Goal: Task Accomplishment & Management: Complete application form

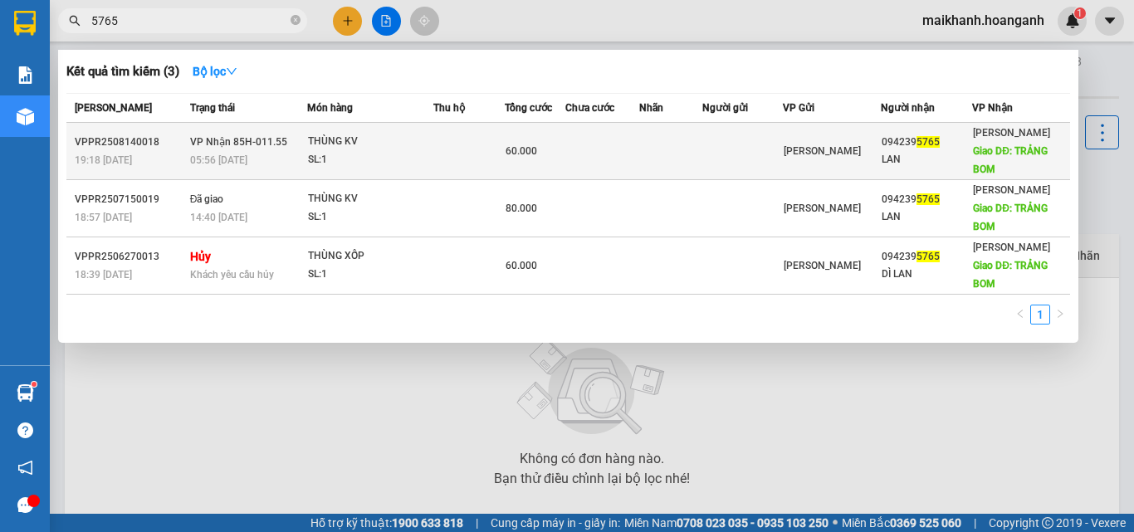
type input "5765"
click at [324, 140] on div "THÙNG KV" at bounding box center [370, 142] width 124 height 18
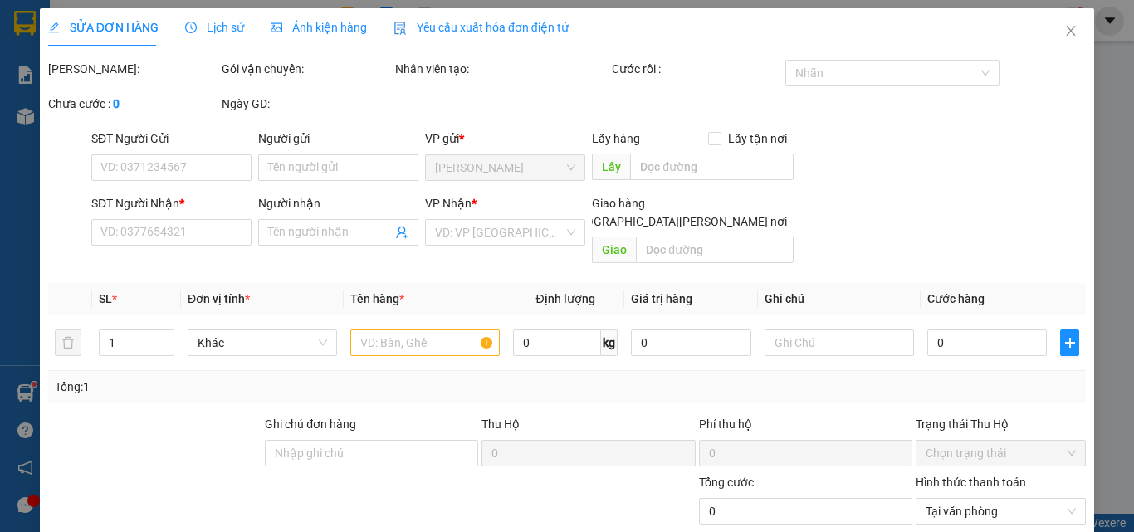
type input "0942395765"
type input "LAN"
type input "TRẢNG BOM"
type input "60.000"
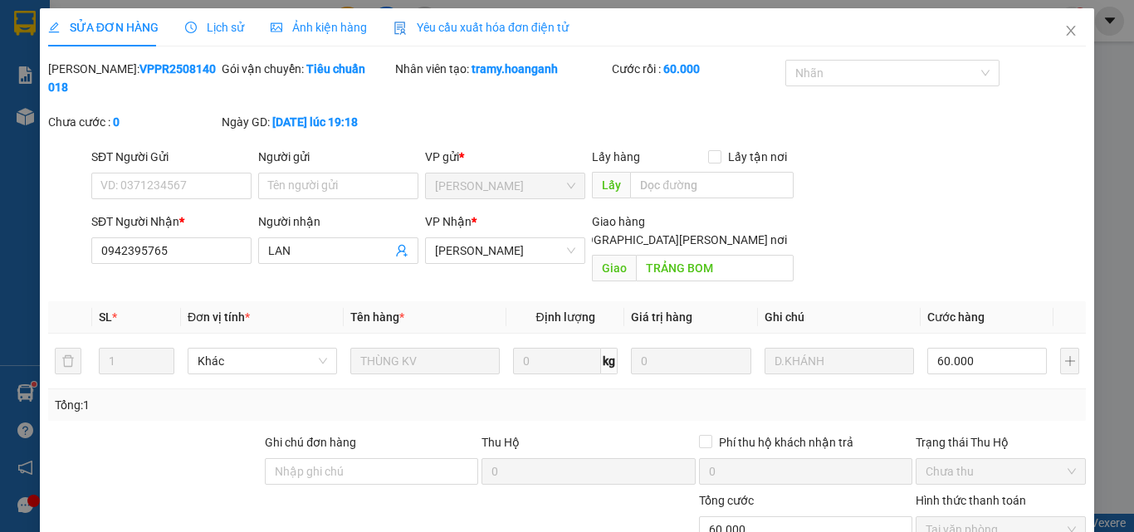
scroll to position [137, 0]
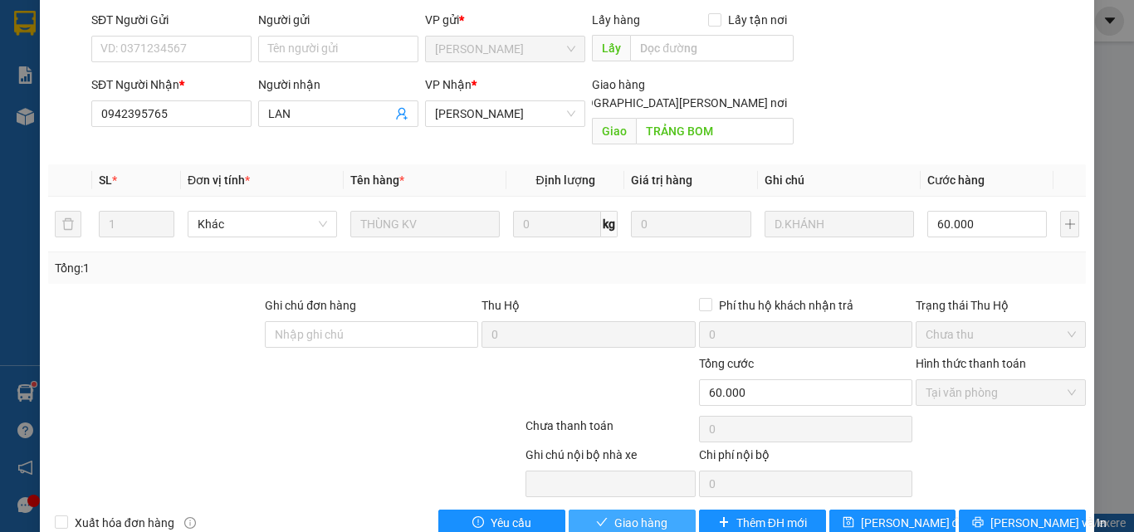
click at [638, 514] on span "Giao hàng" at bounding box center [640, 523] width 53 height 18
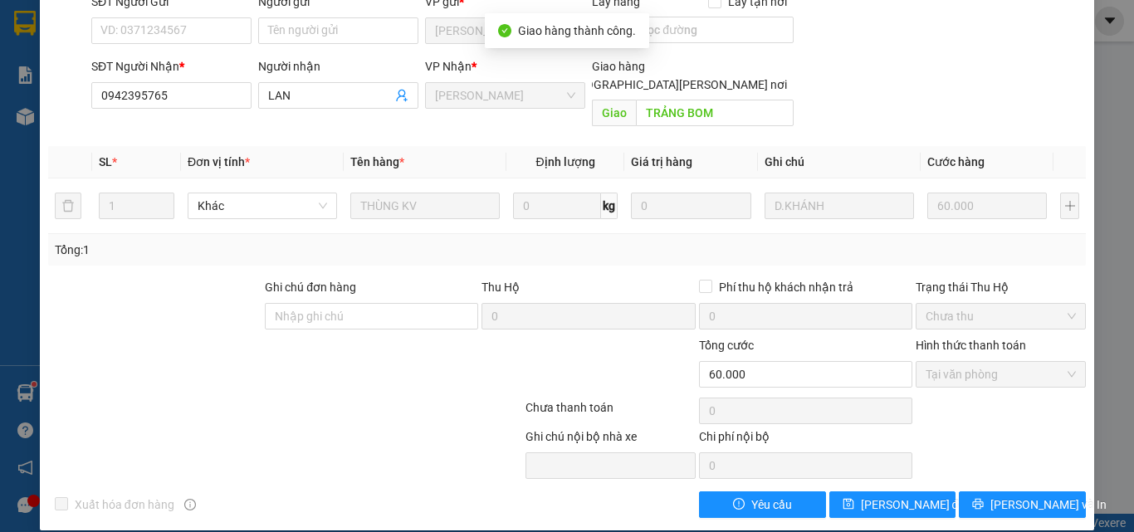
scroll to position [0, 0]
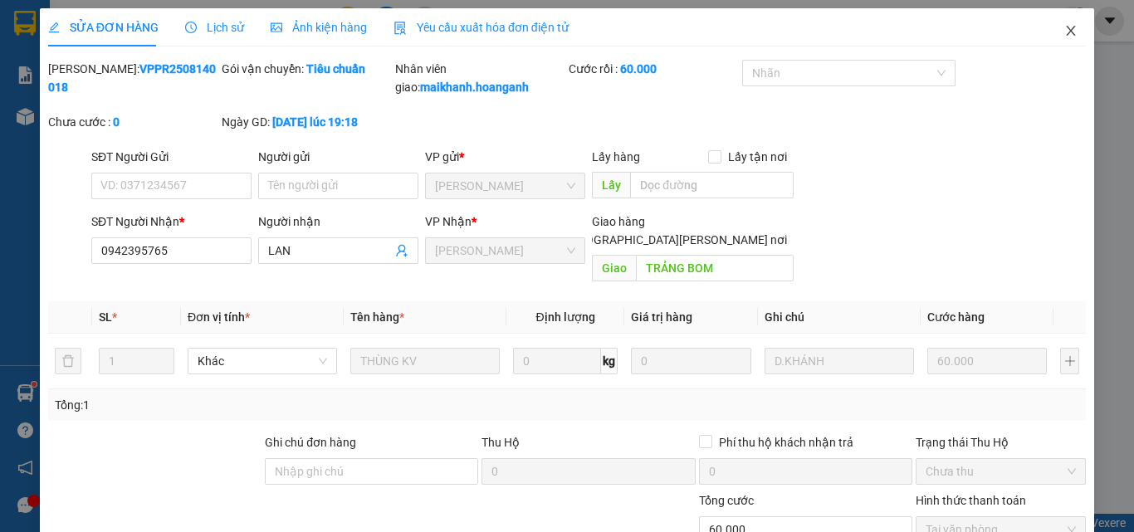
drag, startPoint x: 1059, startPoint y: 32, endPoint x: 567, endPoint y: 17, distance: 492.3
click at [1066, 32] on icon "close" at bounding box center [1070, 31] width 9 height 10
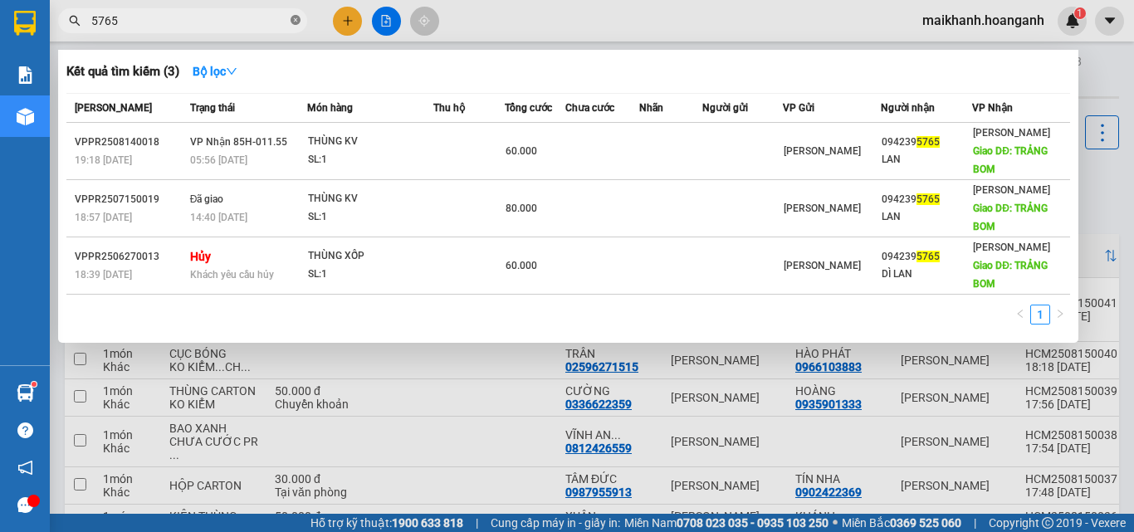
click at [295, 18] on icon "close-circle" at bounding box center [295, 20] width 10 height 10
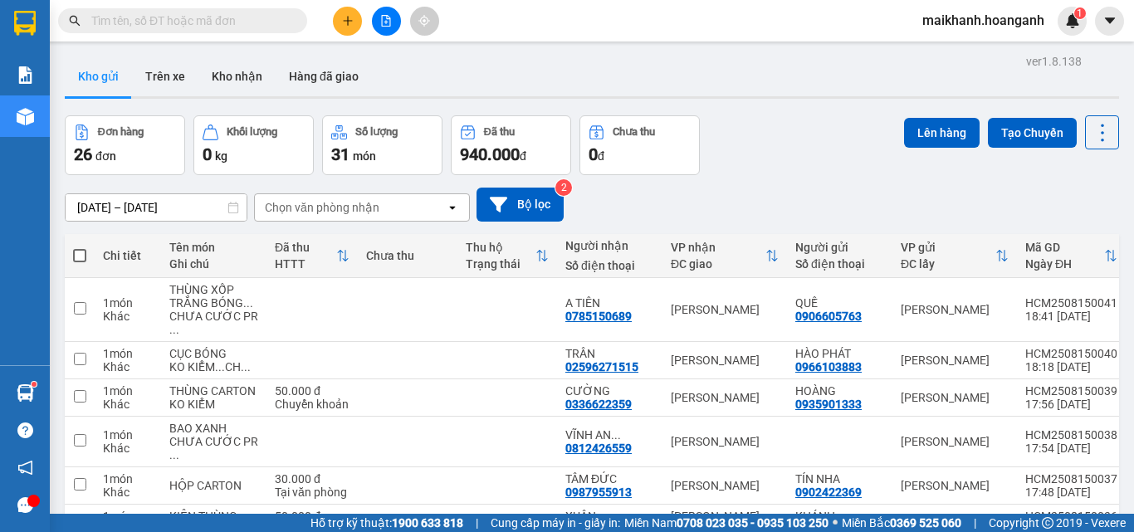
click at [262, 9] on span at bounding box center [182, 20] width 249 height 25
click at [268, 20] on input "text" at bounding box center [189, 21] width 196 height 18
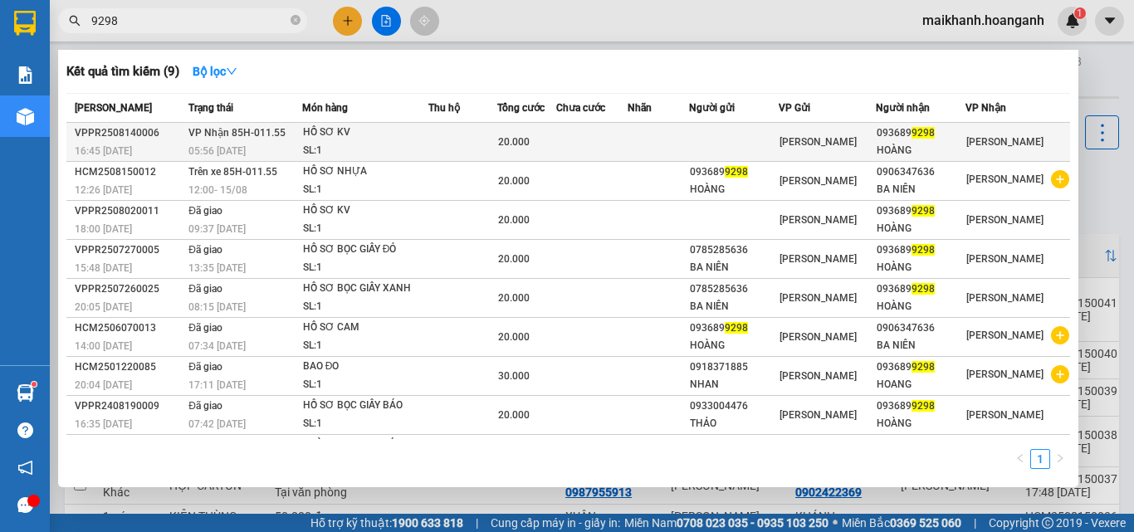
type input "9298"
click at [327, 128] on div "HỒ SƠ KV" at bounding box center [365, 133] width 124 height 18
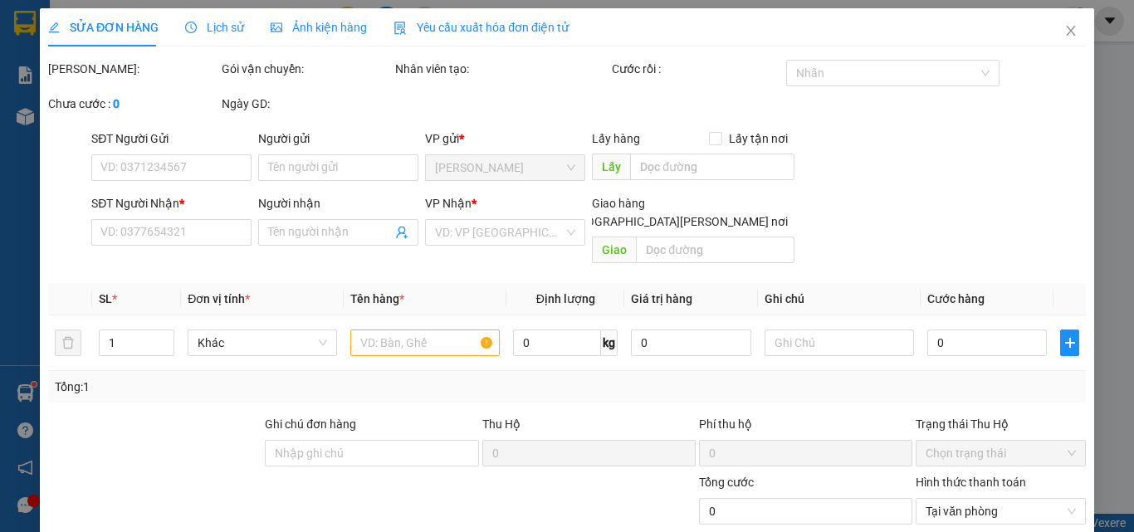
type input "0936899298"
type input "HOÀNG"
type input "20.000"
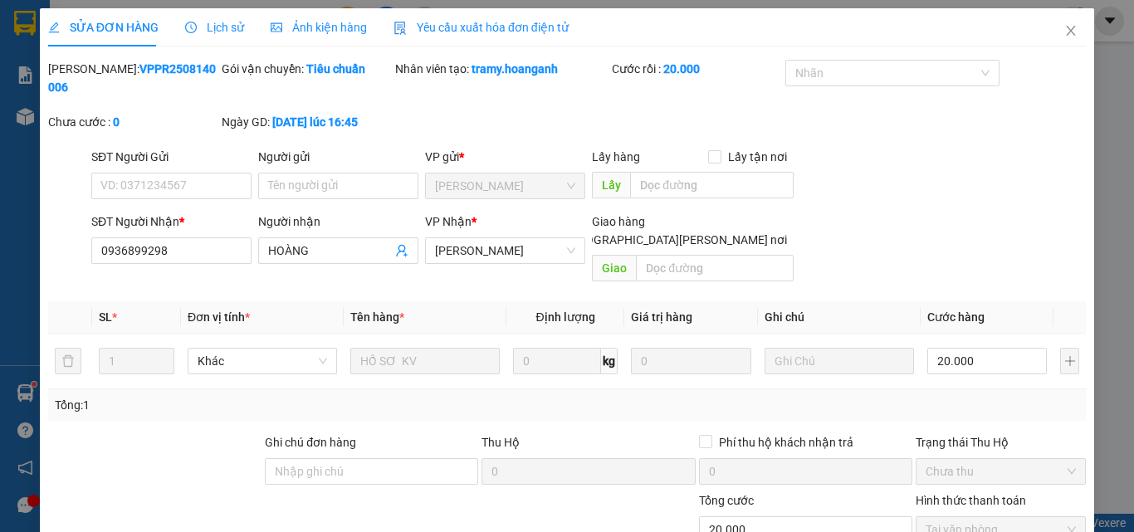
scroll to position [137, 0]
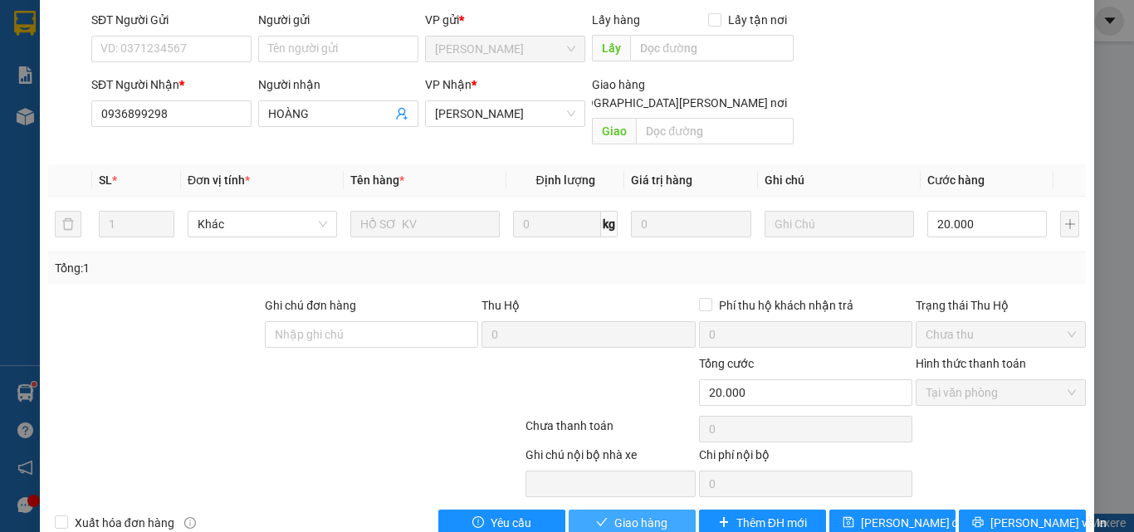
click at [617, 514] on span "Giao hàng" at bounding box center [640, 523] width 53 height 18
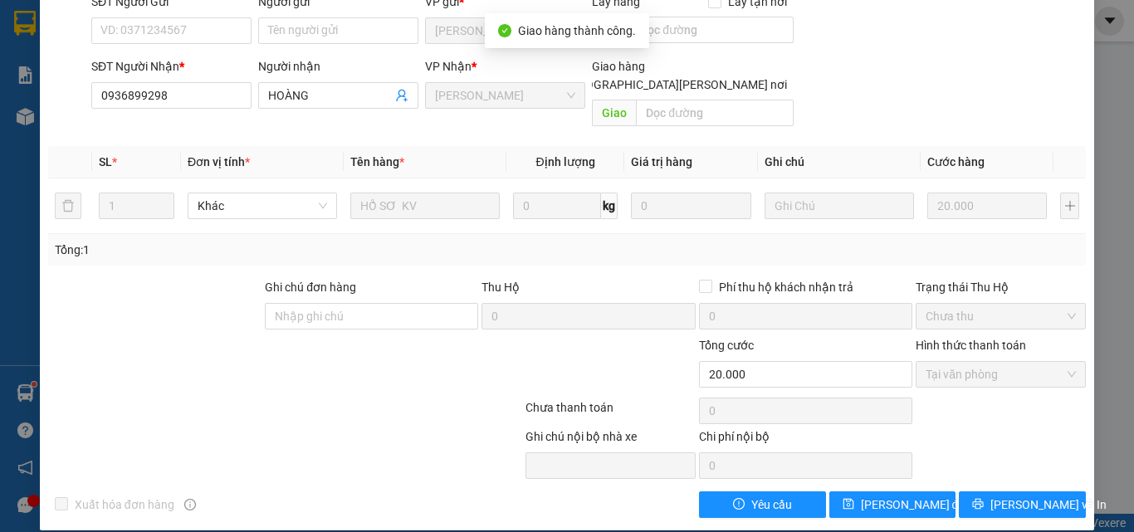
scroll to position [0, 0]
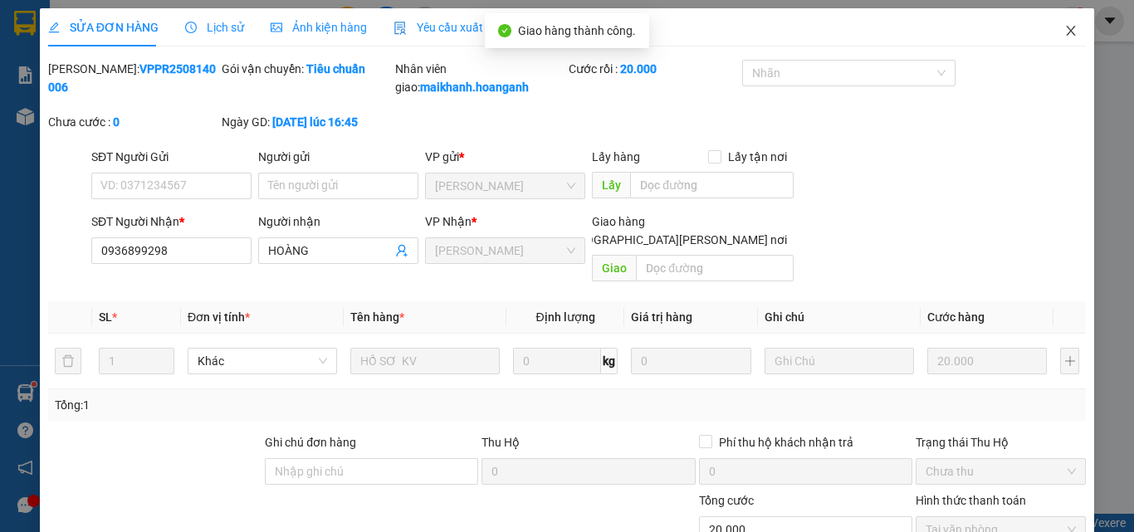
click at [1066, 32] on icon "close" at bounding box center [1070, 31] width 9 height 10
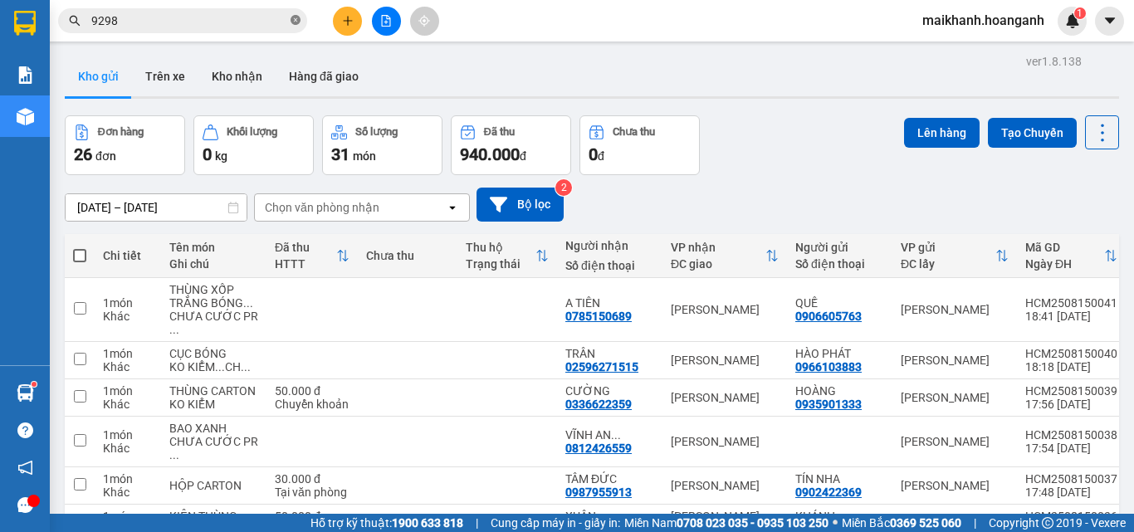
click at [293, 17] on icon "close-circle" at bounding box center [295, 20] width 10 height 10
click at [270, 16] on input "text" at bounding box center [189, 21] width 196 height 18
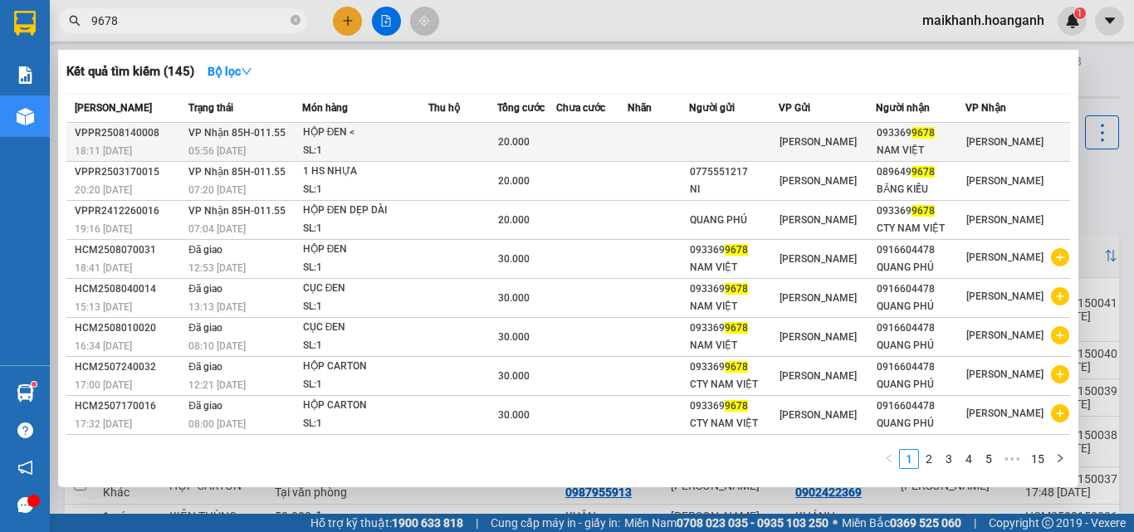
type input "9678"
click at [313, 138] on div "HỘP ĐEN <" at bounding box center [365, 133] width 124 height 18
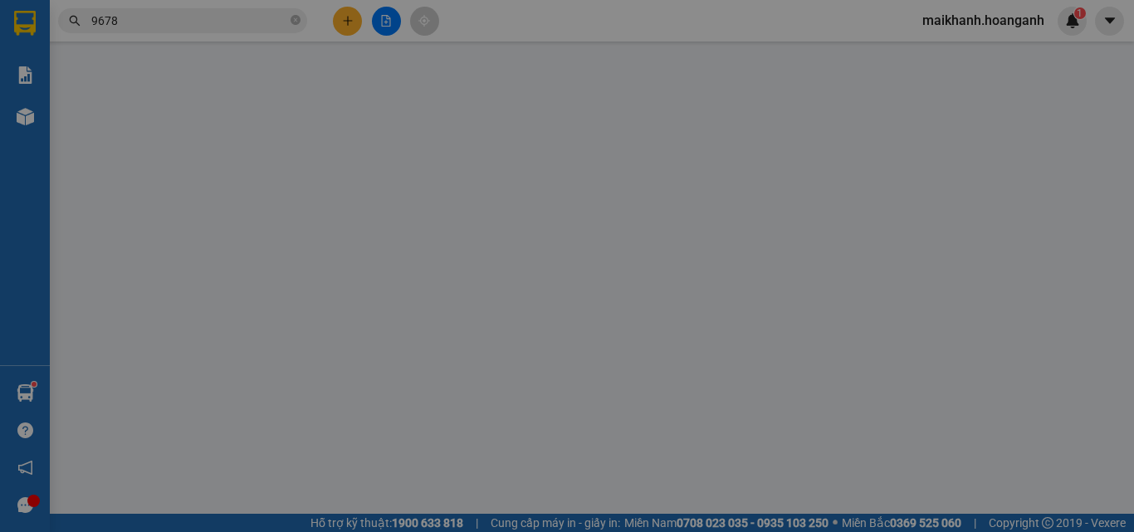
type input "0933699678"
type input "NAM VIỆT"
type input "20.000"
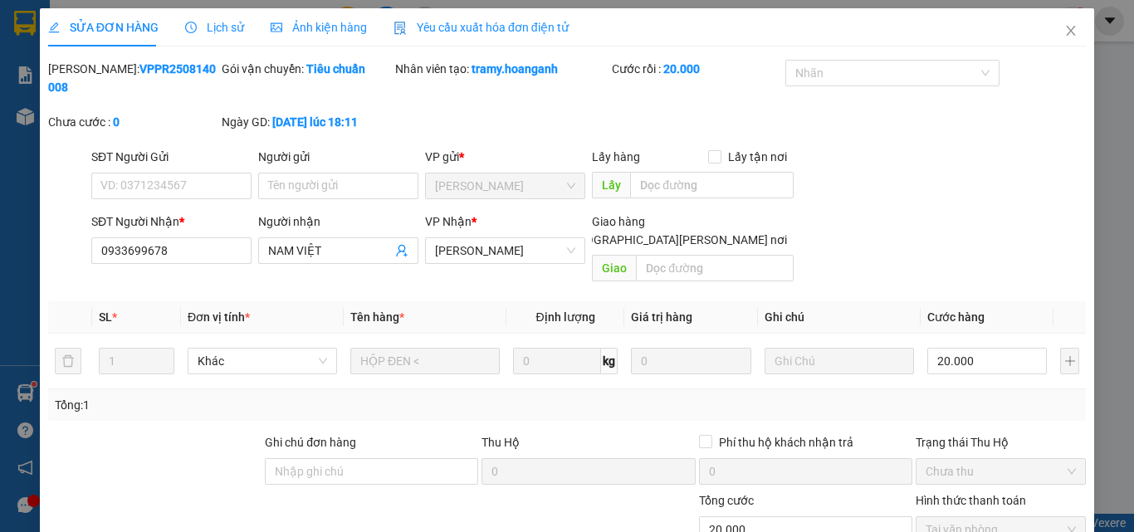
scroll to position [137, 0]
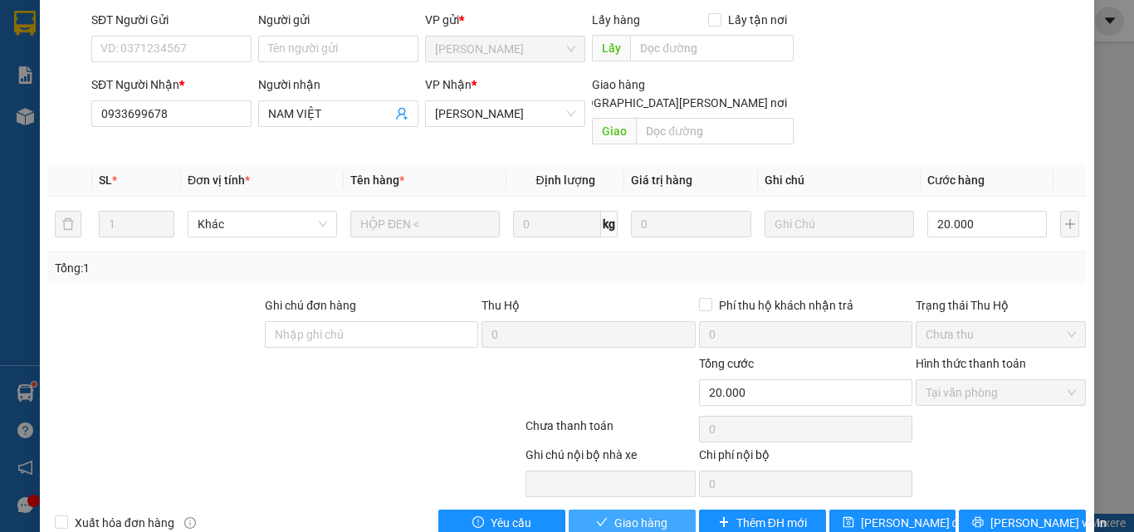
click at [637, 514] on span "Giao hàng" at bounding box center [640, 523] width 53 height 18
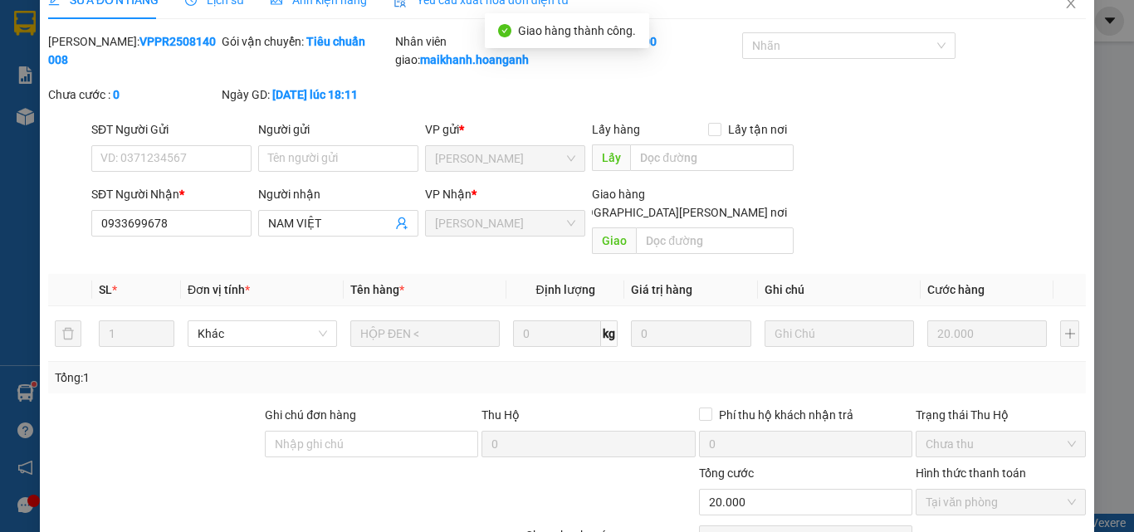
scroll to position [0, 0]
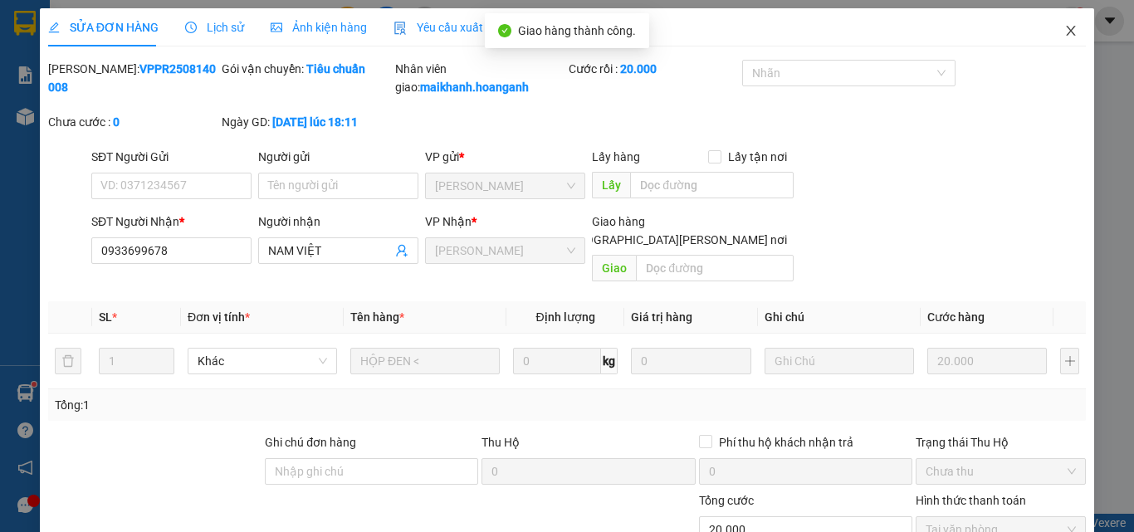
click at [1064, 30] on icon "close" at bounding box center [1070, 30] width 13 height 13
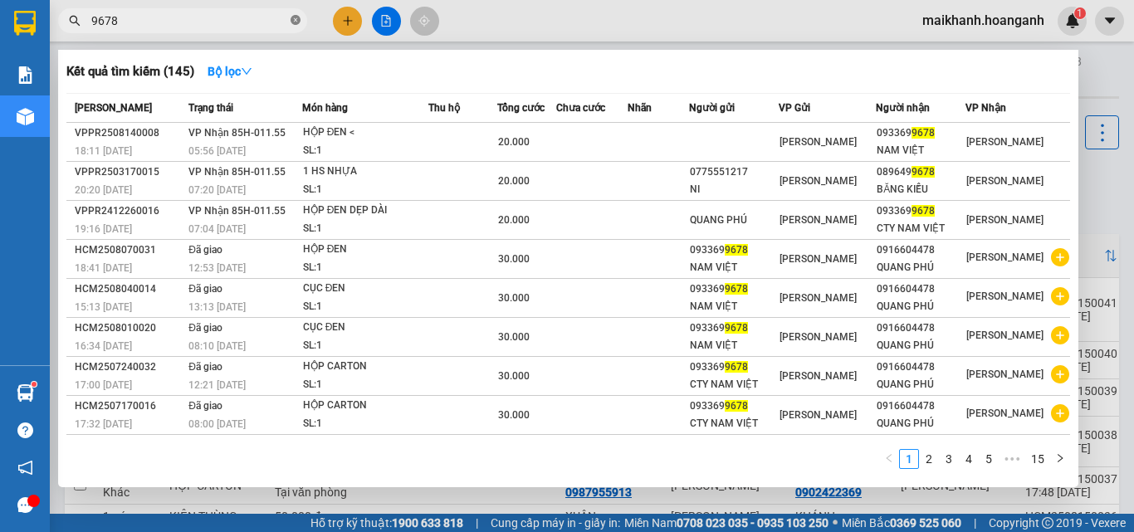
click at [295, 22] on icon "close-circle" at bounding box center [295, 20] width 10 height 10
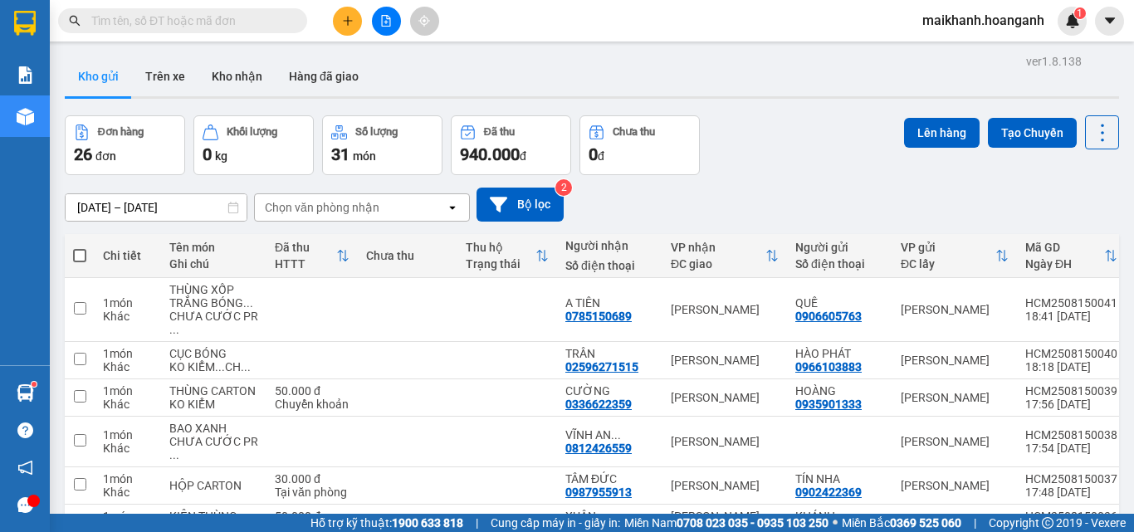
click at [268, 17] on input "text" at bounding box center [189, 21] width 196 height 18
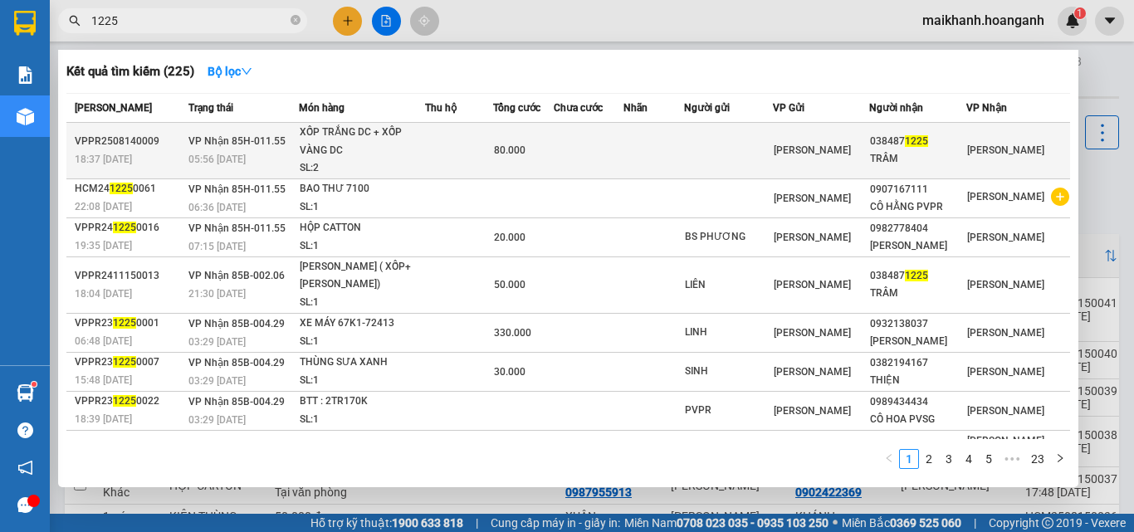
type input "1225"
click at [323, 136] on div "XỐP TRẮNG DC + XỐP VÀNG DC" at bounding box center [362, 142] width 124 height 36
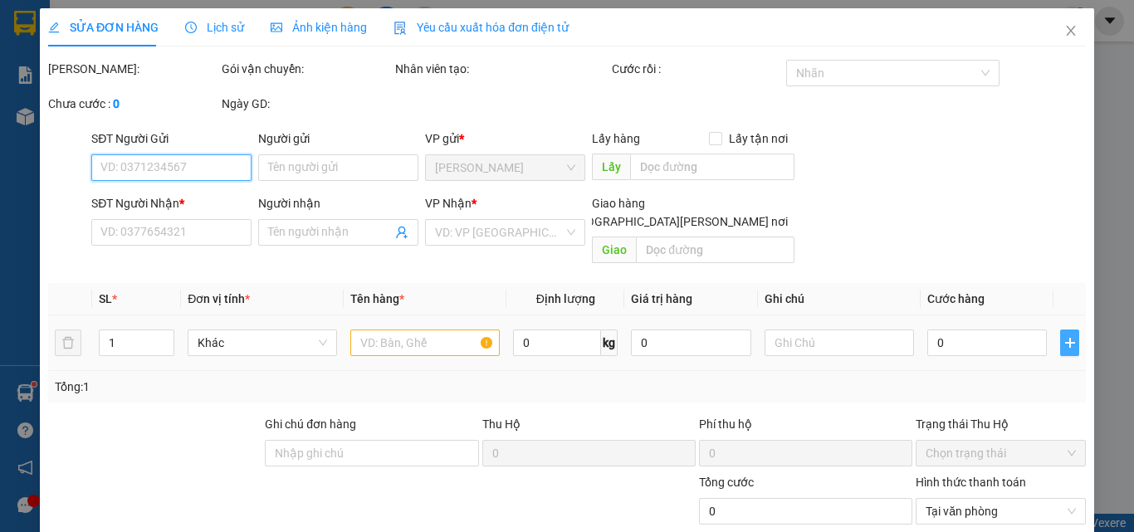
type input "0384871225"
type input "TRÂM"
type input "80.000"
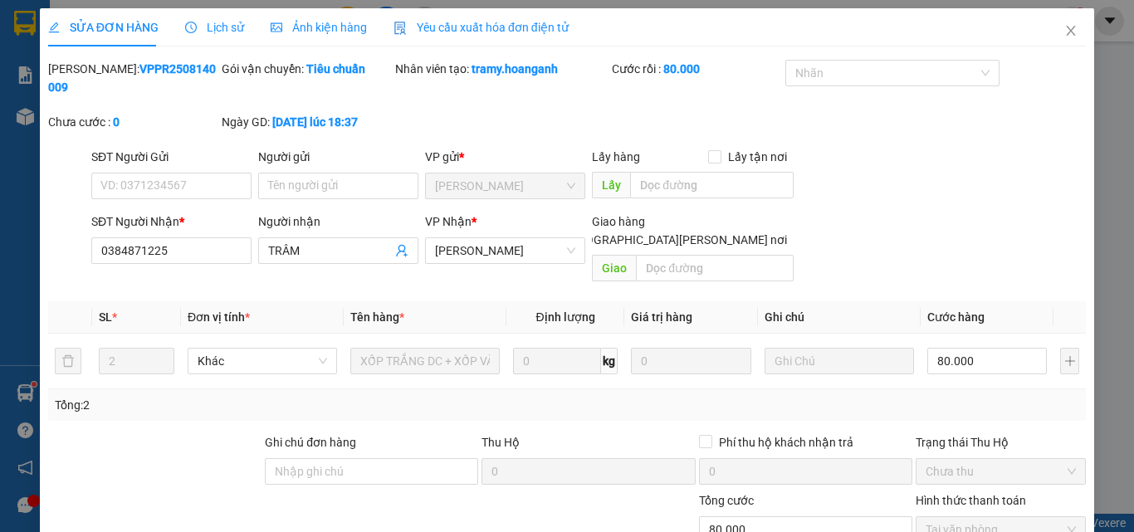
scroll to position [137, 0]
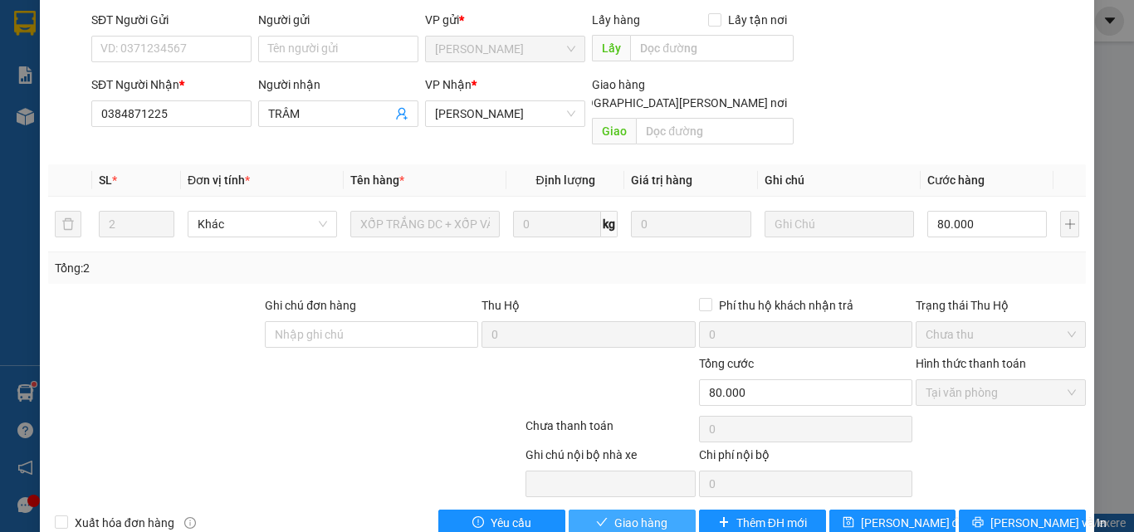
click at [637, 514] on span "Giao hàng" at bounding box center [640, 523] width 53 height 18
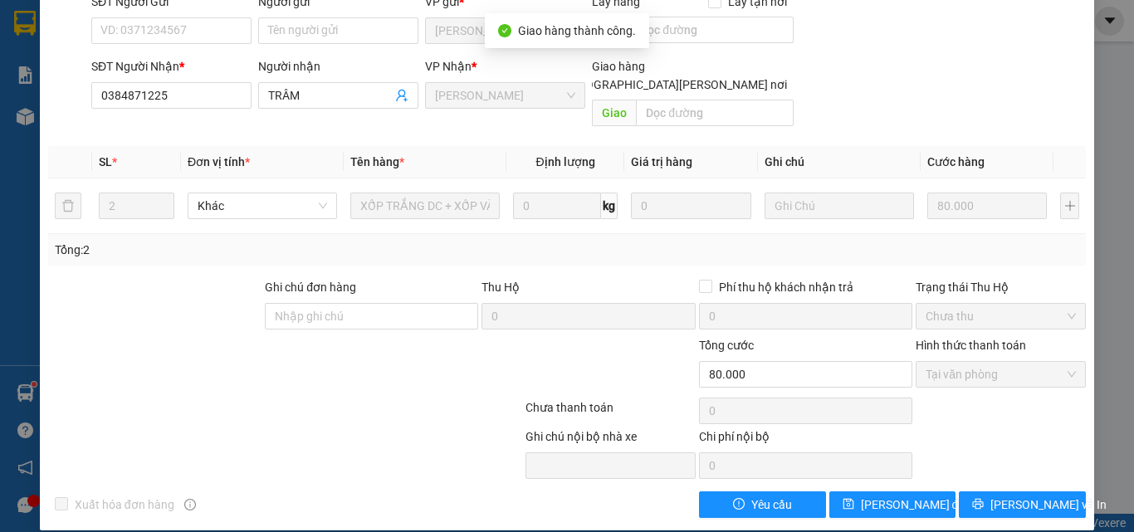
scroll to position [0, 0]
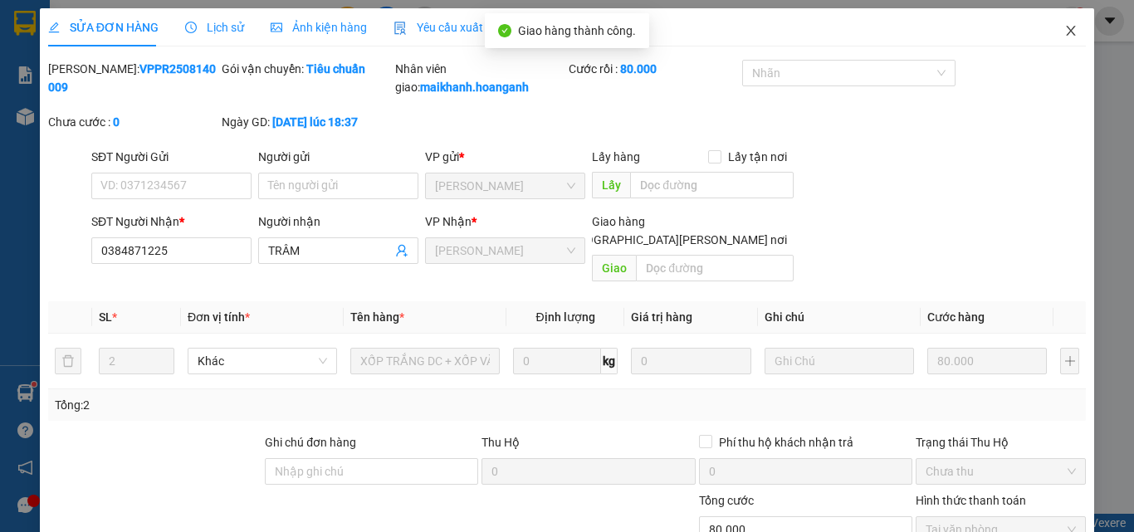
click at [1066, 32] on icon "close" at bounding box center [1070, 31] width 9 height 10
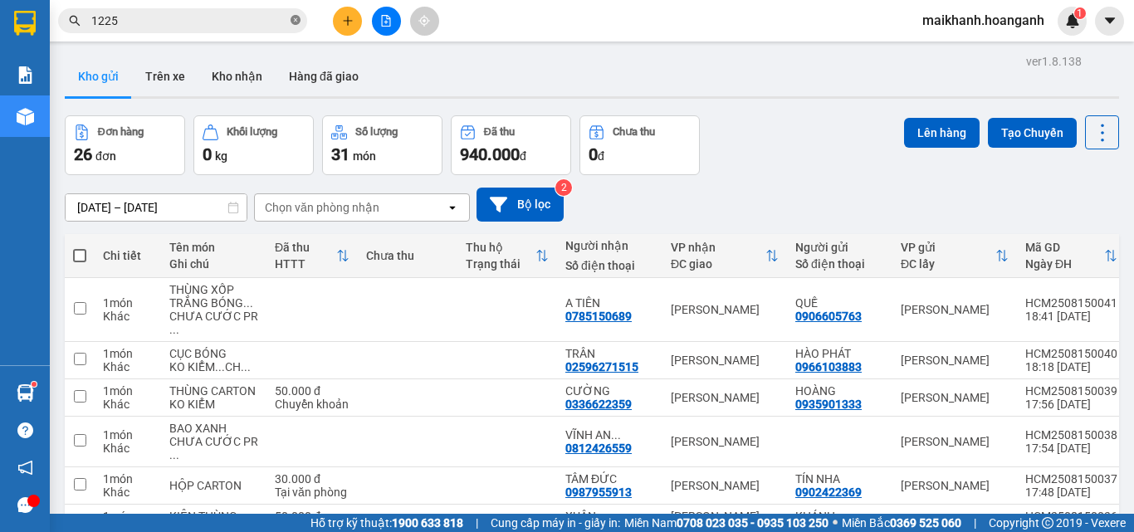
click at [298, 17] on icon "close-circle" at bounding box center [295, 20] width 10 height 10
click at [247, 22] on input "text" at bounding box center [189, 21] width 196 height 18
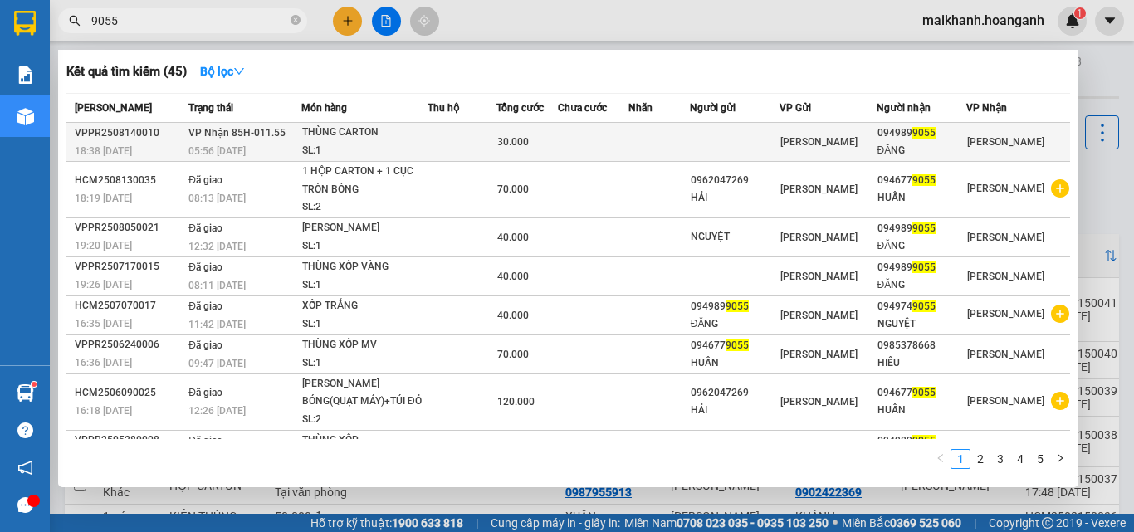
type input "9055"
click at [327, 138] on div "THÙNG CARTON" at bounding box center [364, 133] width 124 height 18
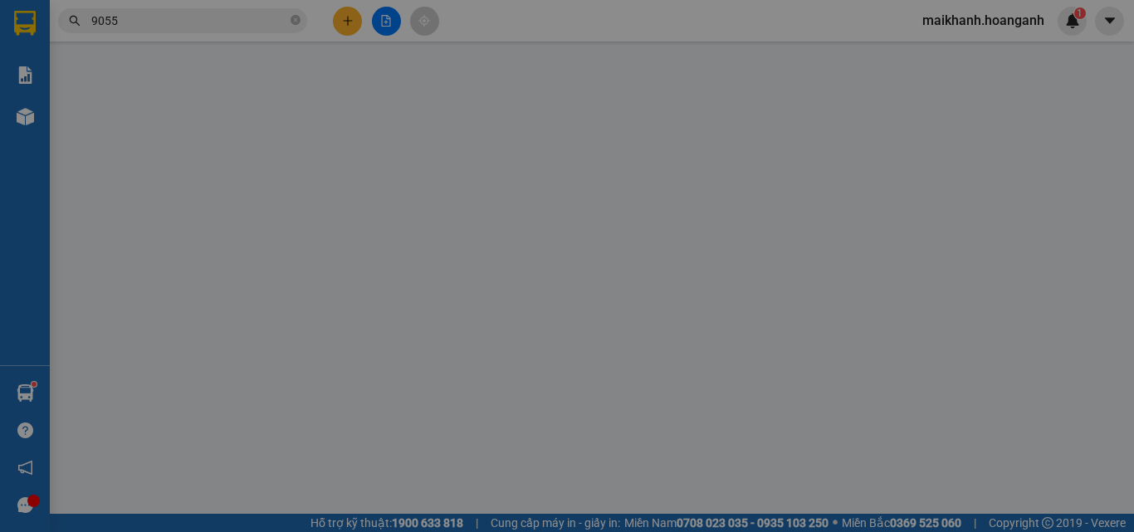
type input "0949899055"
type input "ĐĂNG"
type input "30.000"
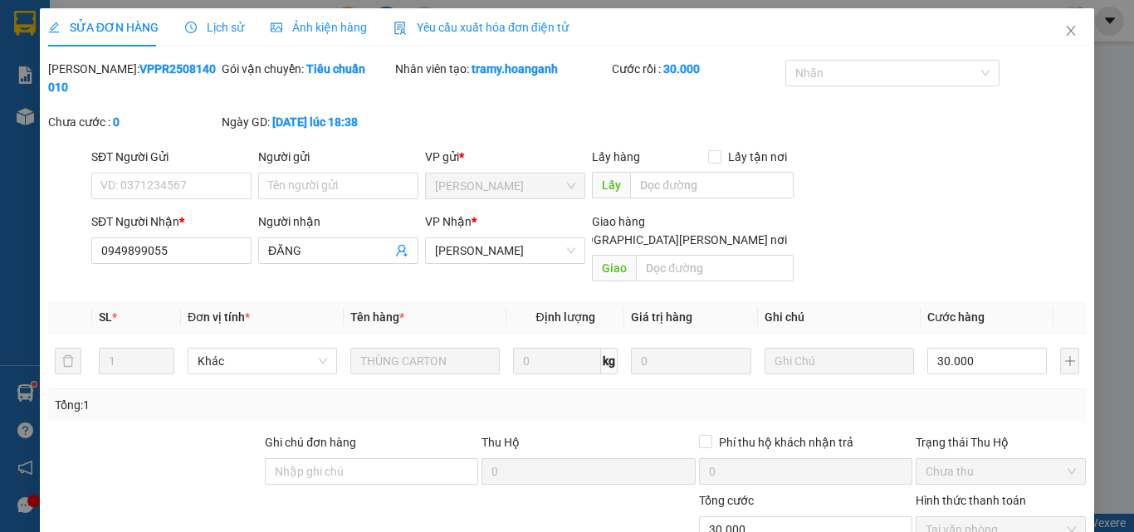
scroll to position [137, 0]
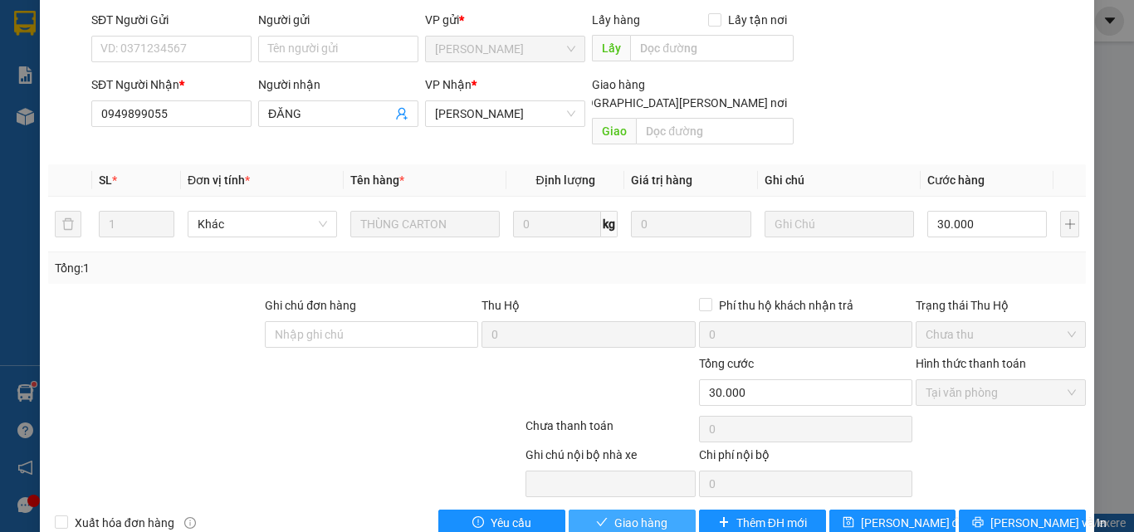
click at [655, 514] on span "Giao hàng" at bounding box center [640, 523] width 53 height 18
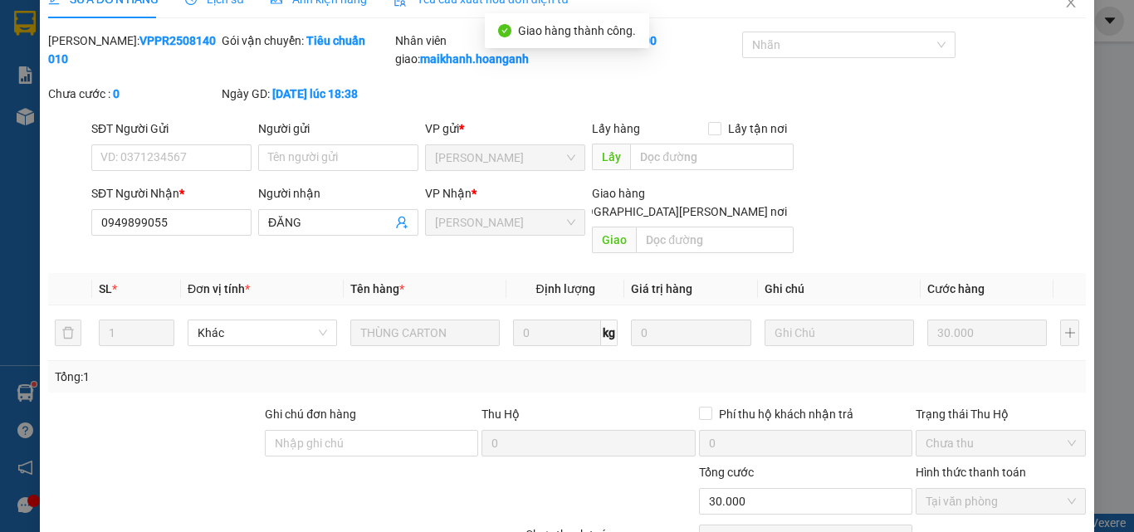
scroll to position [0, 0]
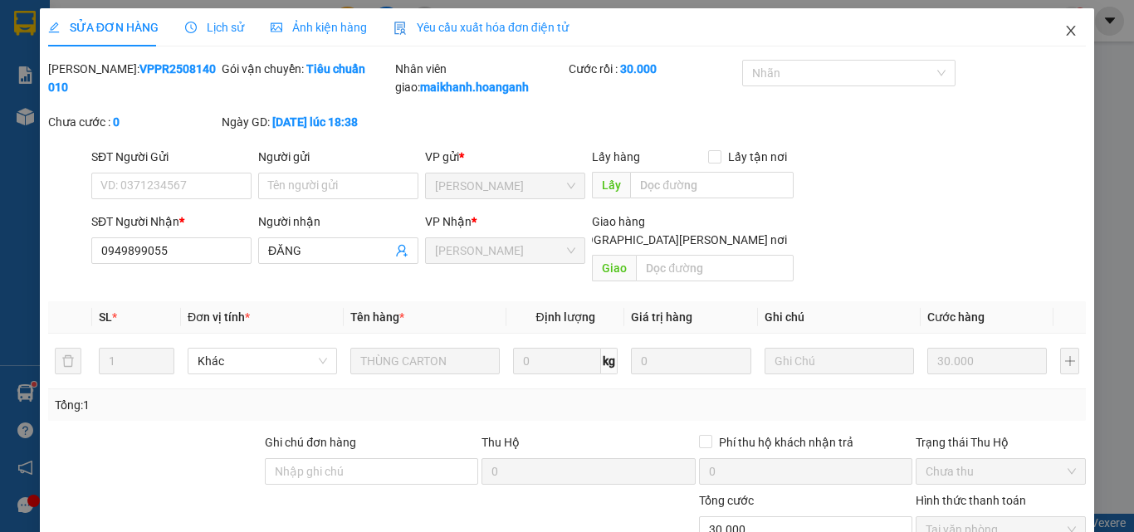
click at [1064, 29] on icon "close" at bounding box center [1070, 30] width 13 height 13
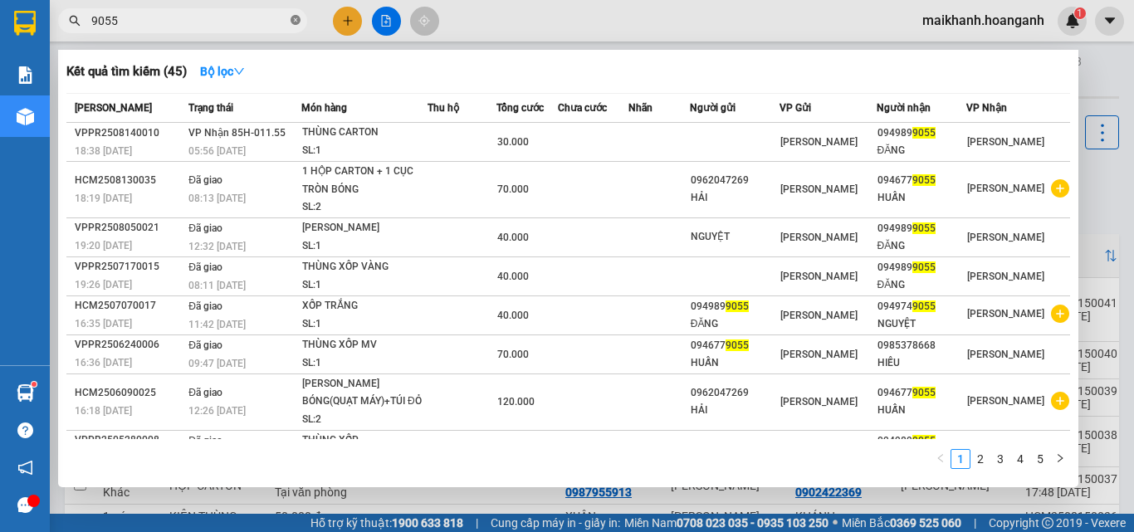
click at [298, 20] on icon "close-circle" at bounding box center [295, 20] width 10 height 10
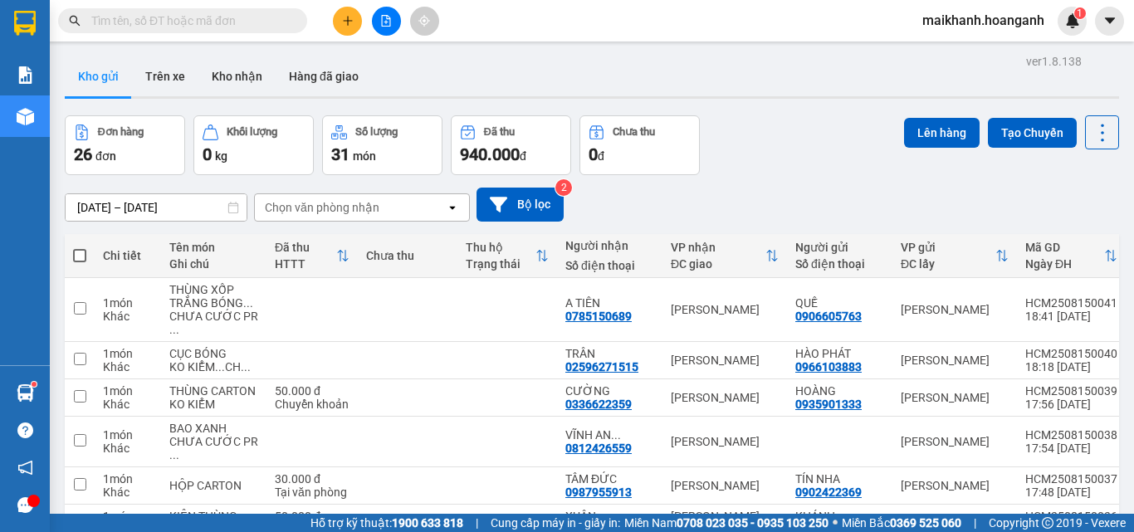
click at [272, 18] on input "text" at bounding box center [189, 21] width 196 height 18
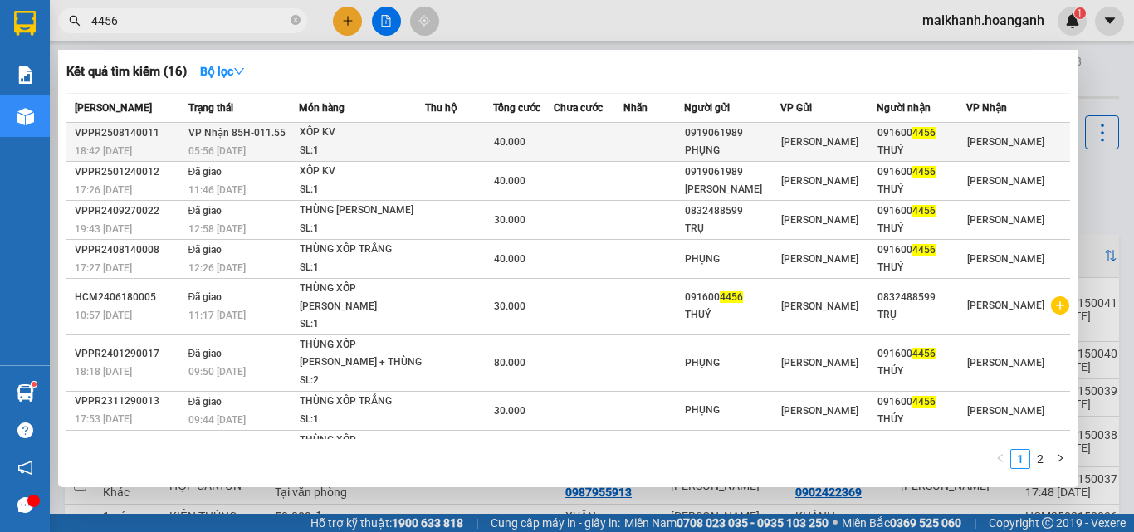
type input "4456"
click at [329, 132] on div "XỐP KV" at bounding box center [362, 133] width 124 height 18
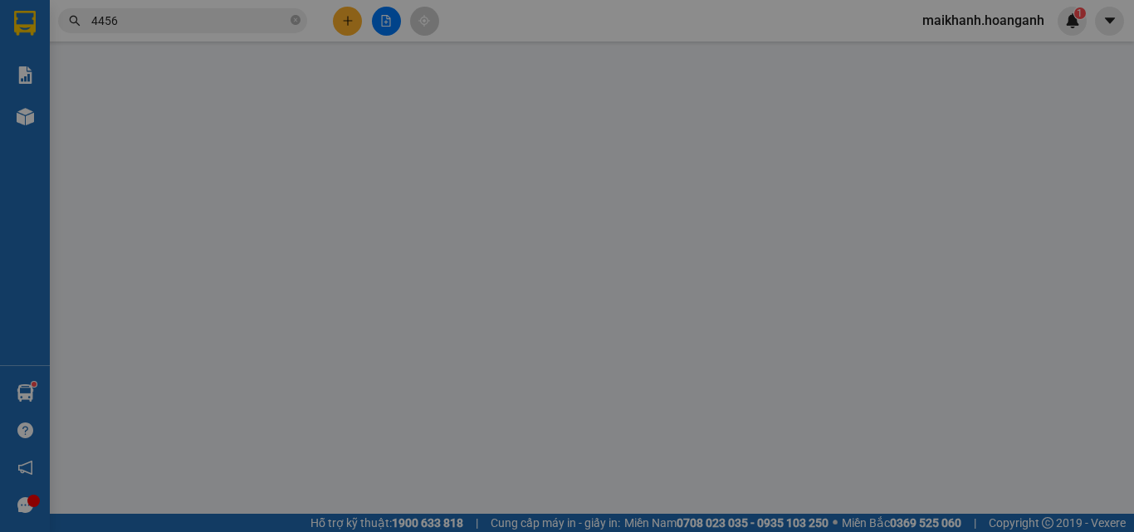
type input "0919061989"
type input "PHỤNG"
type input "0916004456"
type input "THUÝ"
type input "40.000"
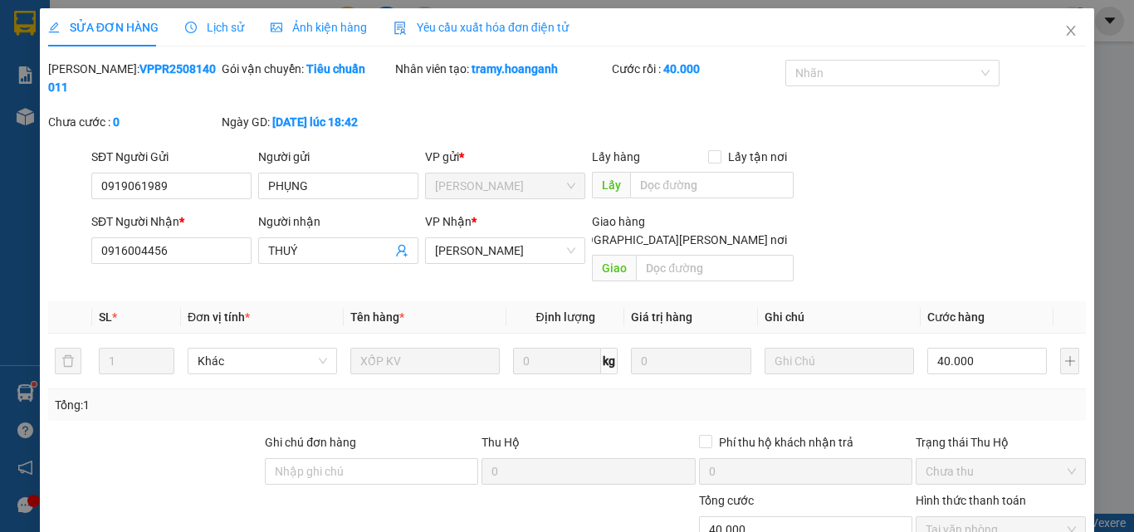
scroll to position [137, 0]
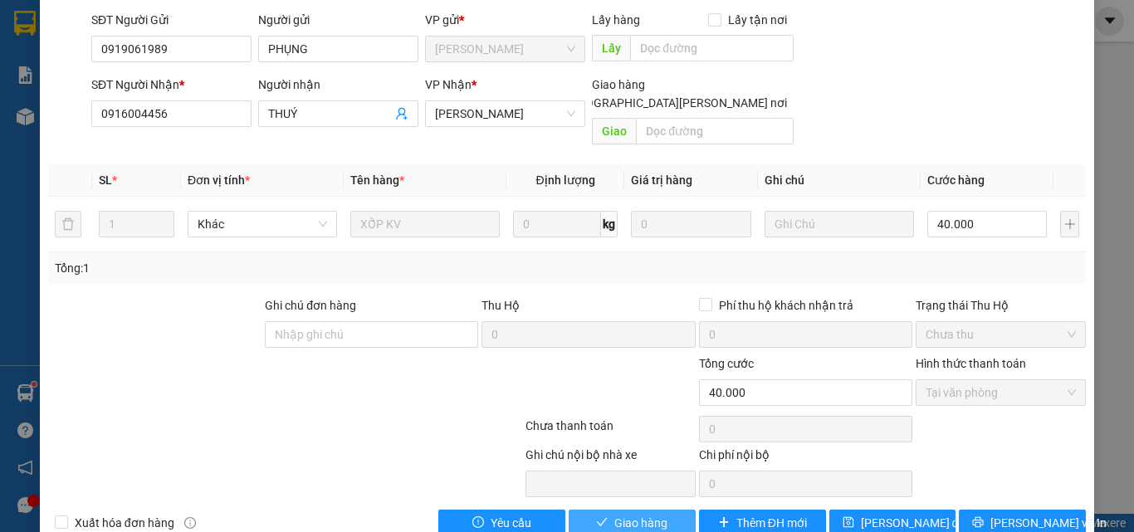
click at [632, 514] on span "Giao hàng" at bounding box center [640, 523] width 53 height 18
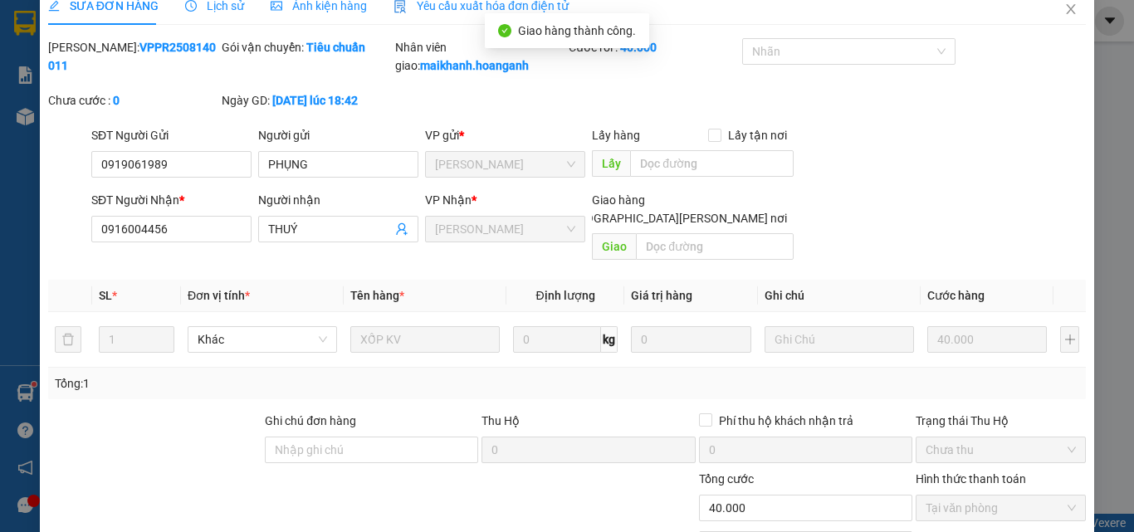
scroll to position [0, 0]
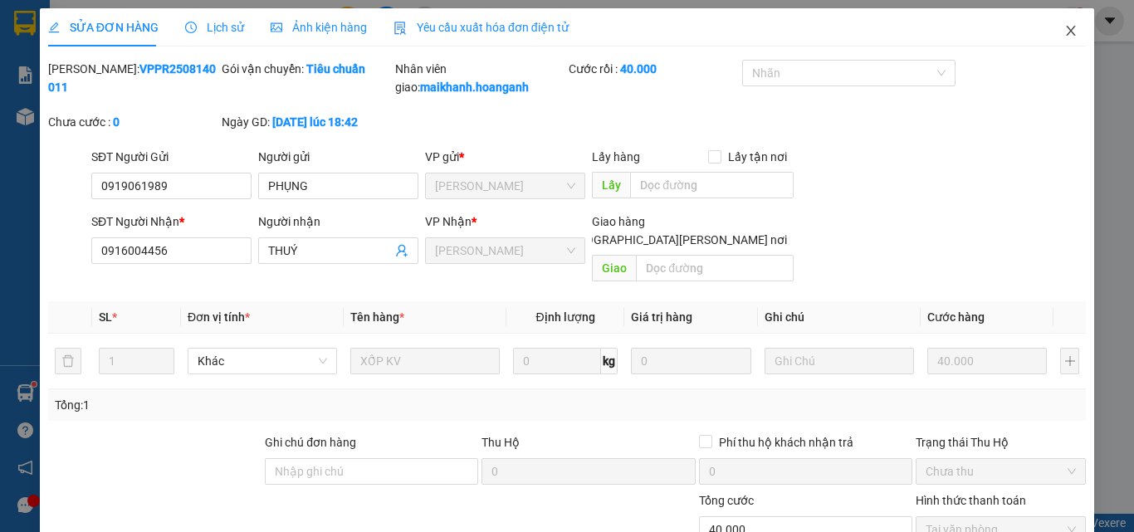
click at [1066, 29] on icon "close" at bounding box center [1070, 31] width 9 height 10
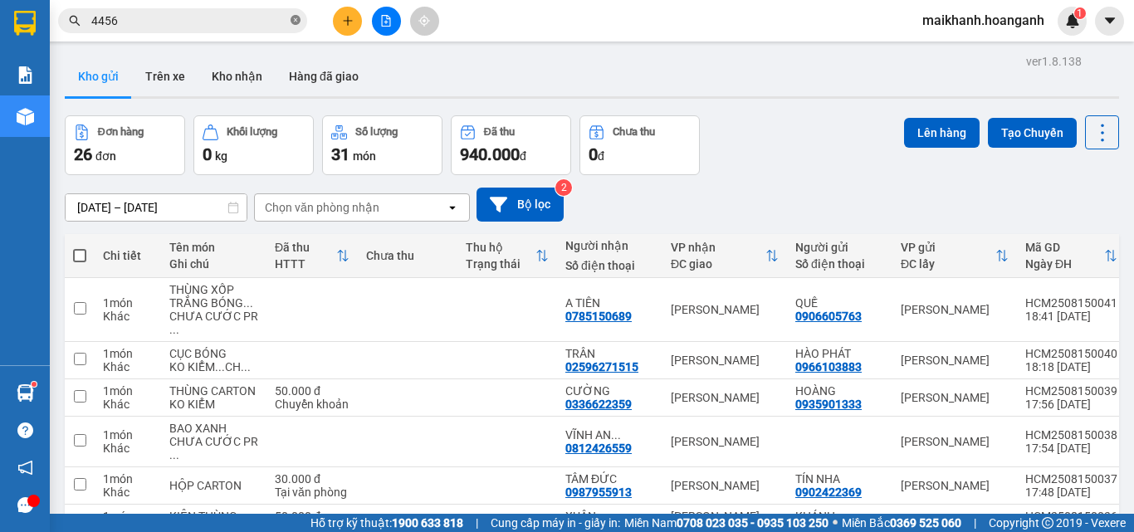
click at [294, 17] on icon "close-circle" at bounding box center [295, 20] width 10 height 10
click at [285, 17] on input "text" at bounding box center [189, 21] width 196 height 18
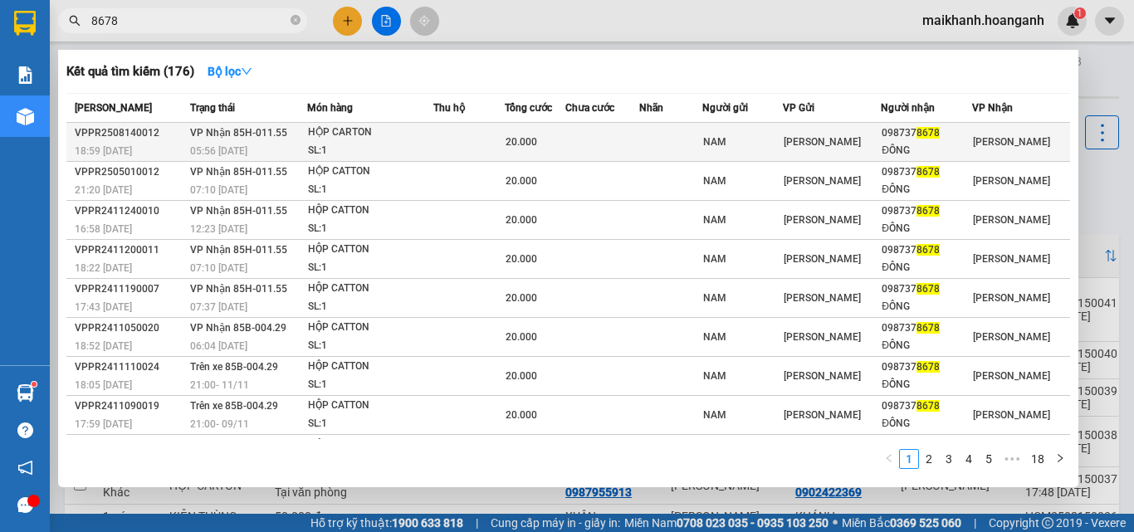
type input "8678"
click at [337, 136] on div "HỘP CARTON" at bounding box center [370, 133] width 124 height 18
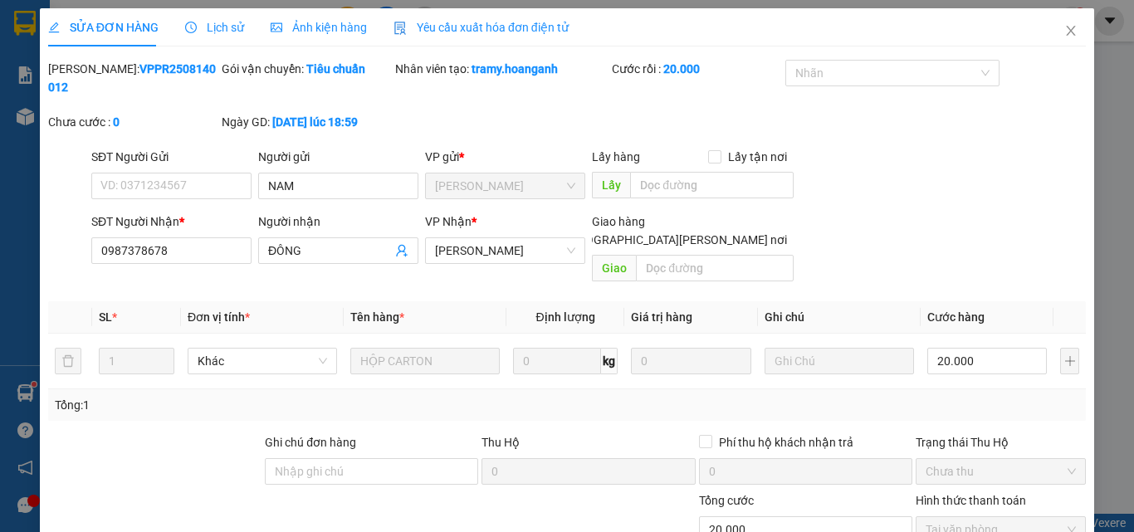
scroll to position [137, 0]
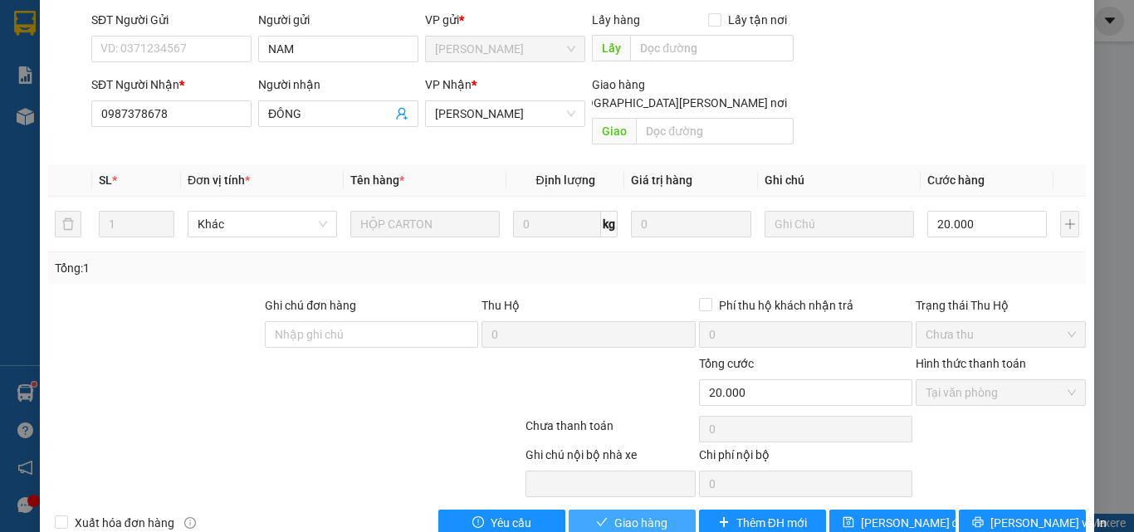
click at [670, 510] on button "Giao hàng" at bounding box center [631, 523] width 127 height 27
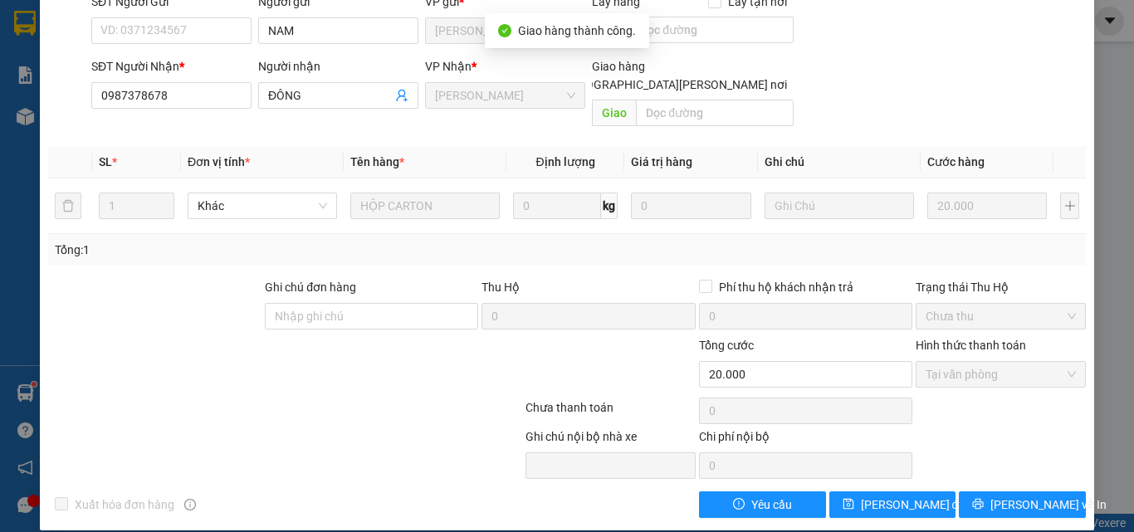
scroll to position [0, 0]
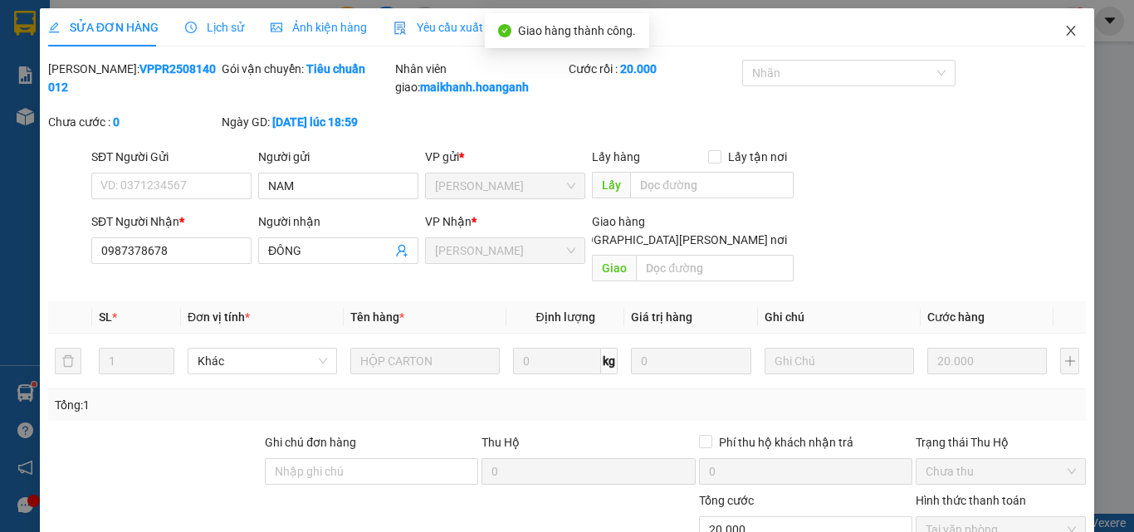
click at [1064, 33] on icon "close" at bounding box center [1070, 30] width 13 height 13
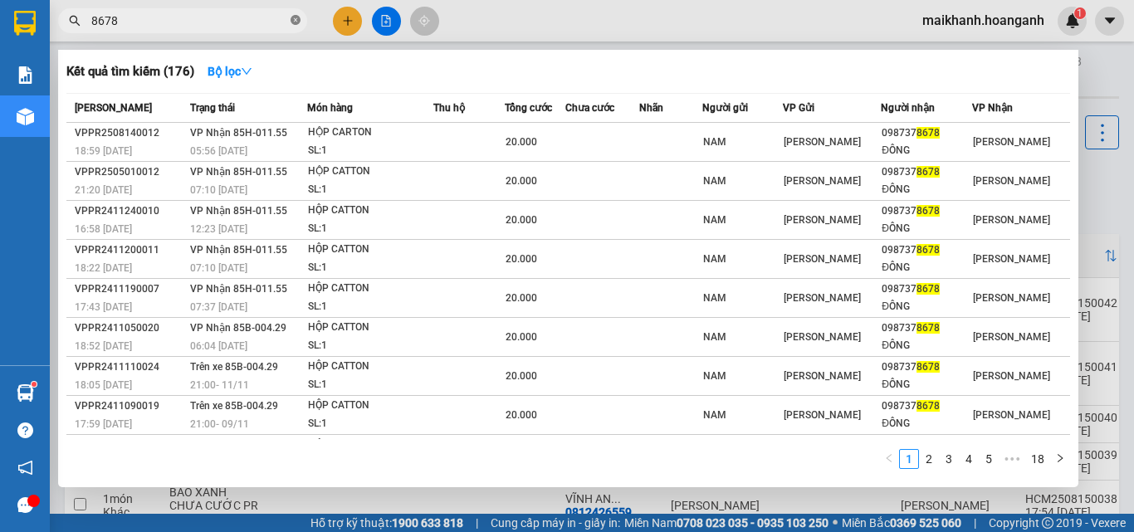
click at [293, 22] on icon "close-circle" at bounding box center [295, 20] width 10 height 10
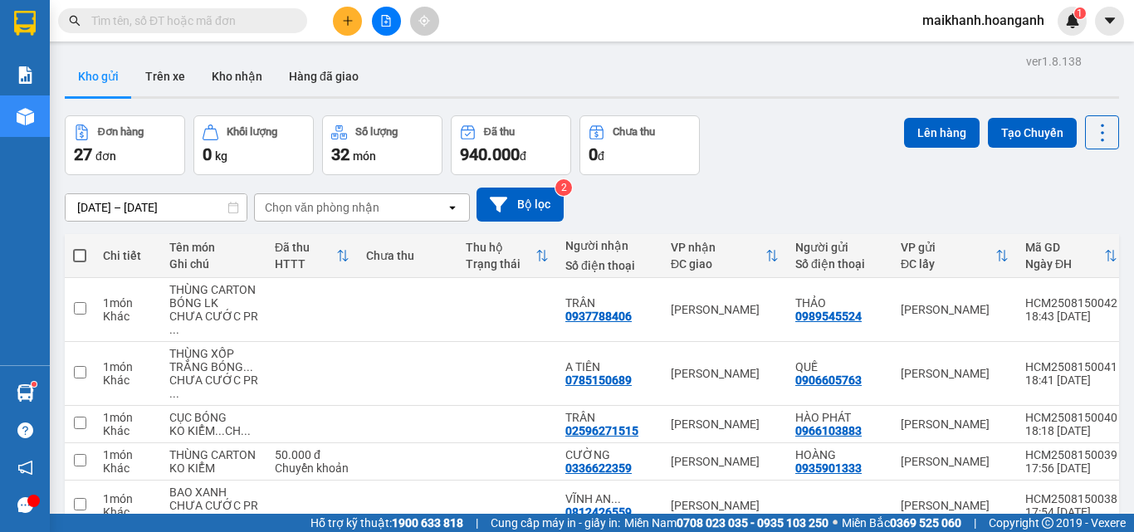
click at [269, 22] on input "text" at bounding box center [189, 21] width 196 height 18
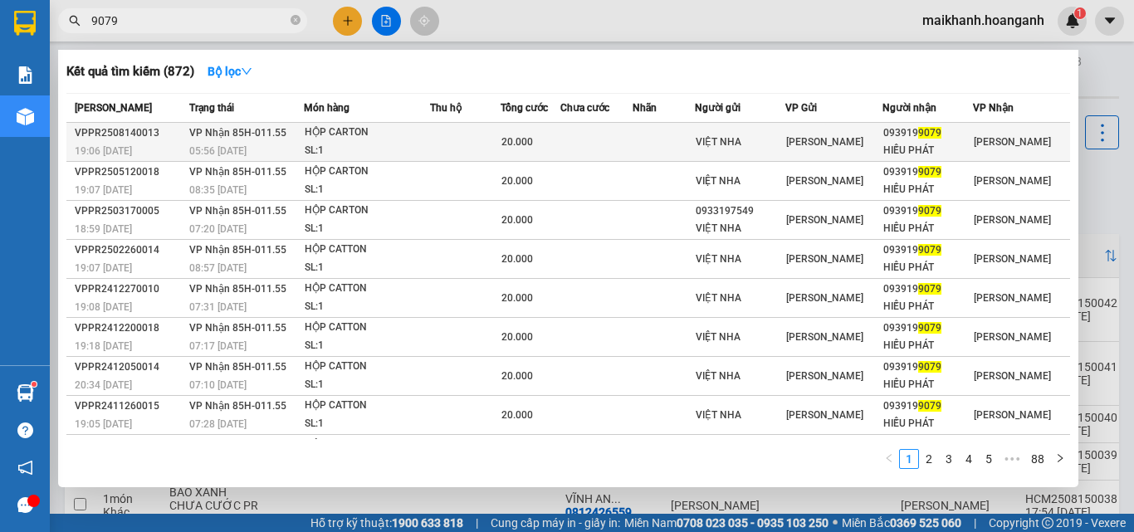
type input "9079"
click at [340, 127] on div "HỘP CARTON" at bounding box center [367, 133] width 124 height 18
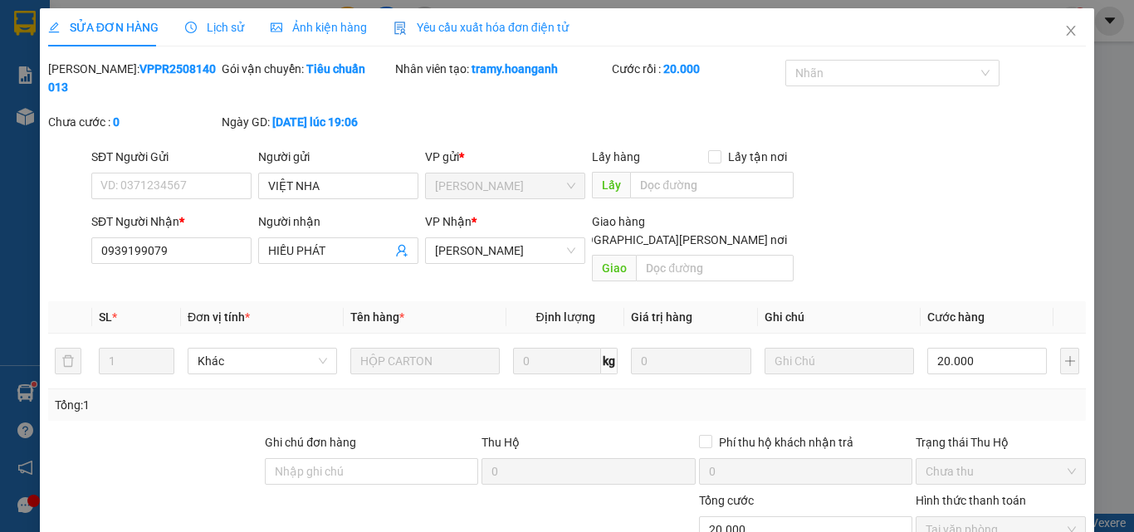
scroll to position [137, 0]
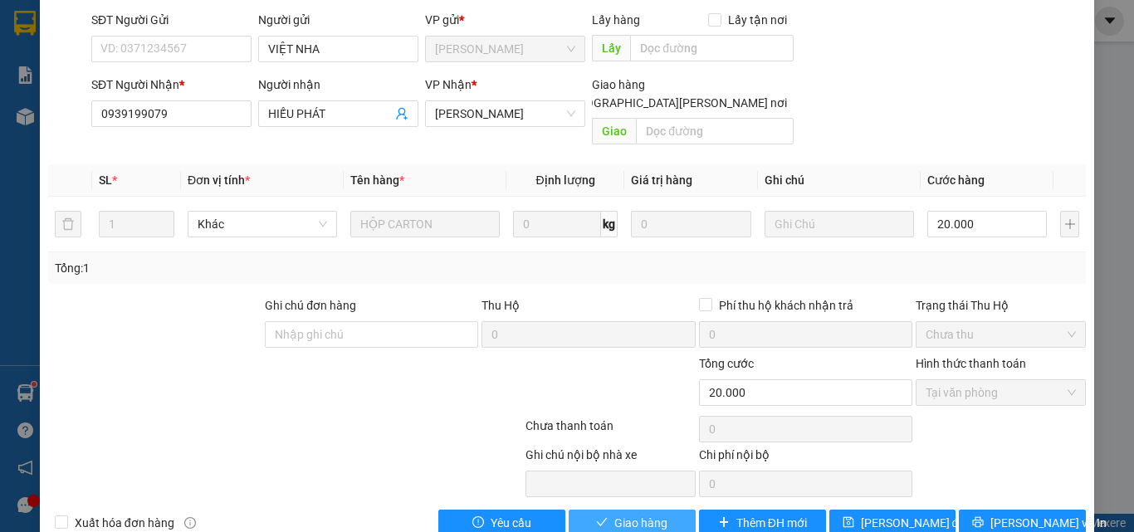
click at [604, 510] on button "Giao hàng" at bounding box center [631, 523] width 127 height 27
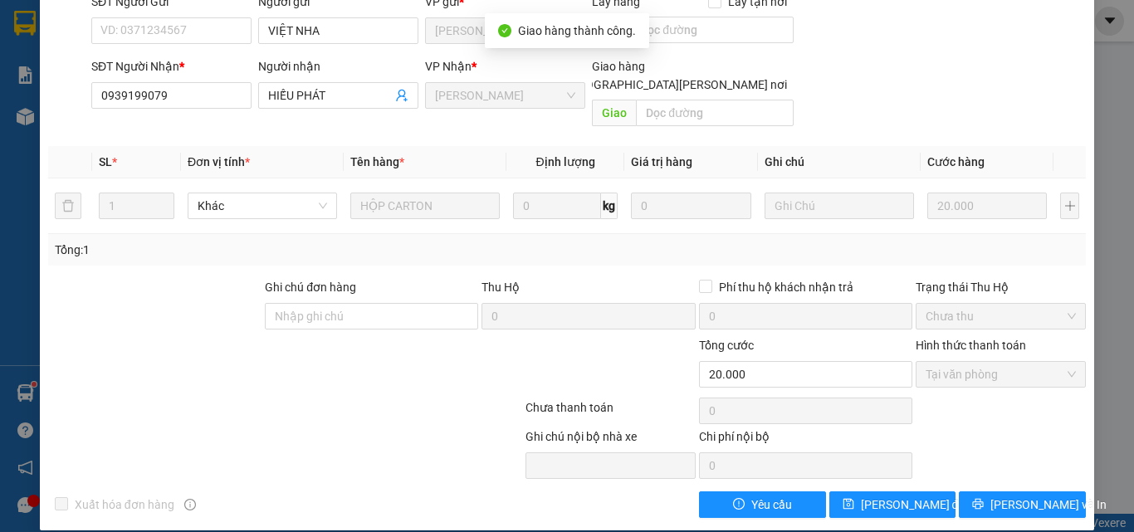
scroll to position [0, 0]
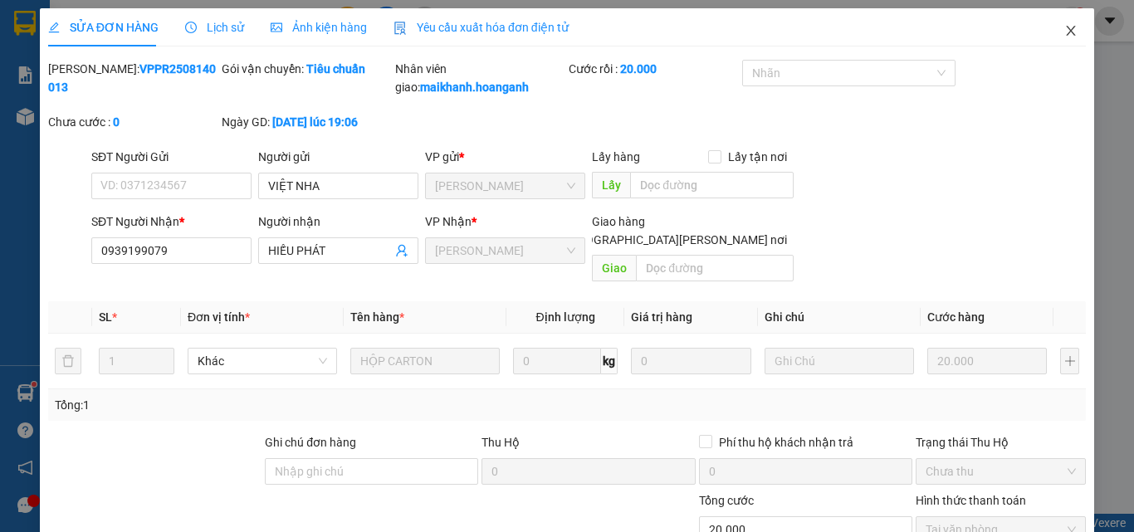
click at [1066, 28] on icon "close" at bounding box center [1070, 31] width 9 height 10
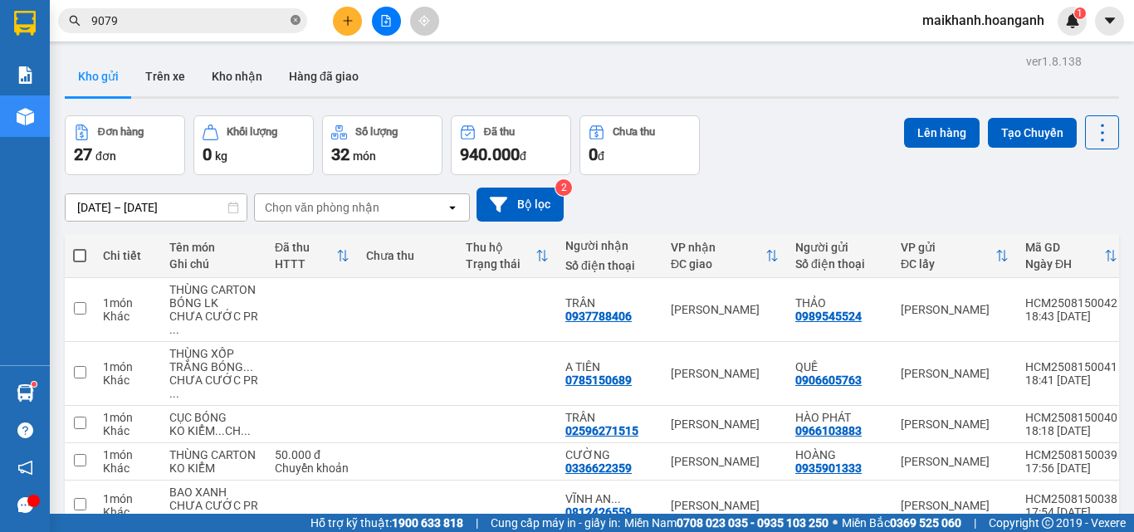
click at [294, 20] on icon "close-circle" at bounding box center [295, 20] width 10 height 10
click at [241, 22] on input "text" at bounding box center [189, 21] width 196 height 18
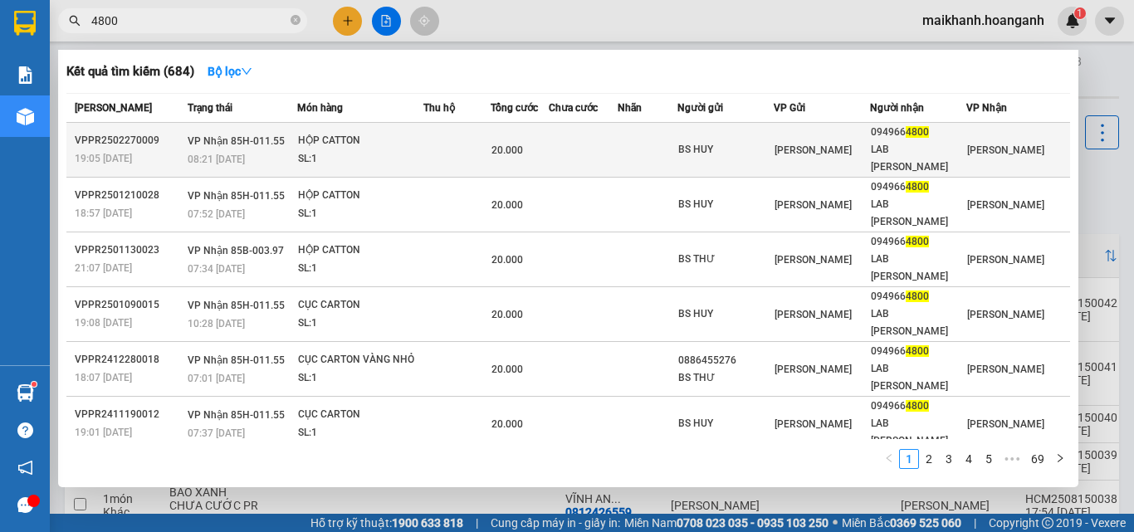
type input "4800"
click at [331, 138] on div "HỘP CATTON" at bounding box center [360, 141] width 124 height 18
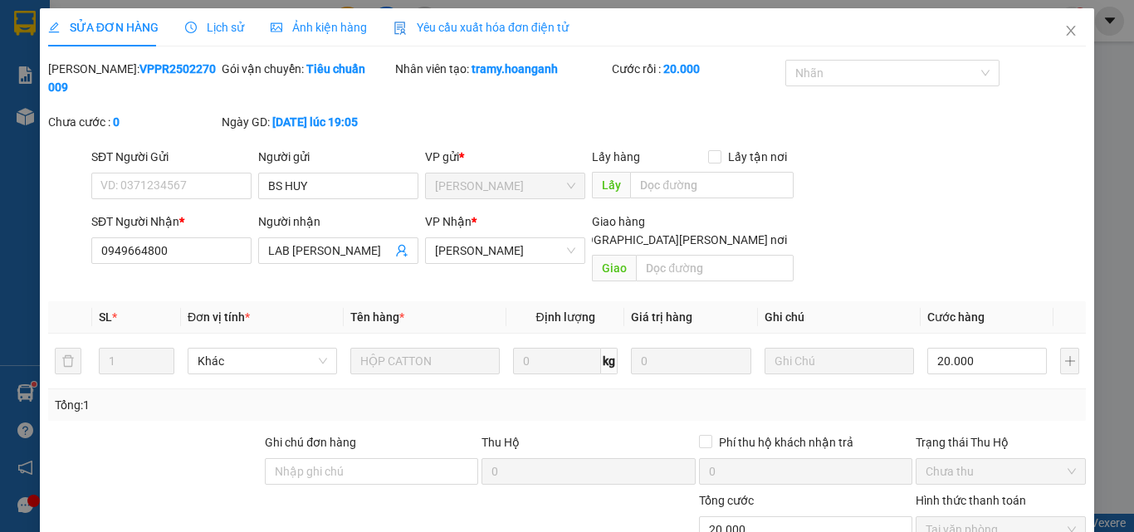
scroll to position [137, 0]
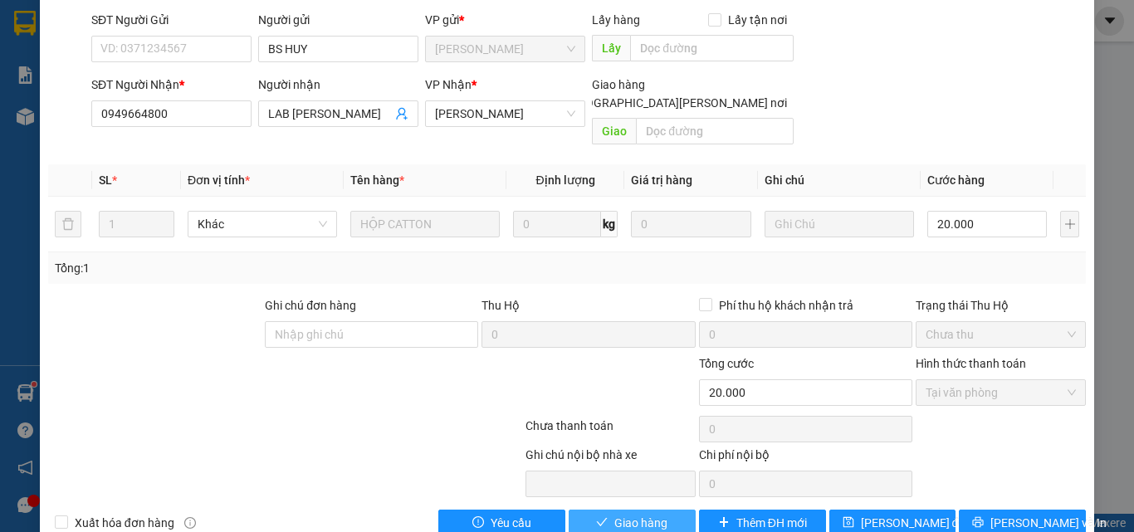
click at [634, 514] on span "Giao hàng" at bounding box center [640, 523] width 53 height 18
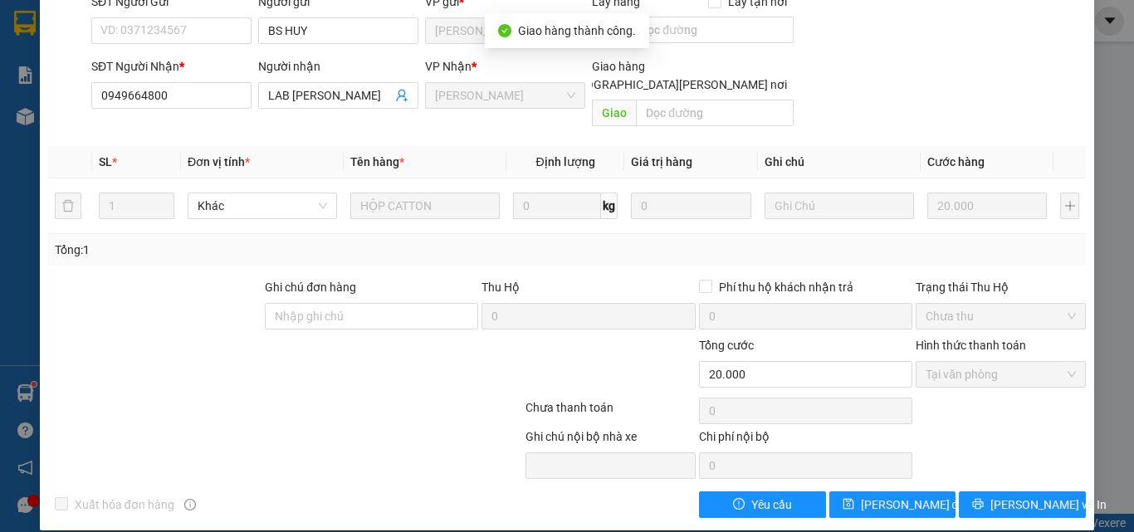
scroll to position [0, 0]
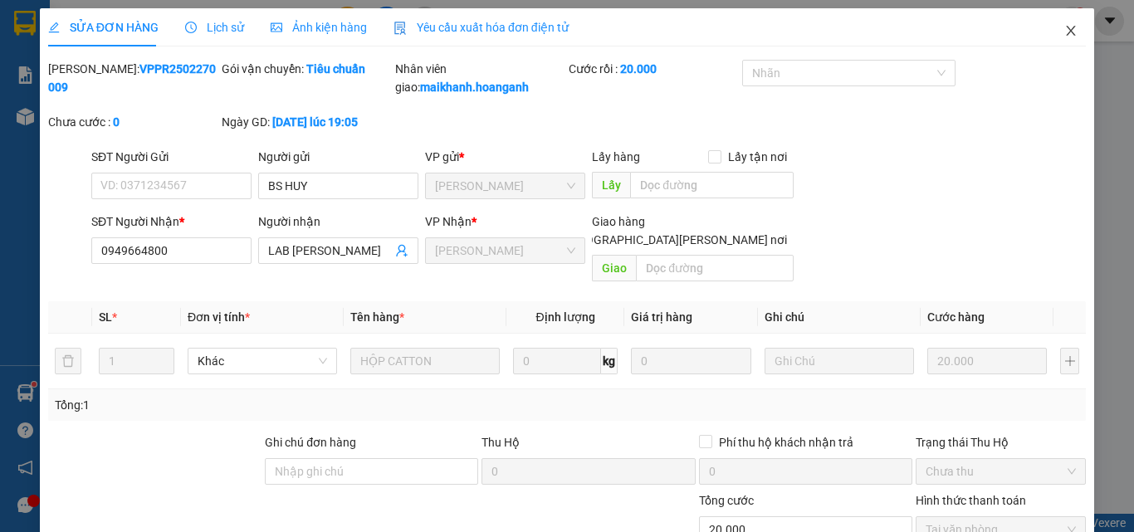
drag, startPoint x: 1056, startPoint y: 30, endPoint x: 258, endPoint y: 38, distance: 798.3
click at [1064, 31] on icon "close" at bounding box center [1070, 30] width 13 height 13
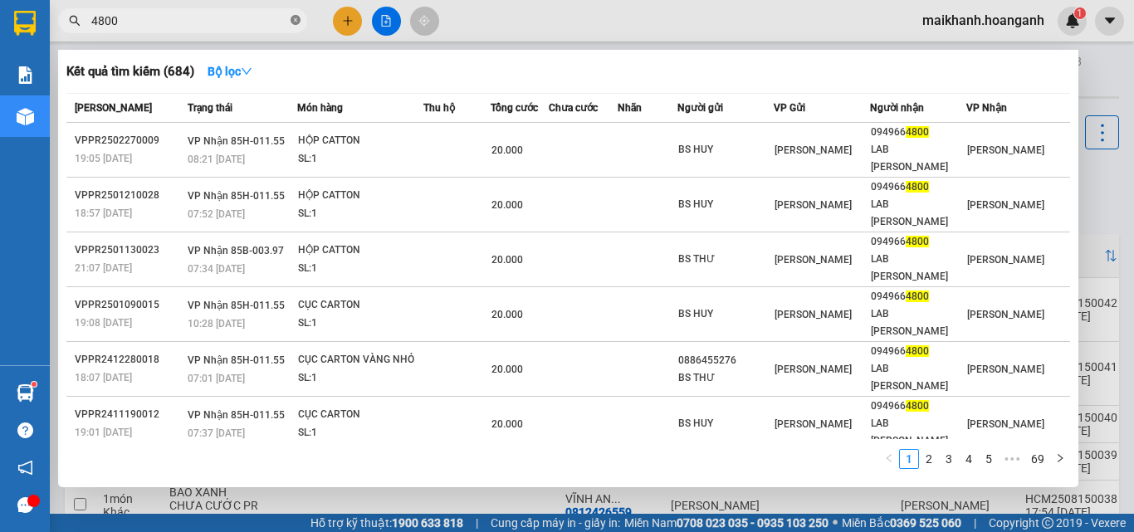
click at [294, 21] on icon "close-circle" at bounding box center [295, 20] width 10 height 10
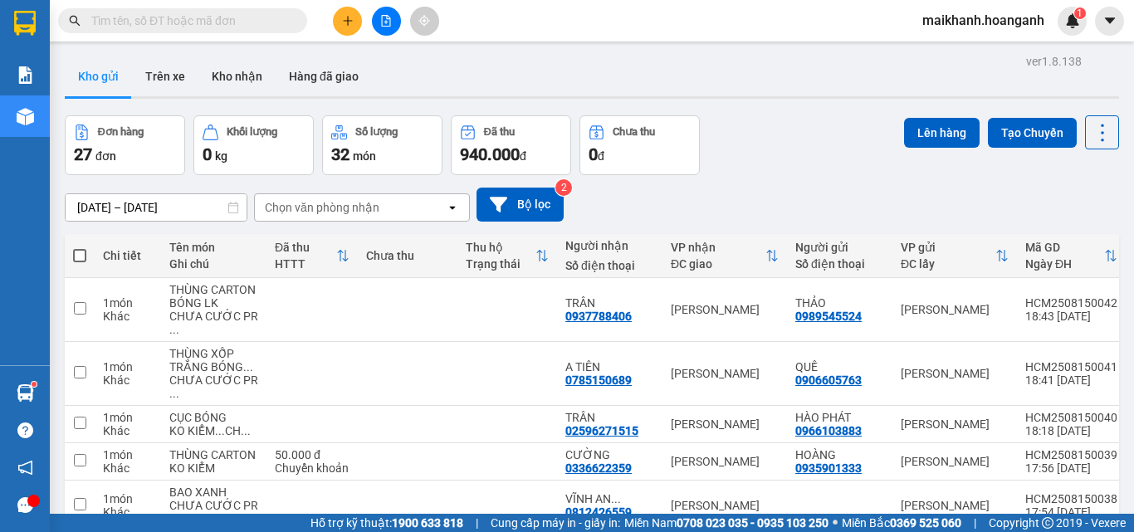
click at [276, 23] on input "text" at bounding box center [189, 21] width 196 height 18
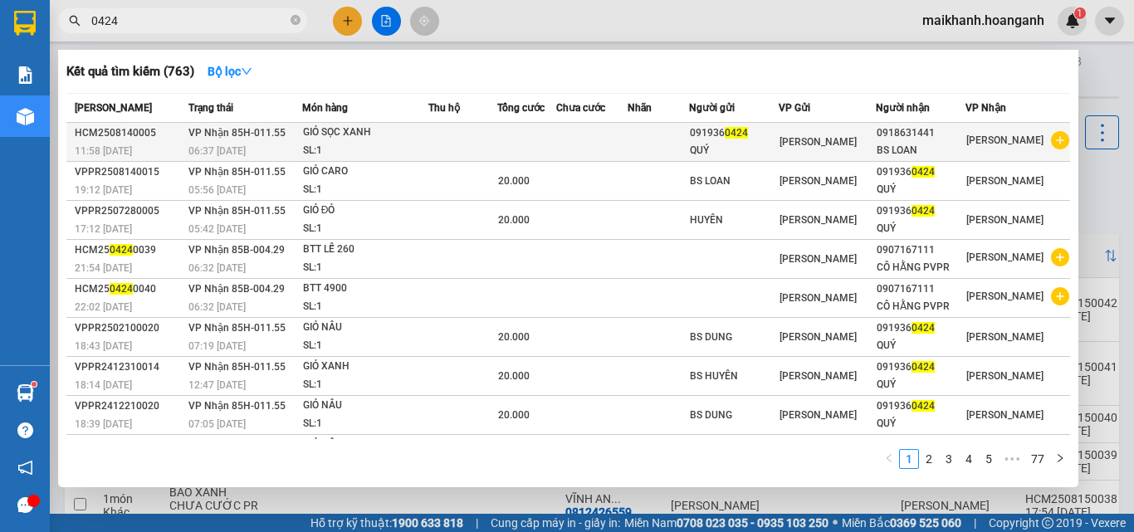
type input "0424"
click at [350, 136] on div "GIỎ SỌC XANH" at bounding box center [365, 133] width 124 height 18
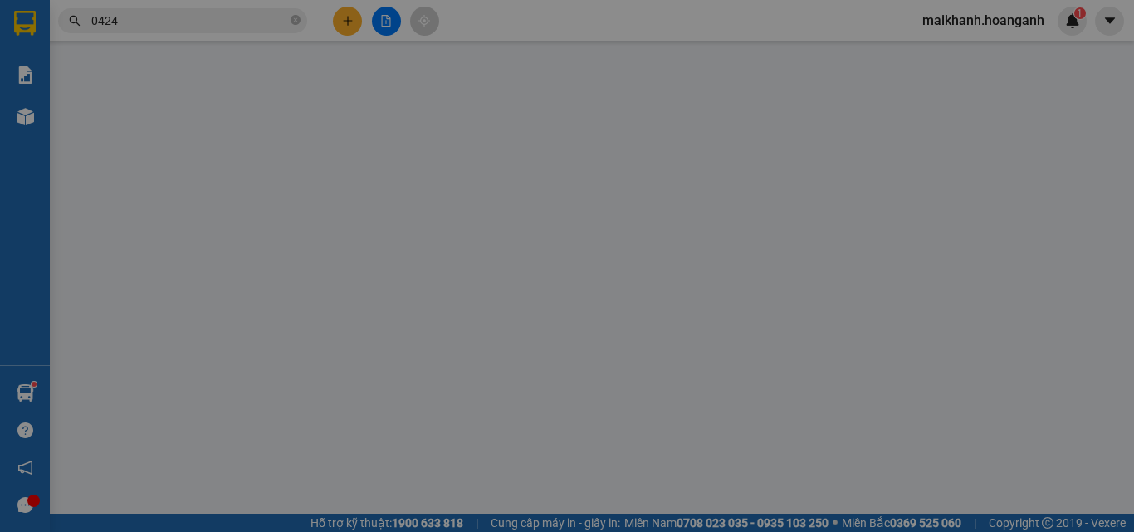
type input "0919360424"
type input "QUÝ"
type input "0918631441"
type input "BS LOAN"
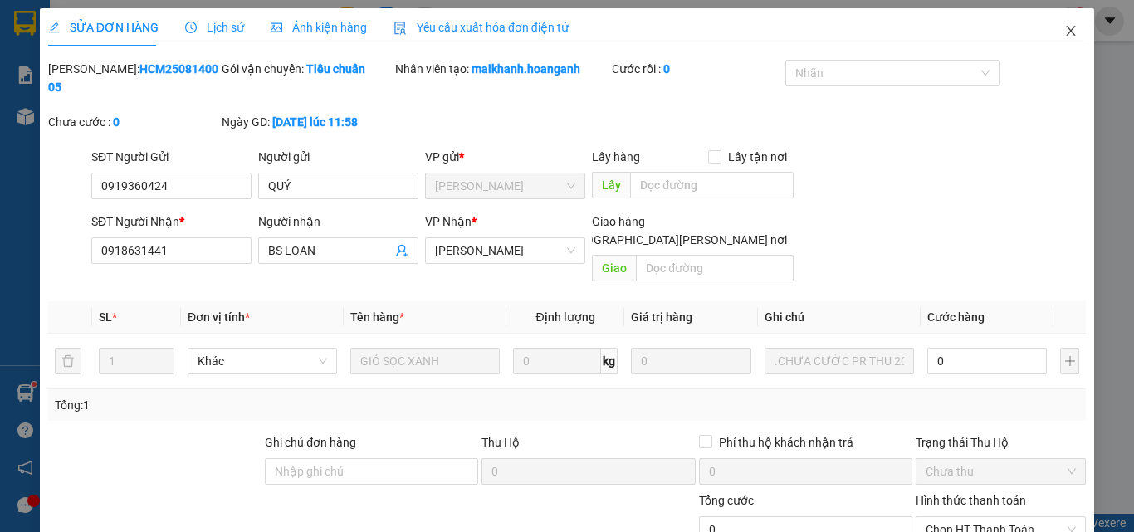
click at [1064, 27] on icon "close" at bounding box center [1070, 30] width 13 height 13
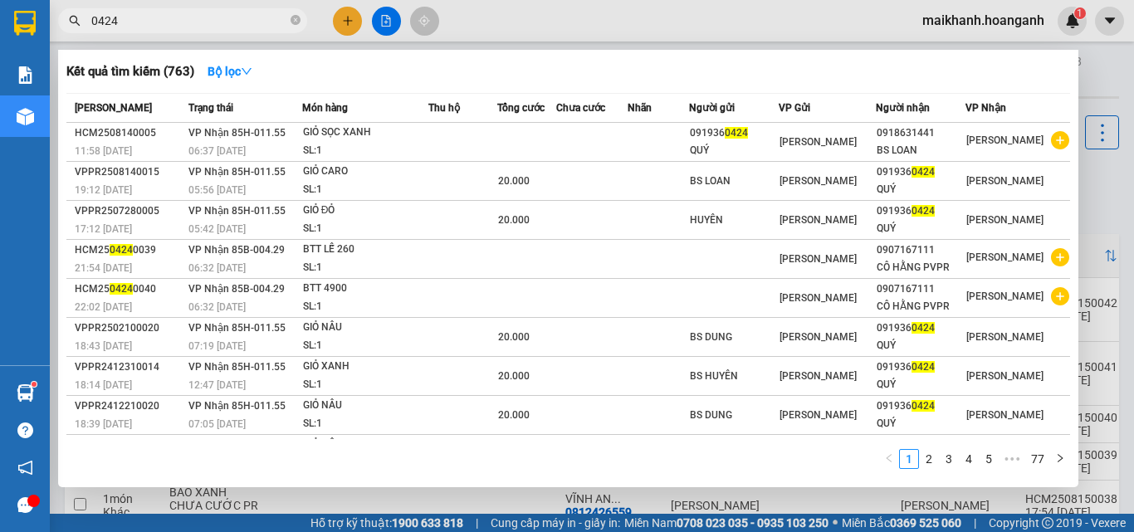
click at [200, 19] on input "0424" at bounding box center [189, 21] width 196 height 18
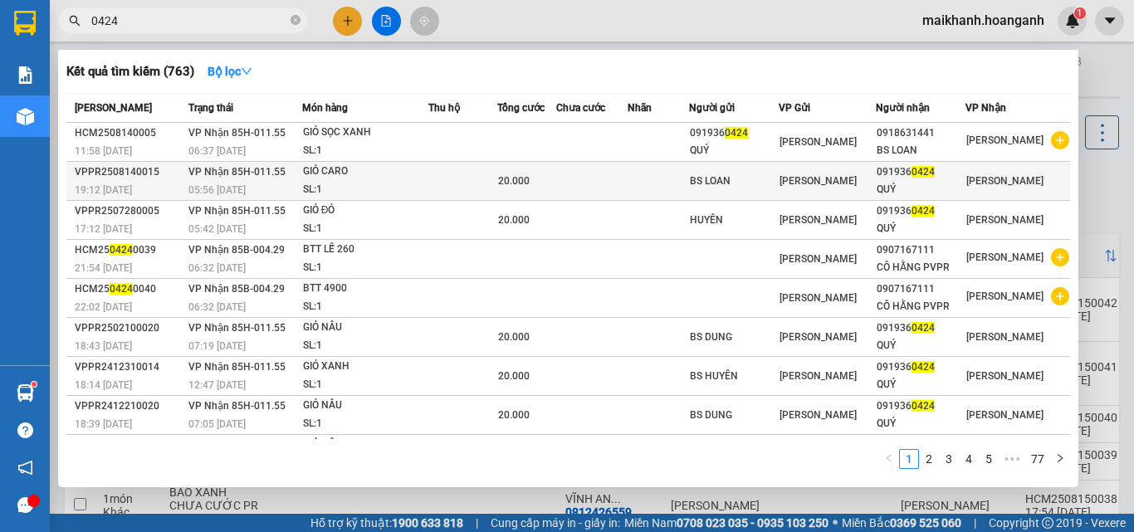
click at [328, 172] on div "GIỎ CARO" at bounding box center [365, 172] width 124 height 18
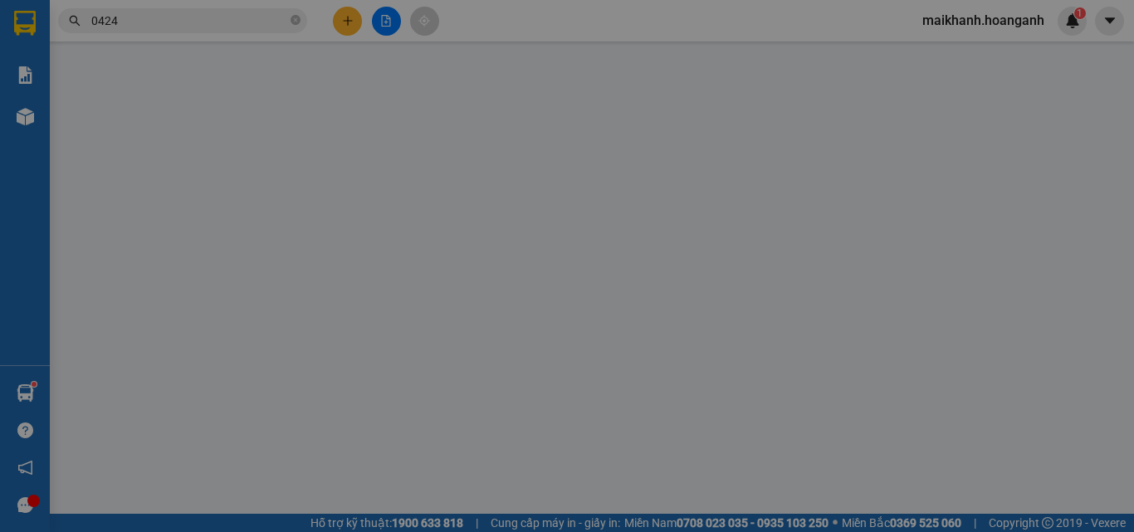
type input "BS LOAN"
type input "0919360424"
type input "QUÝ"
type input "20.000"
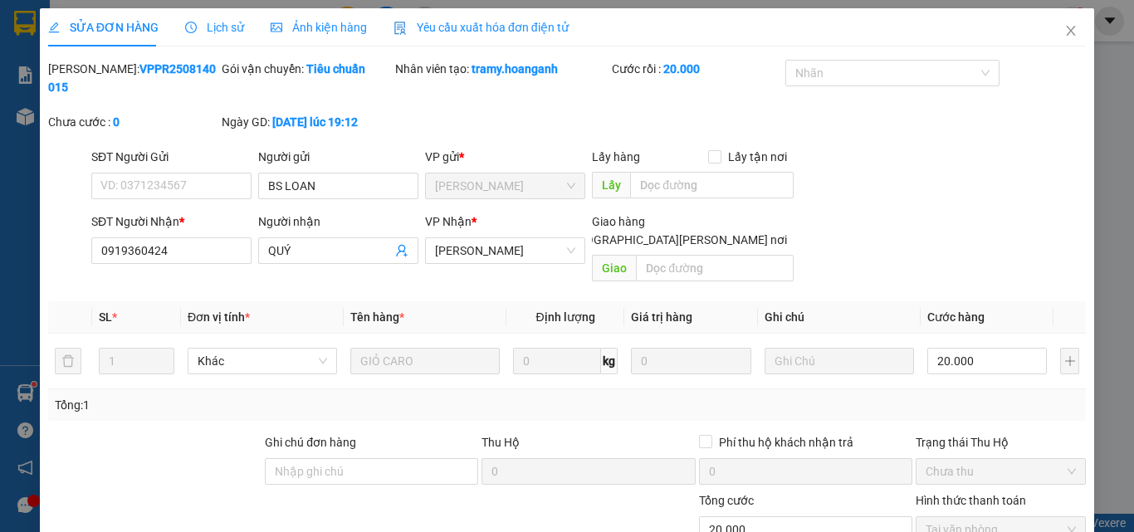
scroll to position [137, 0]
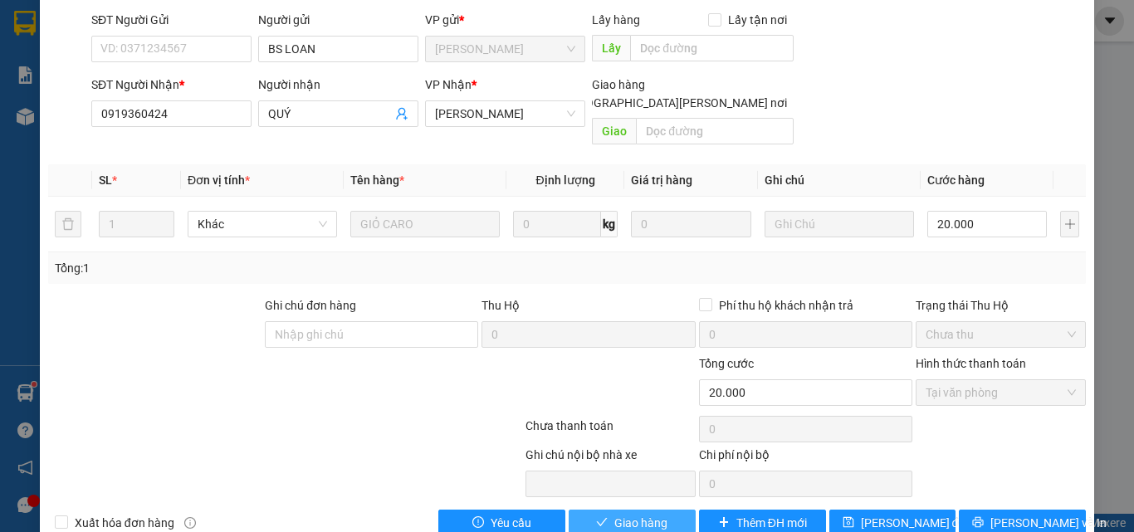
click at [661, 510] on button "Giao hàng" at bounding box center [631, 523] width 127 height 27
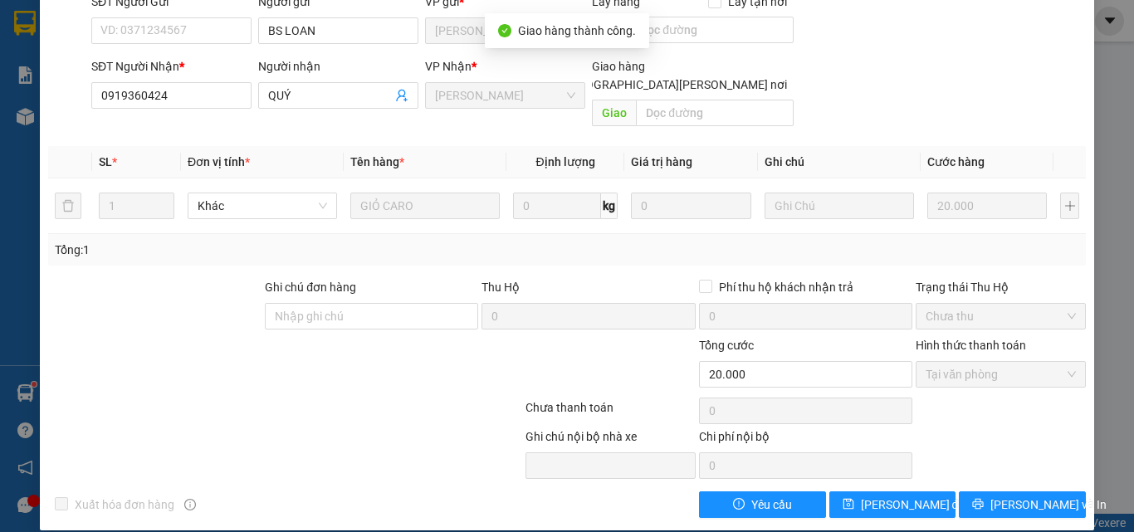
scroll to position [0, 0]
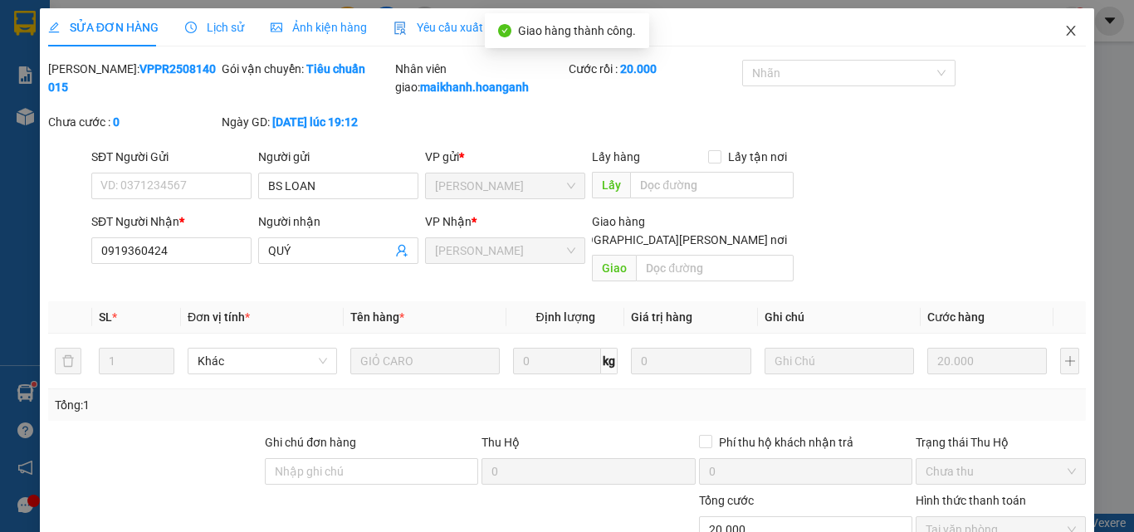
click at [1066, 32] on icon "close" at bounding box center [1070, 31] width 9 height 10
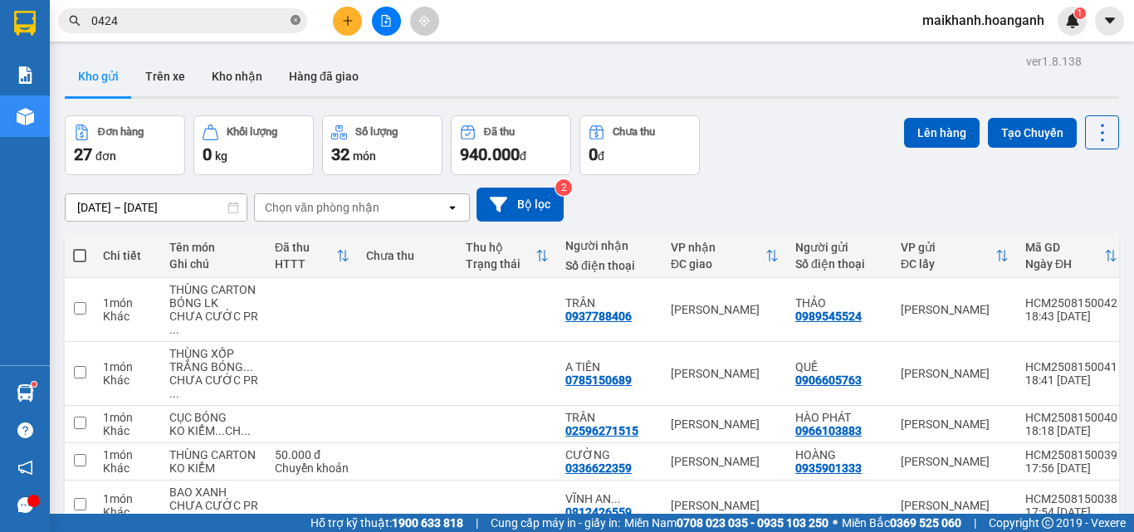
click at [293, 20] on icon "close-circle" at bounding box center [295, 20] width 10 height 10
click at [279, 18] on input "text" at bounding box center [189, 21] width 196 height 18
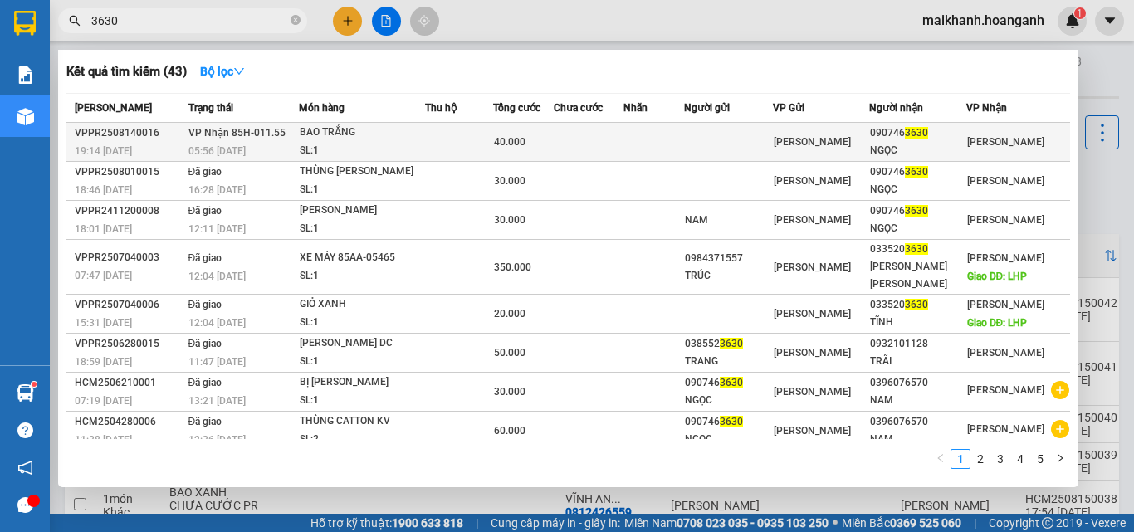
type input "3630"
click at [342, 130] on div "BAO TRẮNG" at bounding box center [362, 133] width 124 height 18
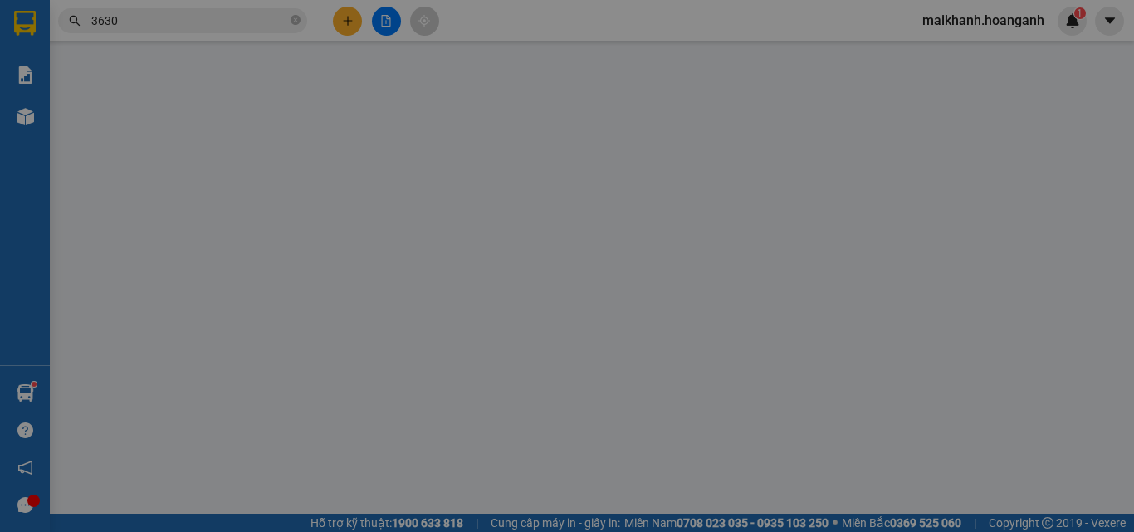
type input "0907463630"
type input "NGỌC"
type input "40.000"
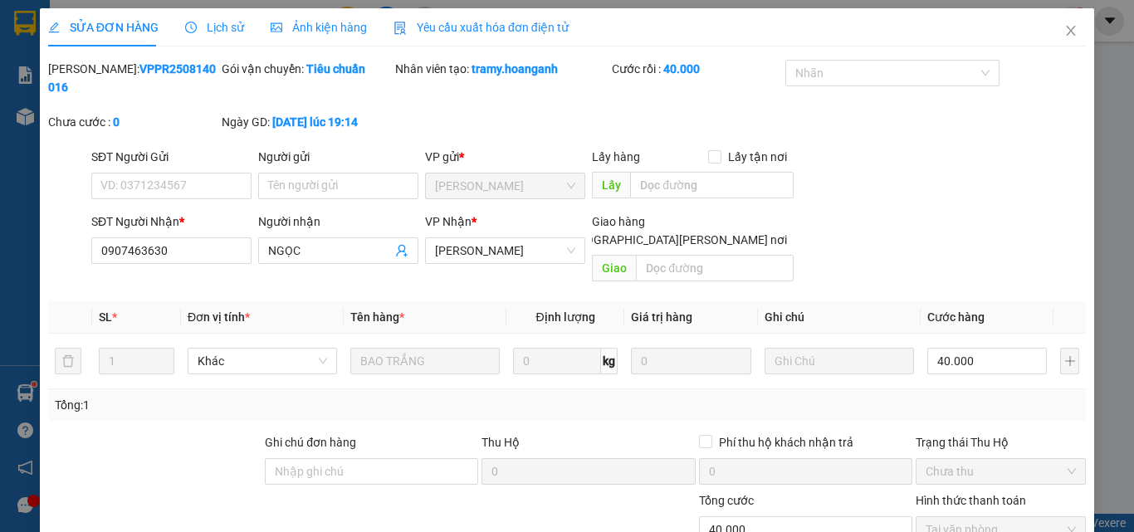
scroll to position [137, 0]
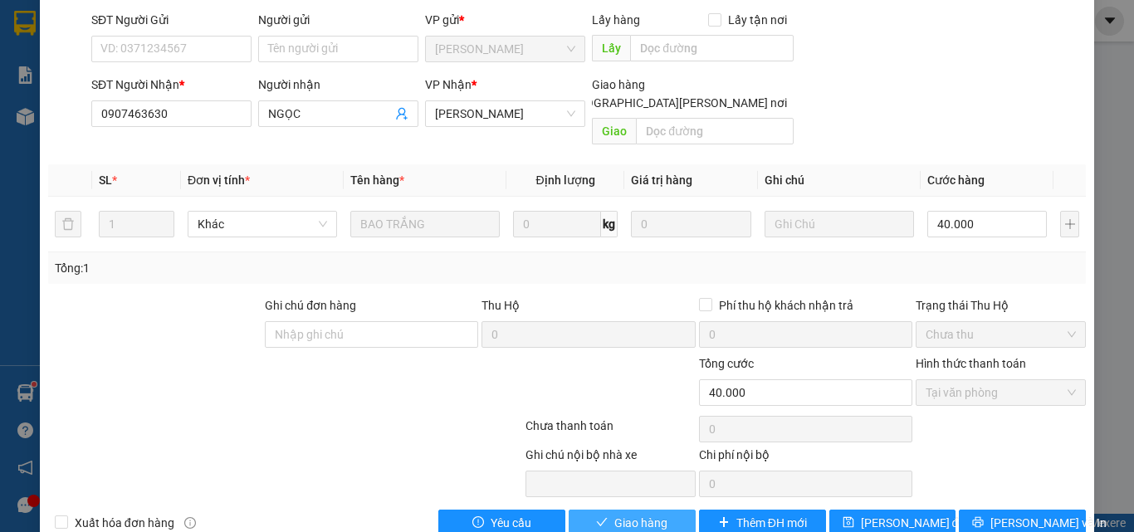
click at [629, 514] on span "Giao hàng" at bounding box center [640, 523] width 53 height 18
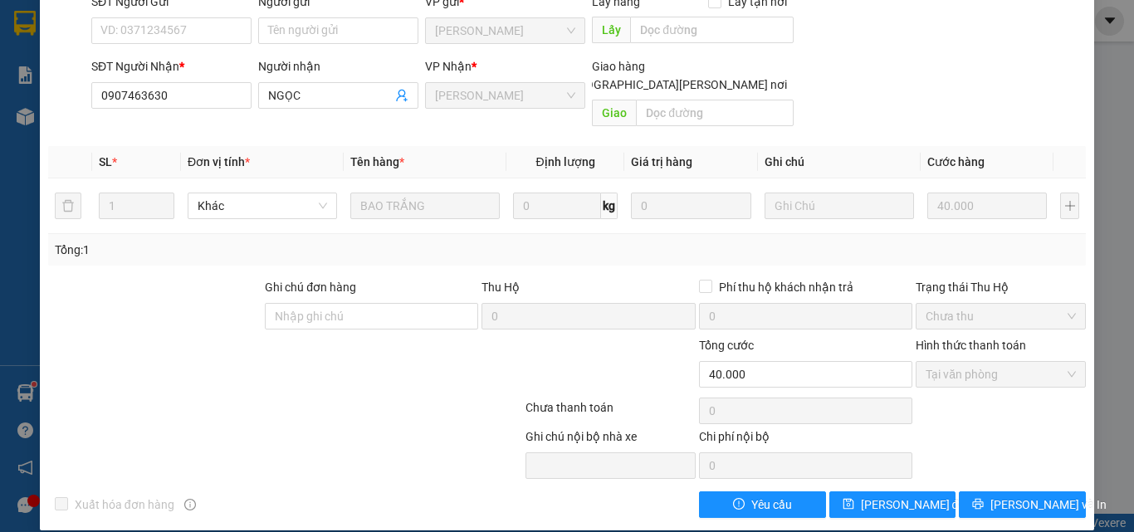
scroll to position [0, 0]
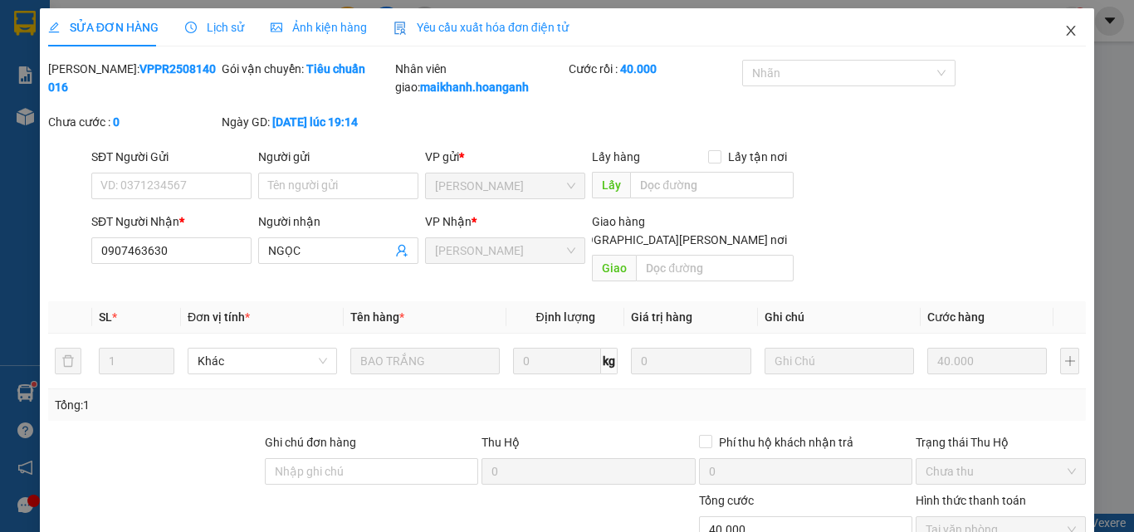
click at [1064, 32] on icon "close" at bounding box center [1070, 30] width 13 height 13
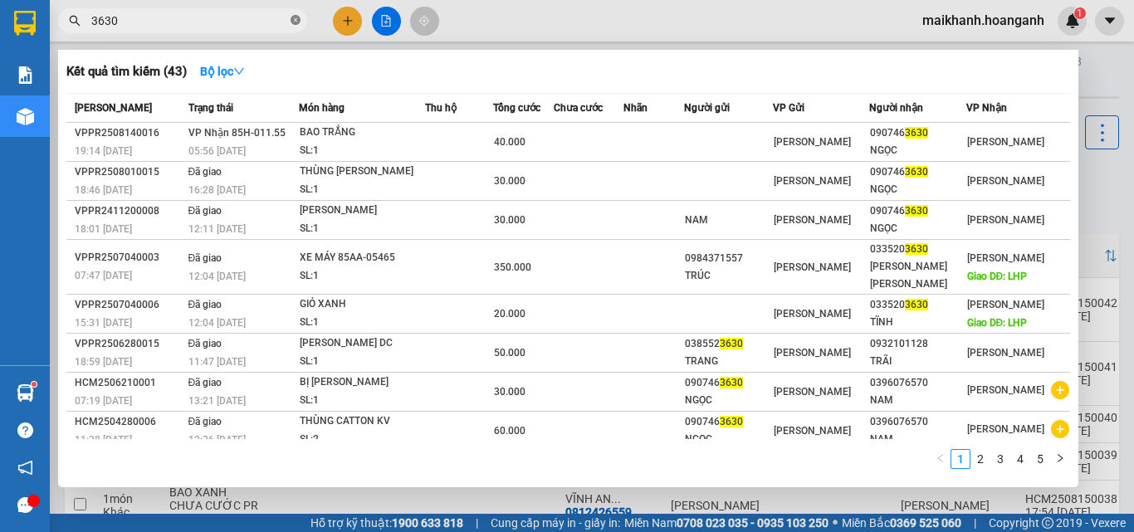
click at [292, 18] on icon "close-circle" at bounding box center [295, 20] width 10 height 10
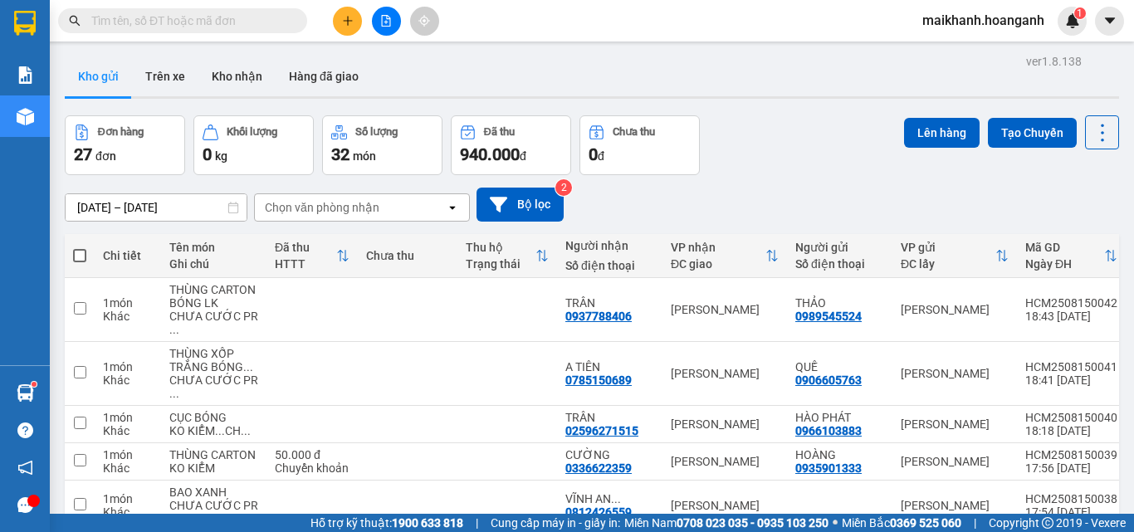
click at [252, 21] on input "text" at bounding box center [189, 21] width 196 height 18
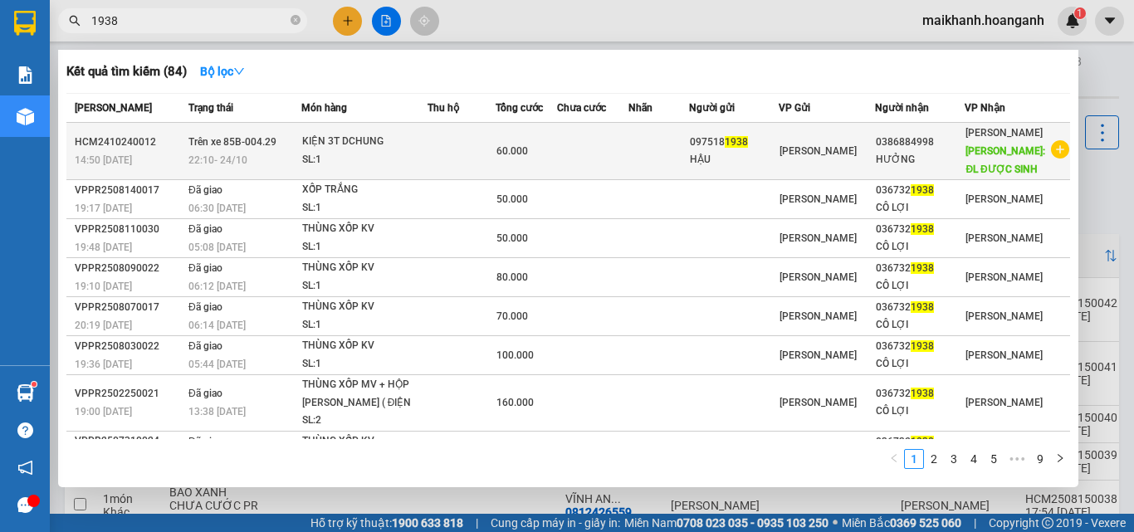
type input "1938"
click at [340, 134] on div "KIỆN 3T DCHUNG" at bounding box center [364, 142] width 124 height 18
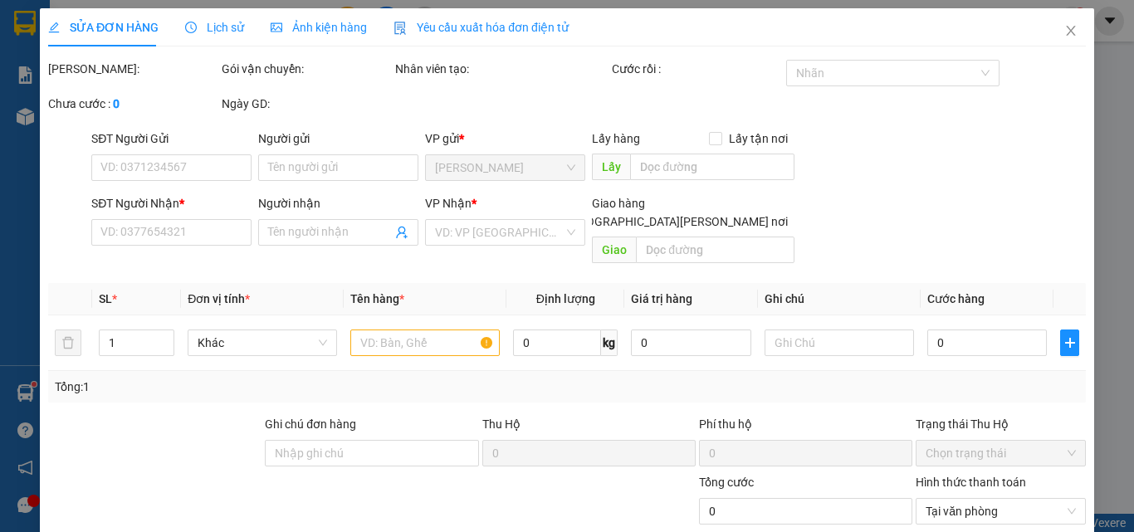
type input "0975181938"
type input "HẬU"
type input "0386884998"
type input "HƯỞNG"
type input "ĐL ĐƯỢC SINH"
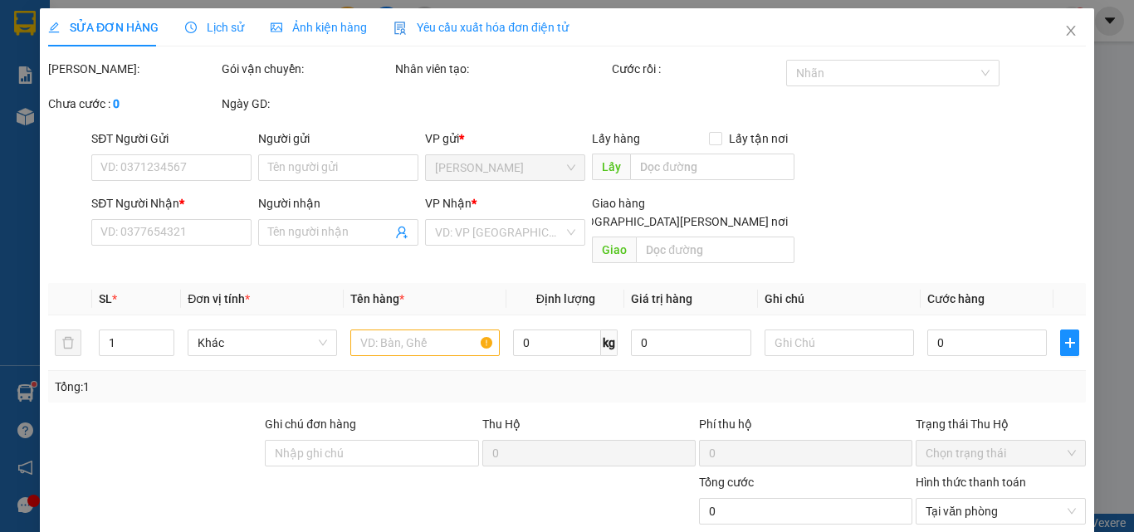
type input "60.000"
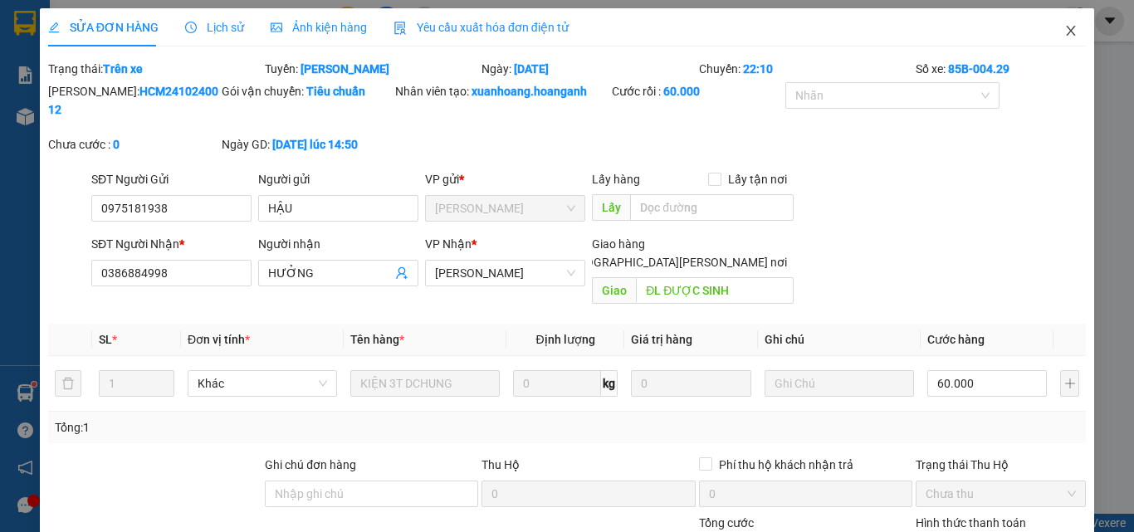
click at [1064, 27] on icon "close" at bounding box center [1070, 30] width 13 height 13
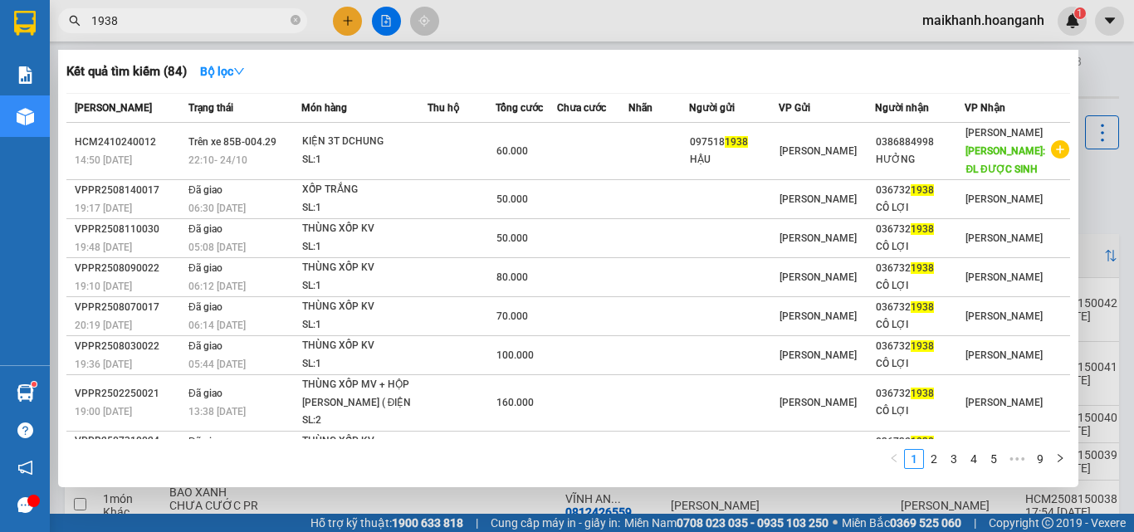
click at [233, 27] on input "1938" at bounding box center [189, 21] width 196 height 18
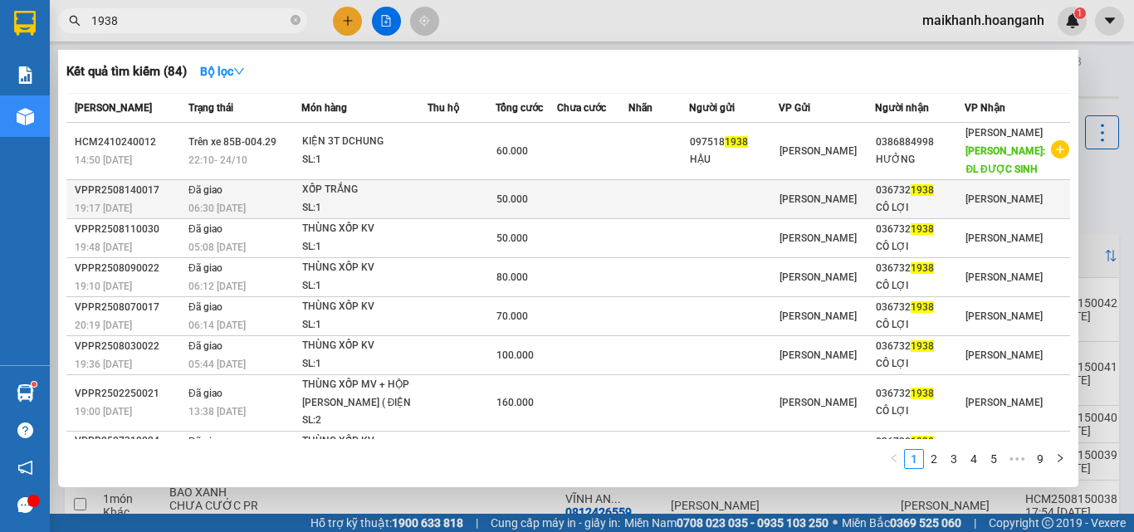
click at [324, 180] on td "XỐP [PERSON_NAME]: 1" at bounding box center [364, 199] width 126 height 39
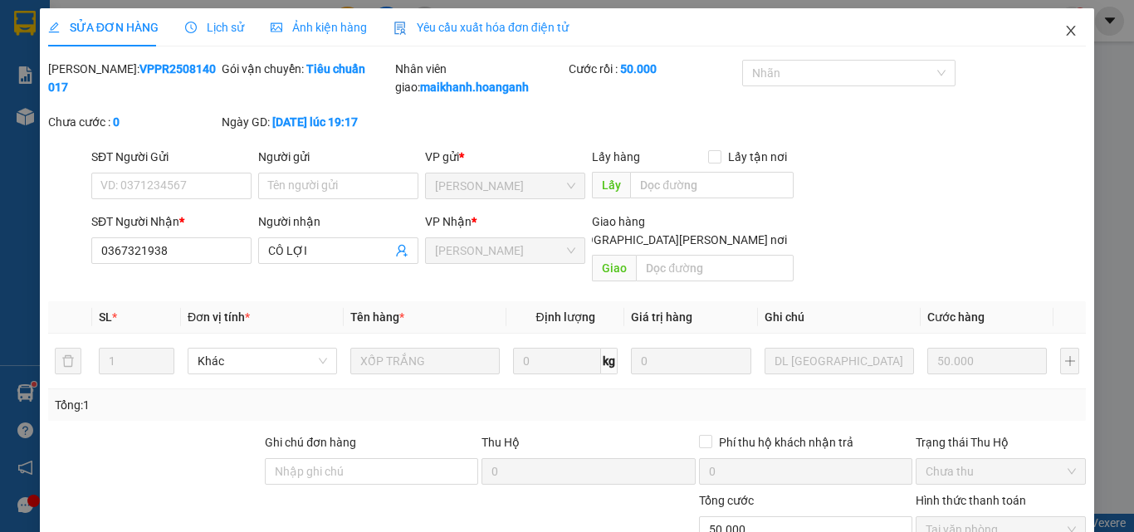
click at [1066, 30] on icon "close" at bounding box center [1070, 31] width 9 height 10
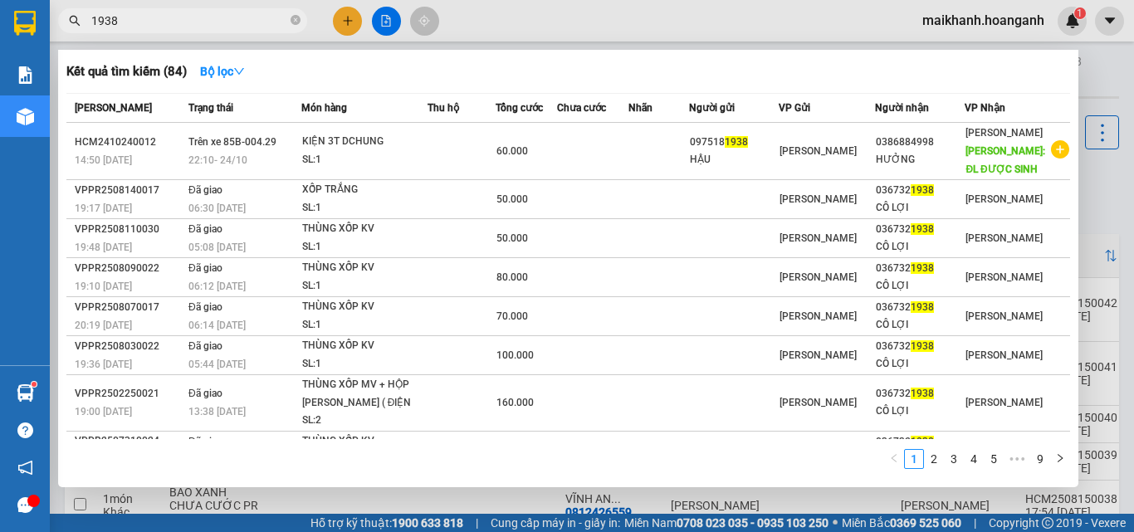
click at [256, 21] on input "1938" at bounding box center [189, 21] width 196 height 18
click at [296, 19] on icon "close-circle" at bounding box center [295, 20] width 10 height 10
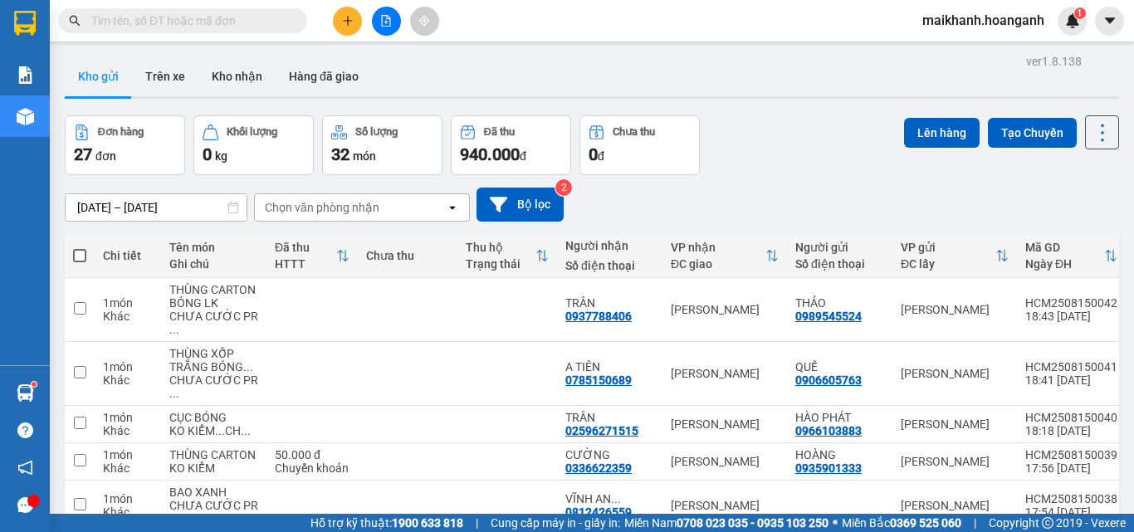
click at [250, 23] on input "text" at bounding box center [189, 21] width 196 height 18
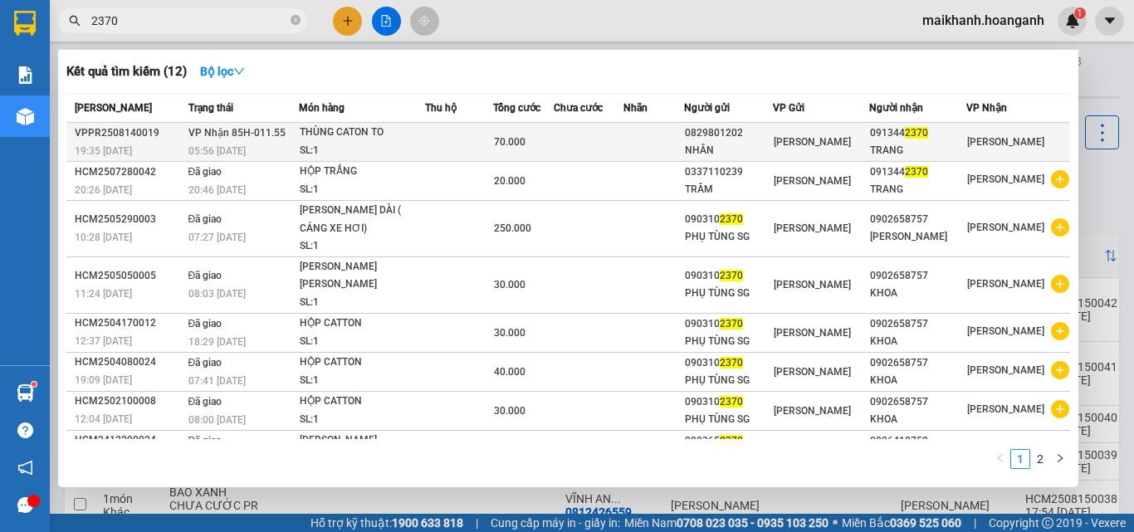
type input "2370"
click at [348, 132] on div "THÙNG CATON TO" at bounding box center [362, 133] width 124 height 18
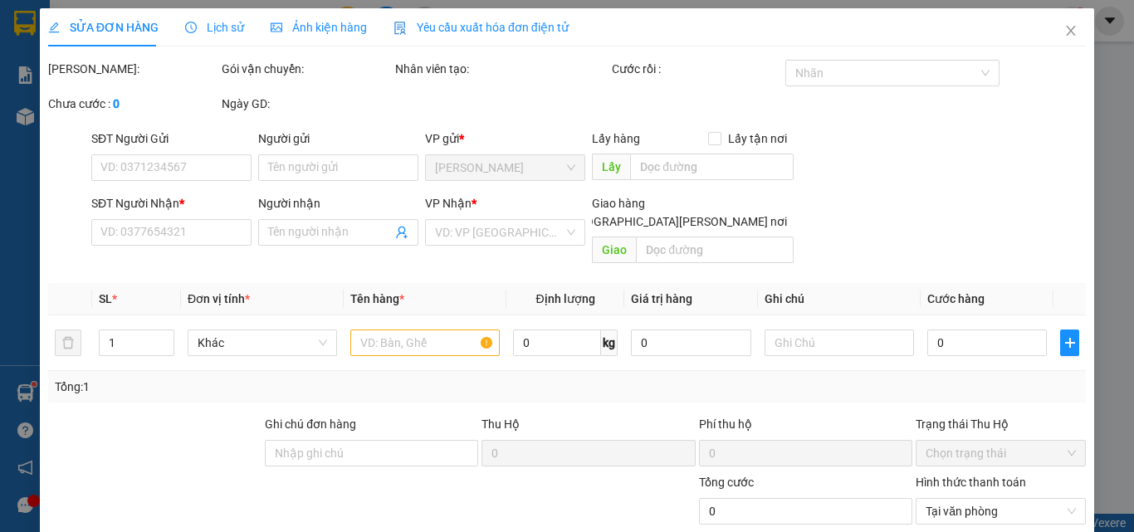
type input "0829801202"
type input "NHÂN"
type input "0913442370"
type input "TRANG"
type input "70.000"
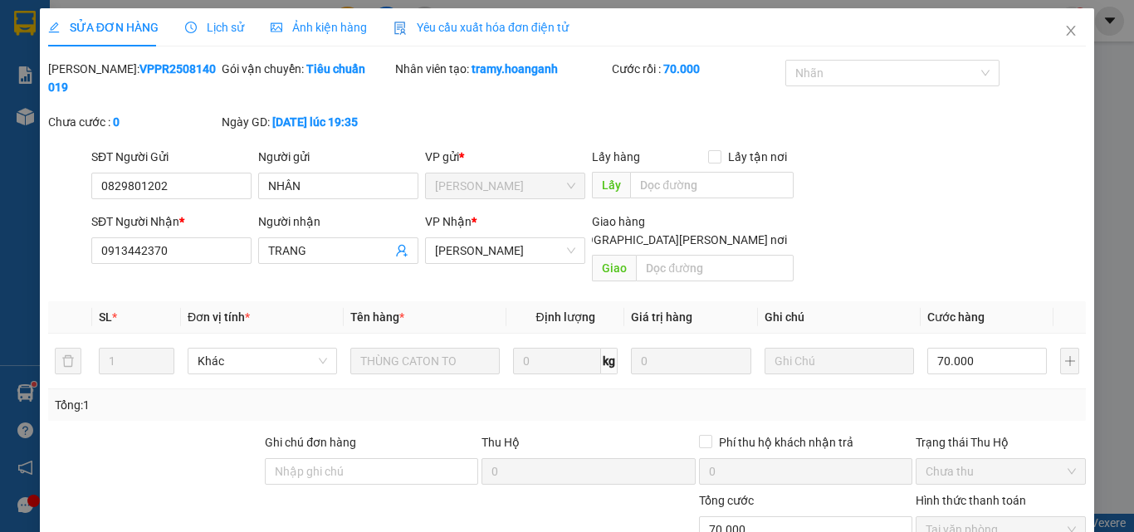
scroll to position [137, 0]
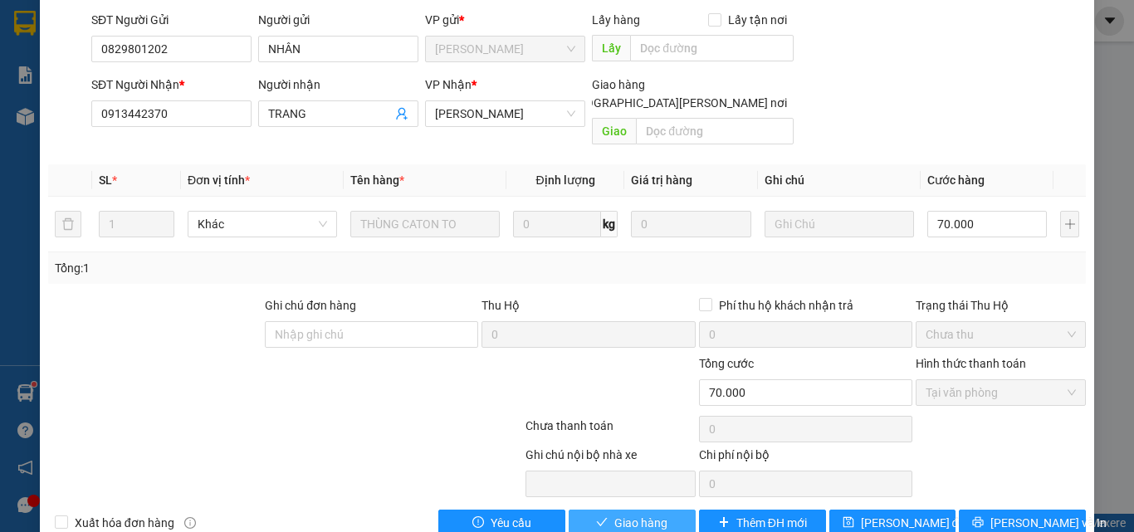
click at [617, 514] on span "Giao hàng" at bounding box center [640, 523] width 53 height 18
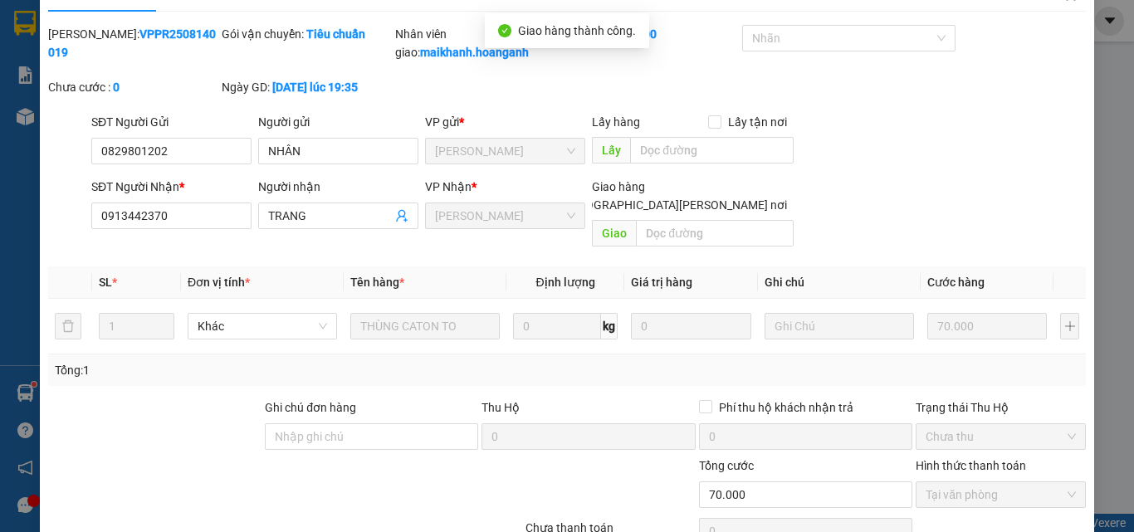
scroll to position [0, 0]
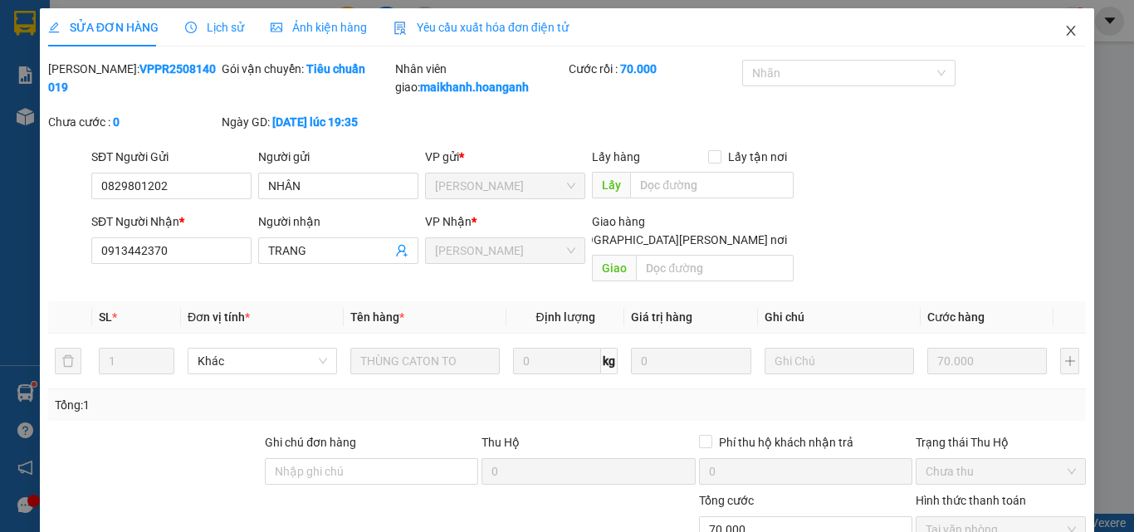
click at [1066, 32] on icon "close" at bounding box center [1070, 31] width 9 height 10
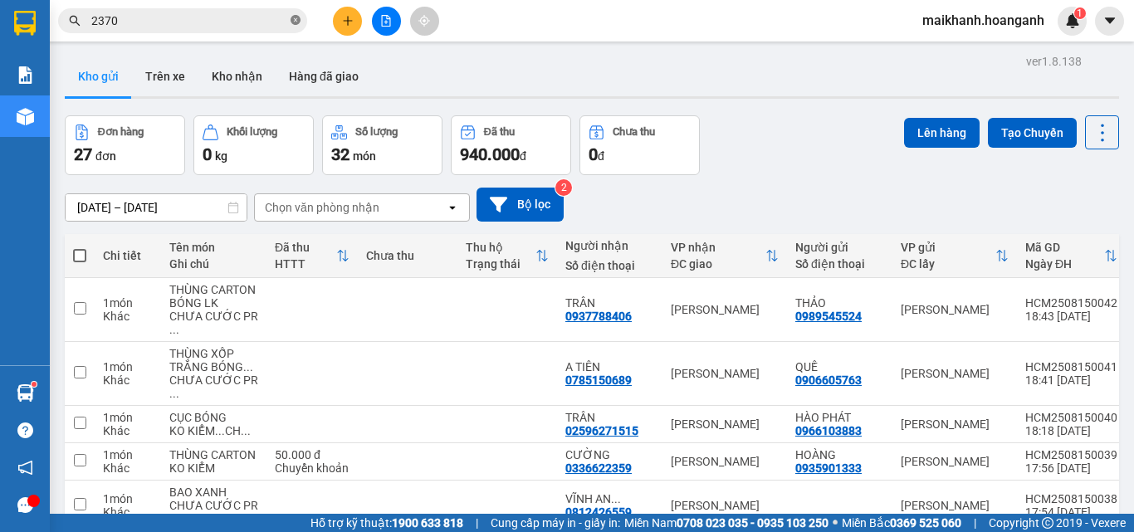
click at [295, 13] on span at bounding box center [295, 21] width 10 height 16
click at [242, 25] on input "text" at bounding box center [189, 21] width 196 height 18
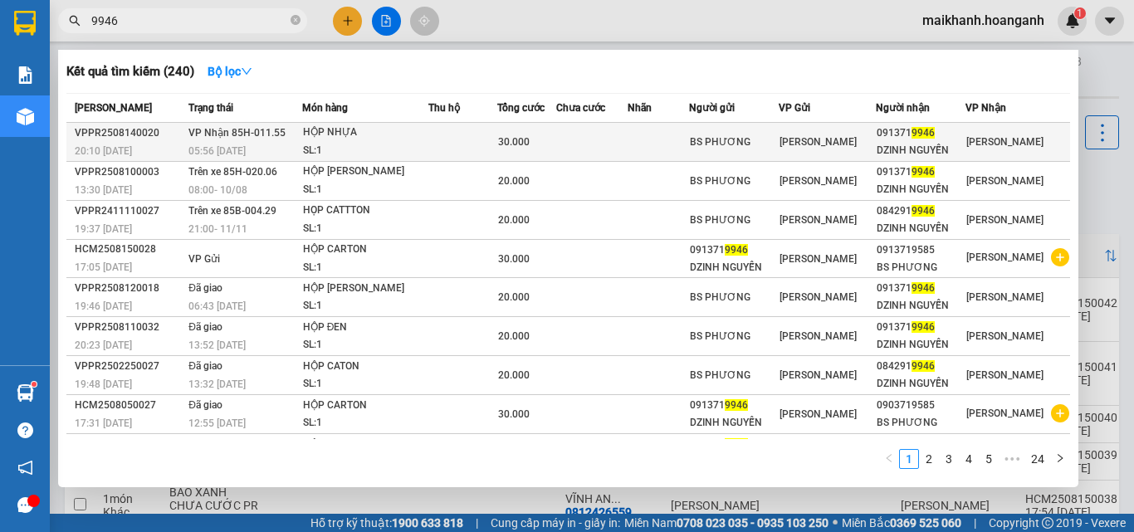
type input "9946"
click at [328, 133] on div "HỘP NHỰA" at bounding box center [365, 133] width 124 height 18
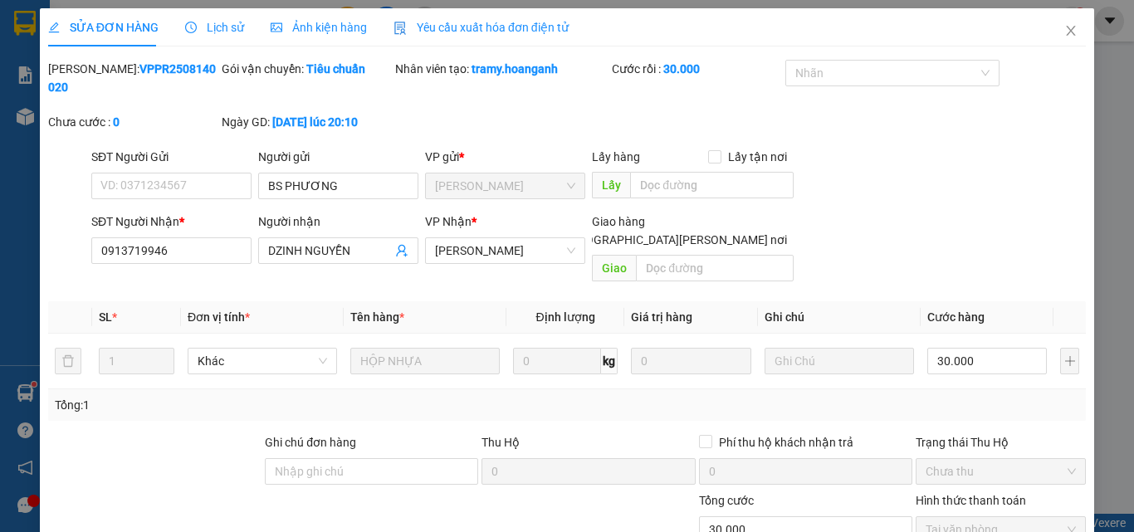
scroll to position [137, 0]
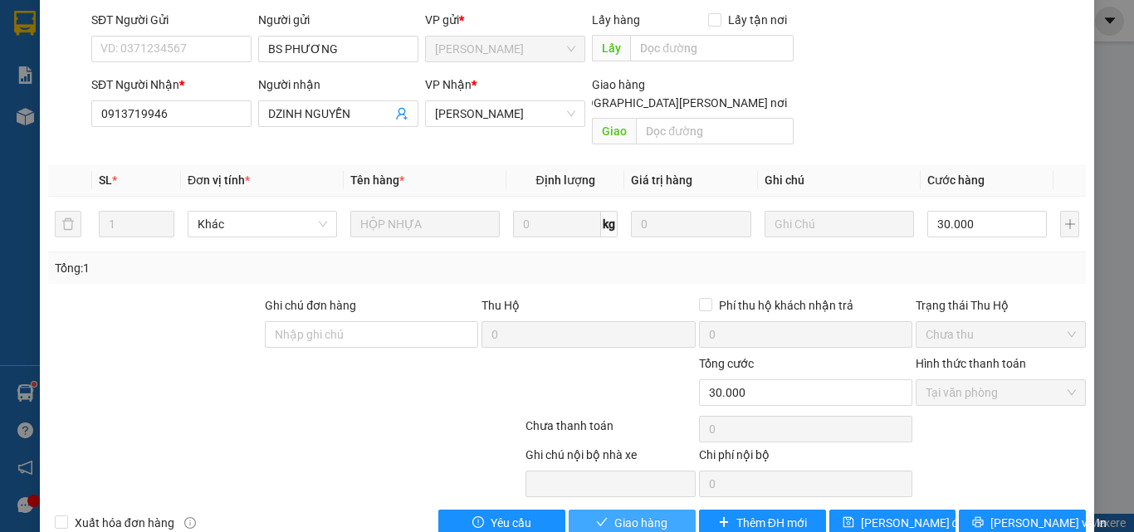
click at [649, 514] on span "Giao hàng" at bounding box center [640, 523] width 53 height 18
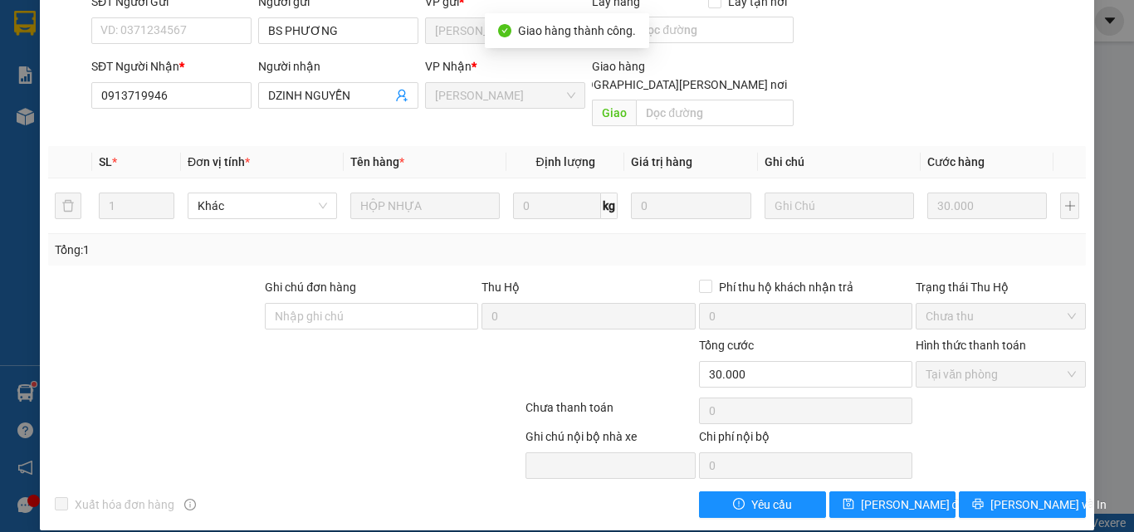
scroll to position [0, 0]
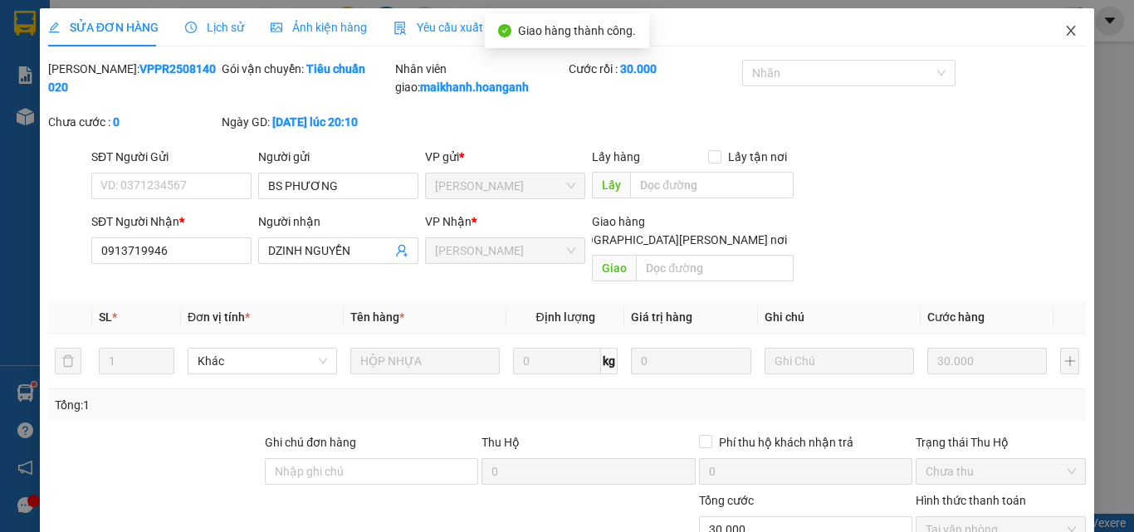
click at [1064, 34] on icon "close" at bounding box center [1070, 30] width 13 height 13
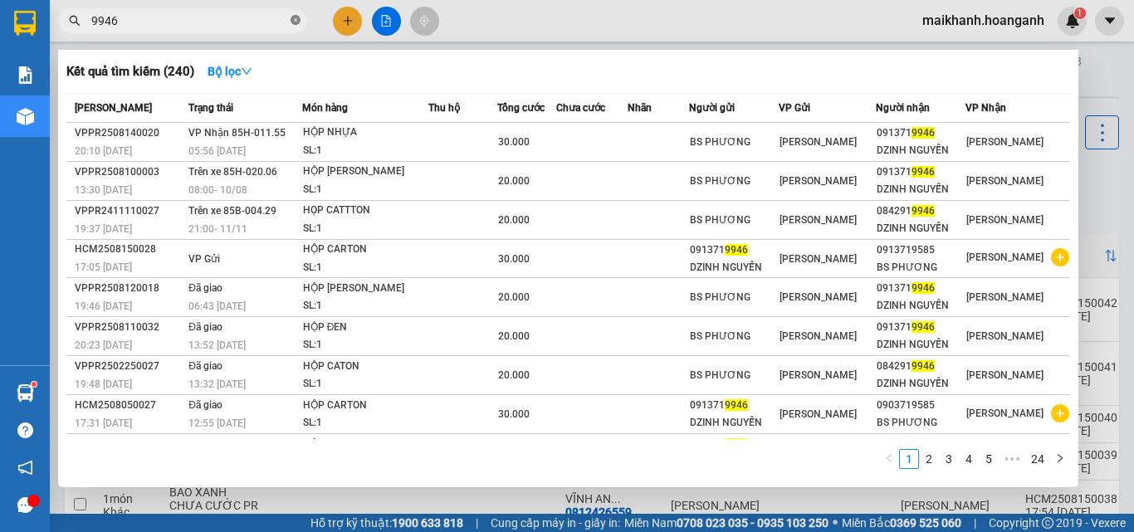
click at [295, 22] on icon "close-circle" at bounding box center [295, 20] width 10 height 10
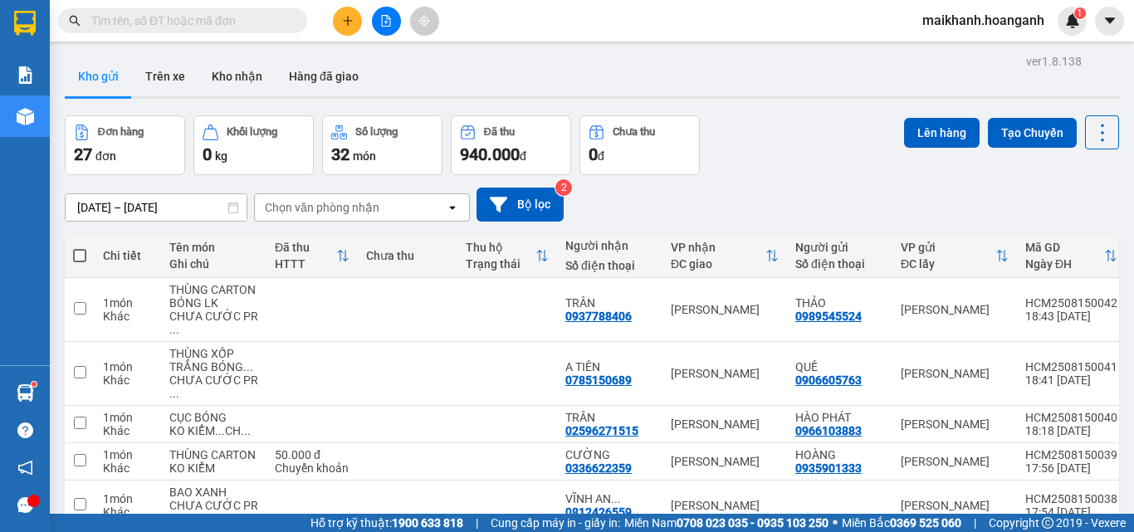
click at [277, 20] on input "text" at bounding box center [189, 21] width 196 height 18
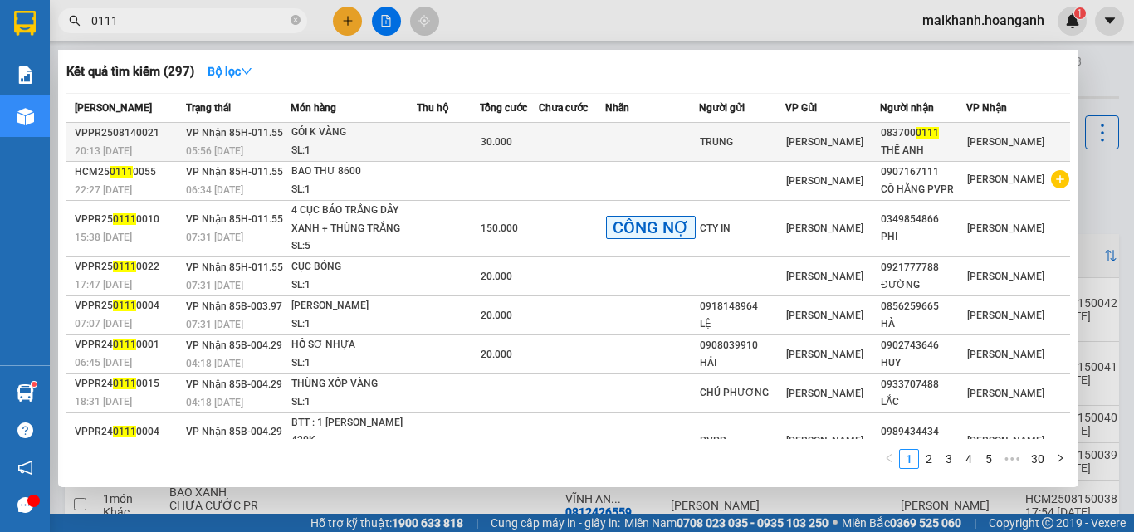
type input "0111"
click at [338, 124] on div "GÓI K VÀNG" at bounding box center [353, 133] width 124 height 18
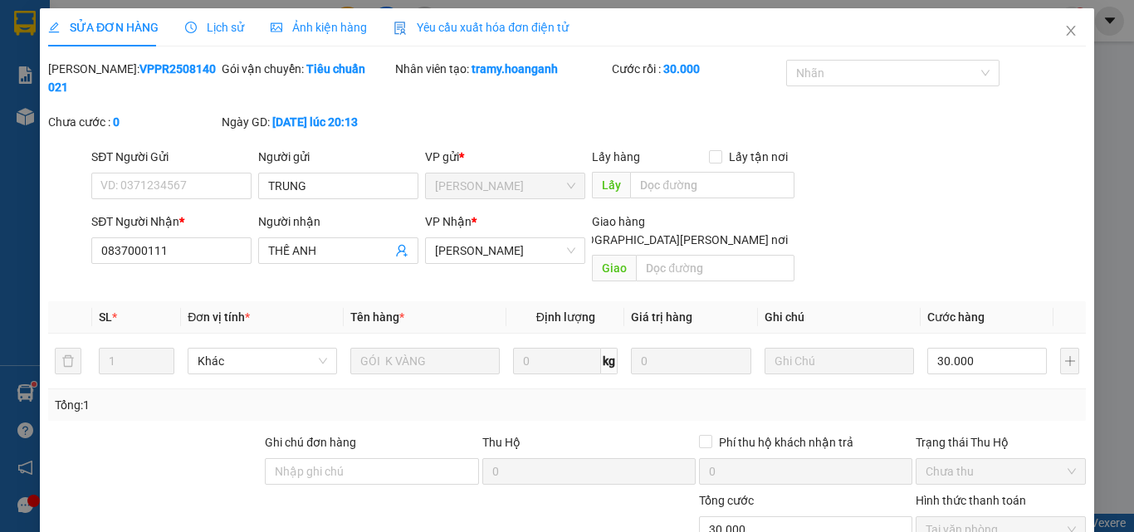
type input "TRUNG"
type input "0837000111"
type input "THẾ ANH"
type input "30.000"
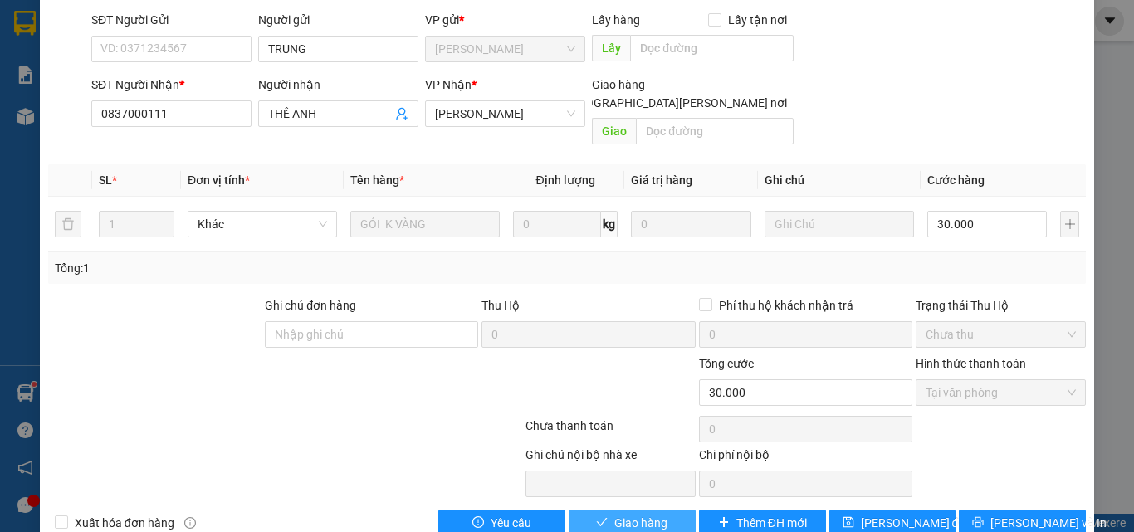
click at [650, 514] on span "Giao hàng" at bounding box center [640, 523] width 53 height 18
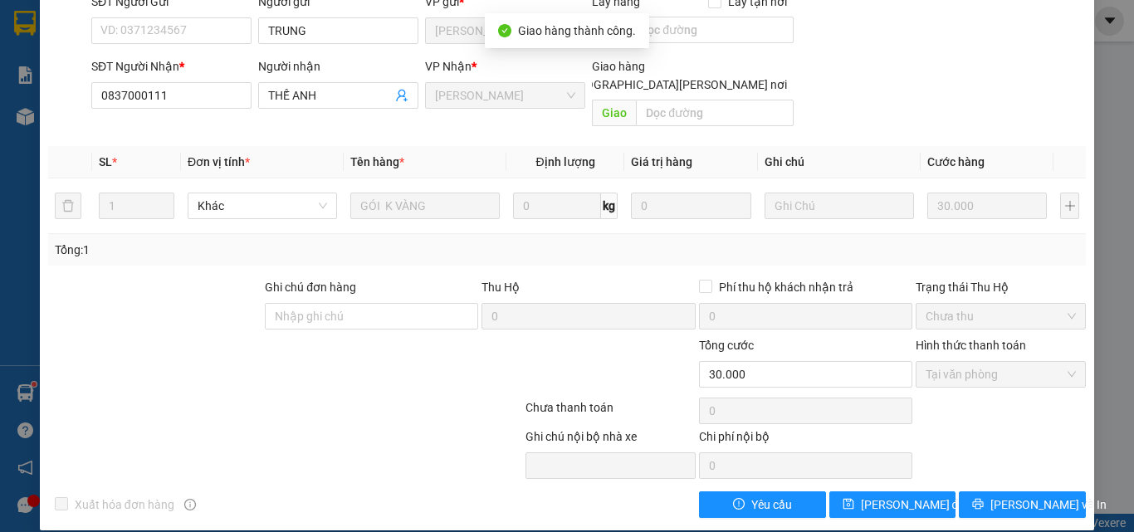
scroll to position [0, 0]
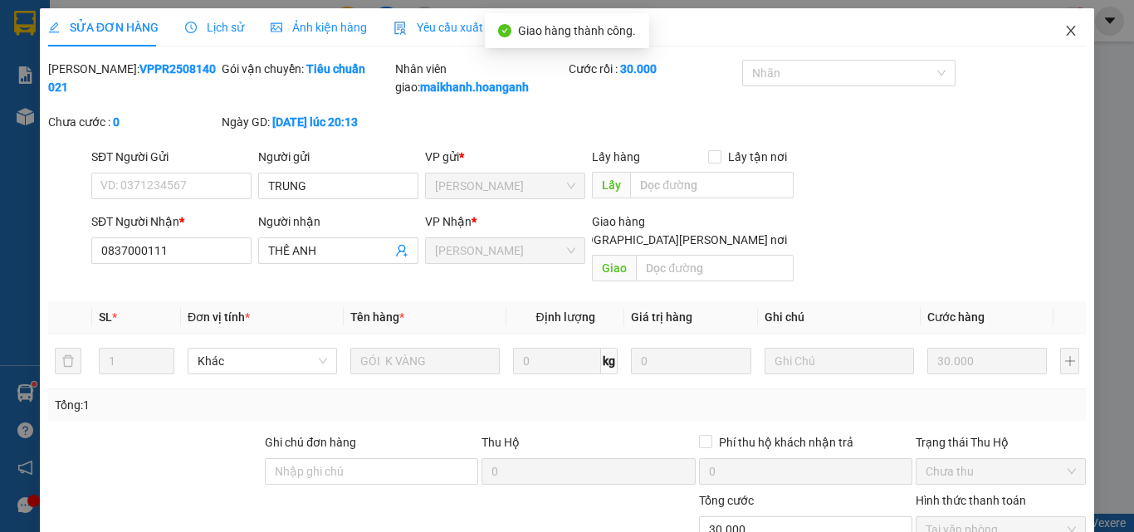
click at [1064, 29] on icon "close" at bounding box center [1070, 30] width 13 height 13
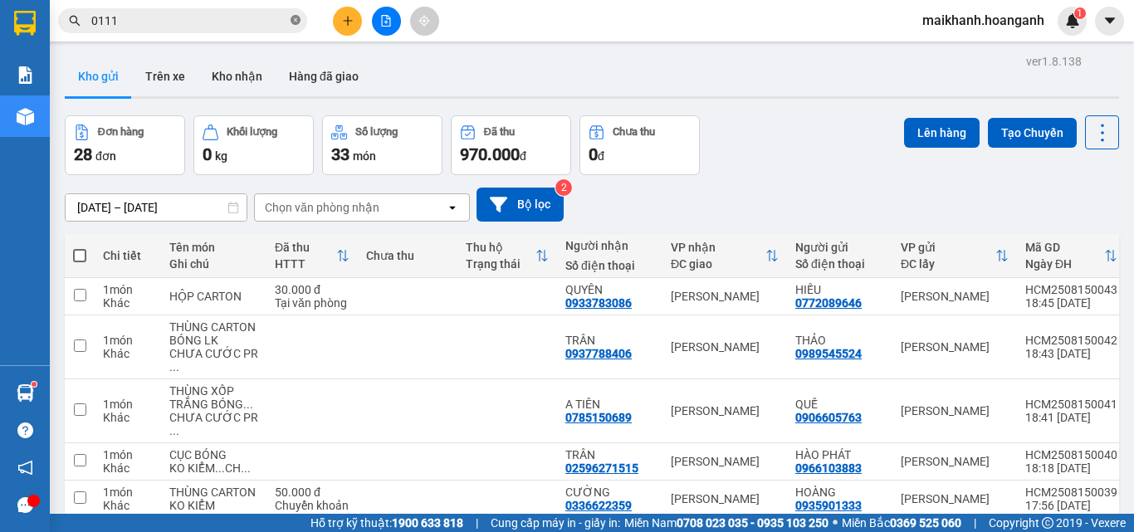
click at [299, 17] on icon "close-circle" at bounding box center [295, 20] width 10 height 10
click at [250, 23] on input "text" at bounding box center [189, 21] width 196 height 18
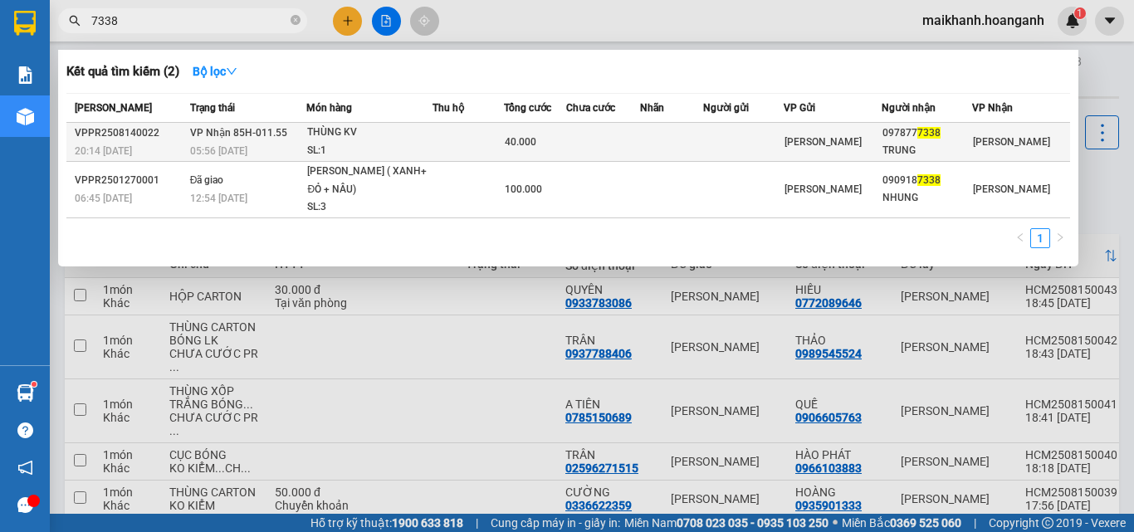
type input "7338"
click at [323, 129] on div "THÙNG KV" at bounding box center [369, 133] width 124 height 18
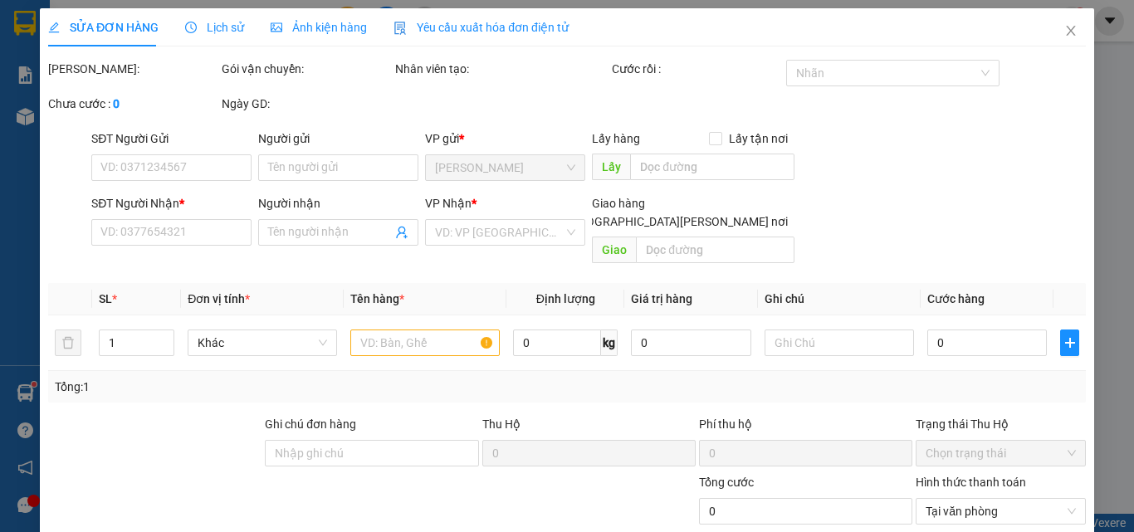
type input "0978777338"
type input "TRUNG"
type input "40.000"
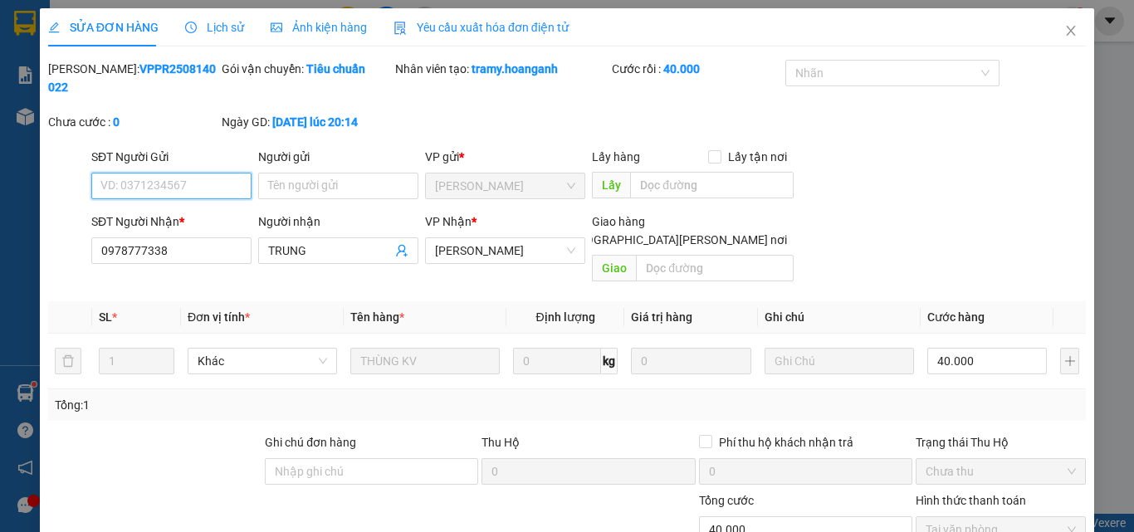
scroll to position [137, 0]
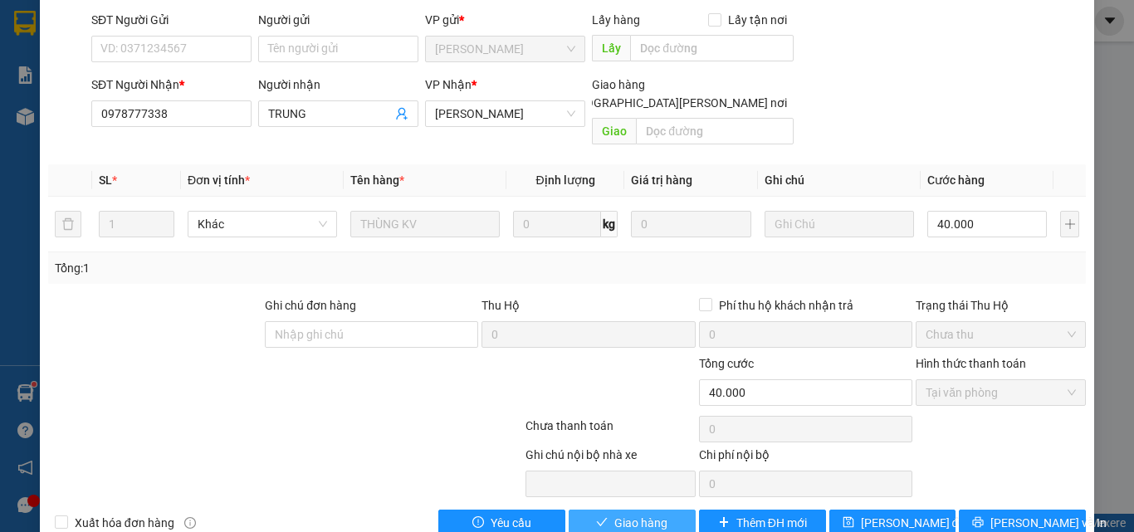
click at [631, 514] on span "Giao hàng" at bounding box center [640, 523] width 53 height 18
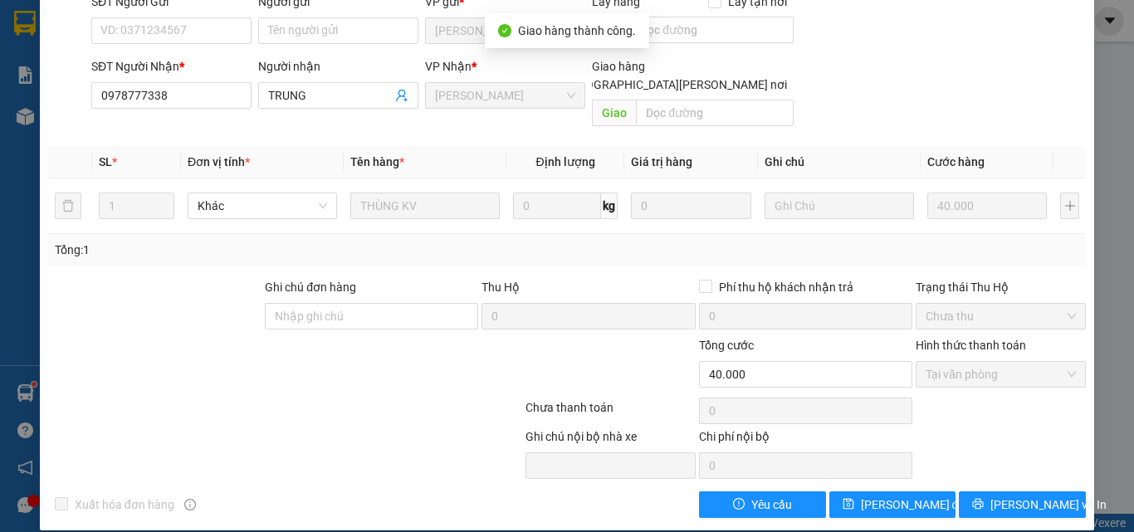
scroll to position [0, 0]
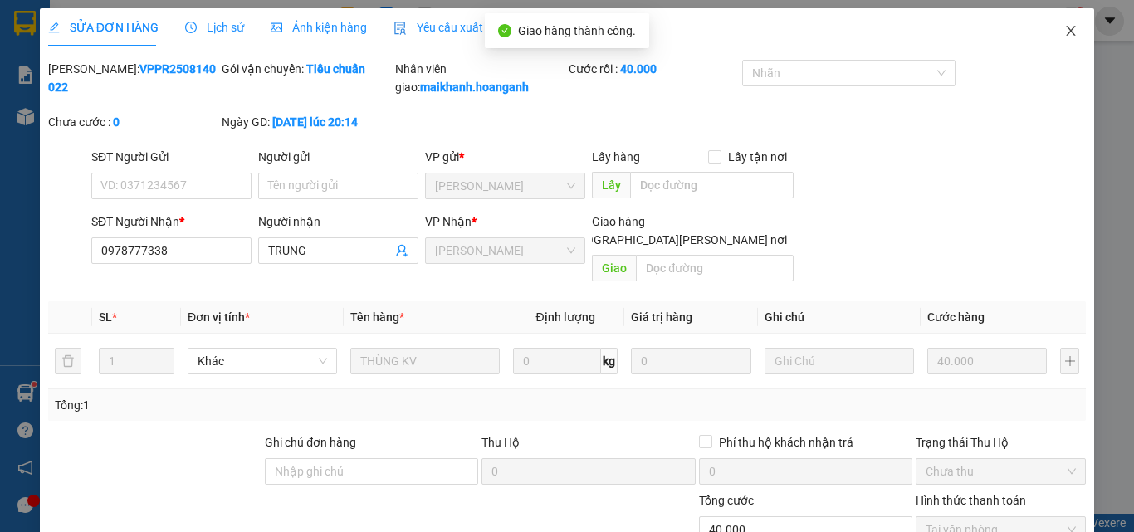
click at [1064, 32] on icon "close" at bounding box center [1070, 30] width 13 height 13
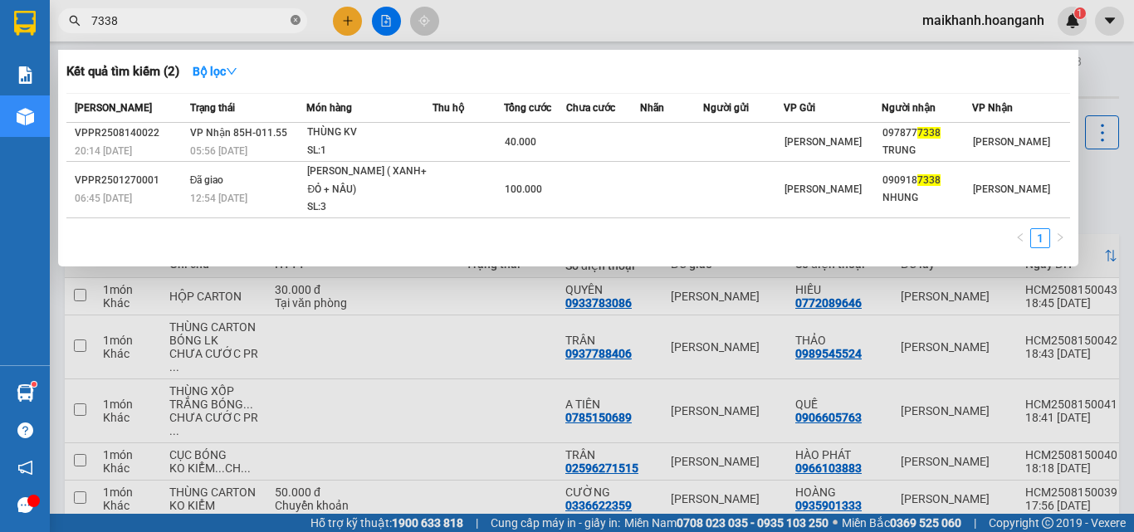
click at [294, 18] on icon "close-circle" at bounding box center [295, 20] width 10 height 10
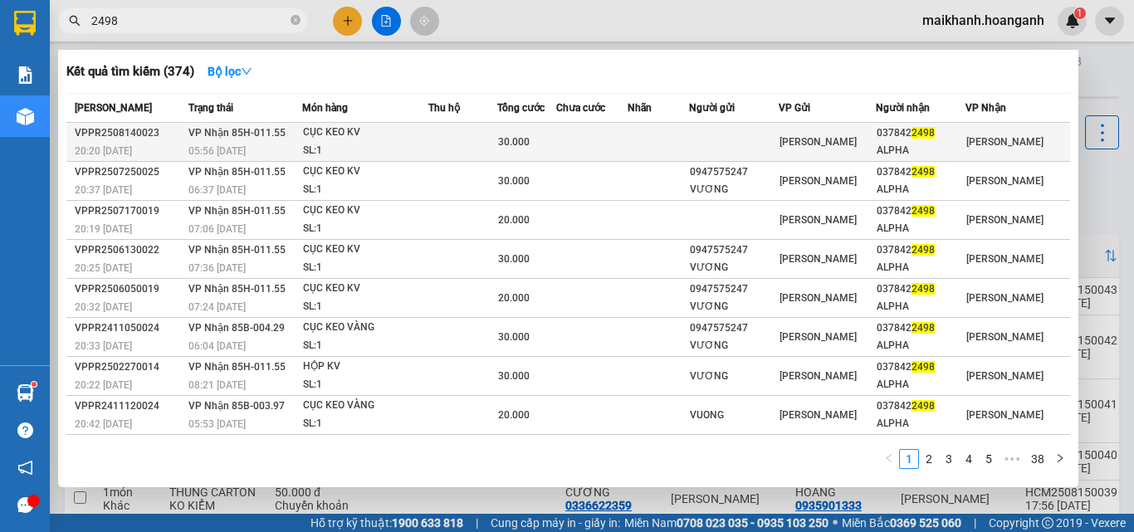
type input "2498"
click at [331, 140] on div "CỤC KEO KV" at bounding box center [365, 133] width 124 height 18
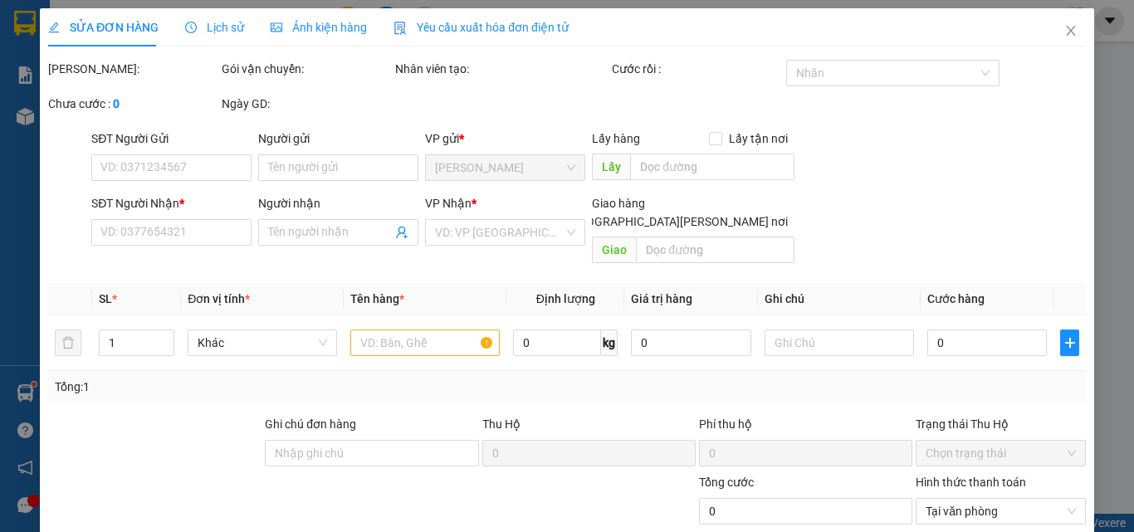
type input "0378422498"
type input "ALPHA"
type input "30.000"
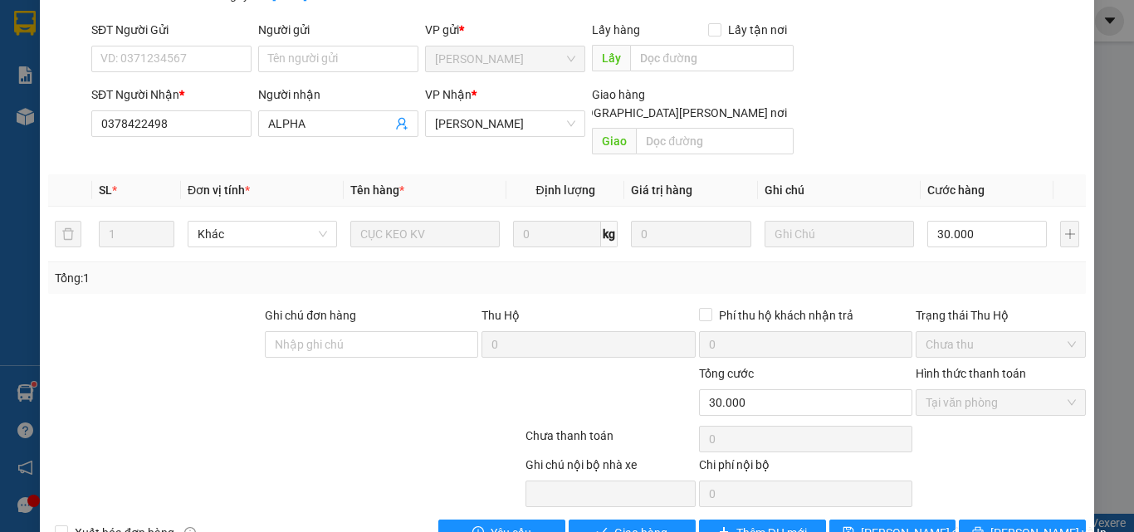
scroll to position [137, 0]
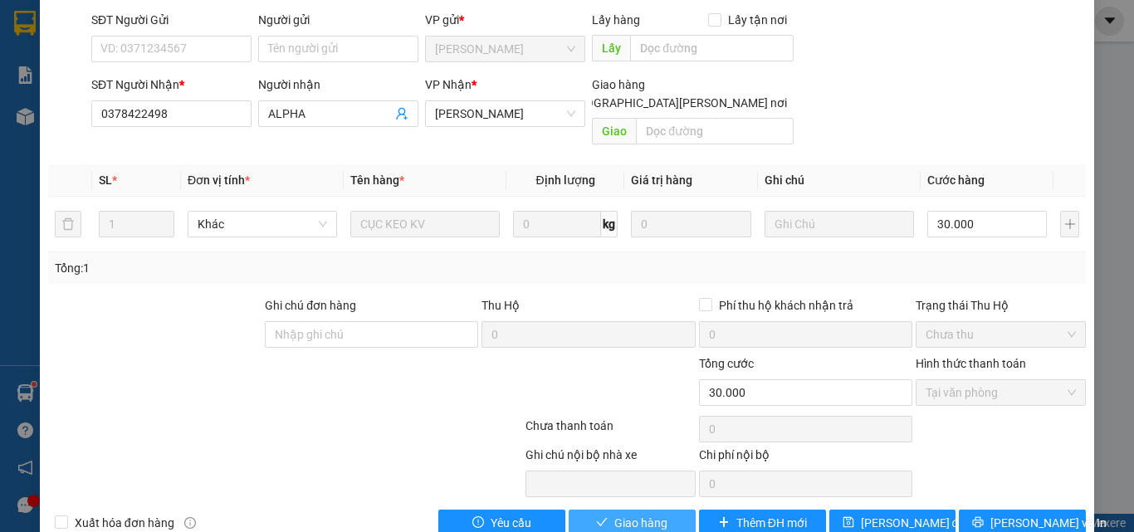
click at [617, 514] on span "Giao hàng" at bounding box center [640, 523] width 53 height 18
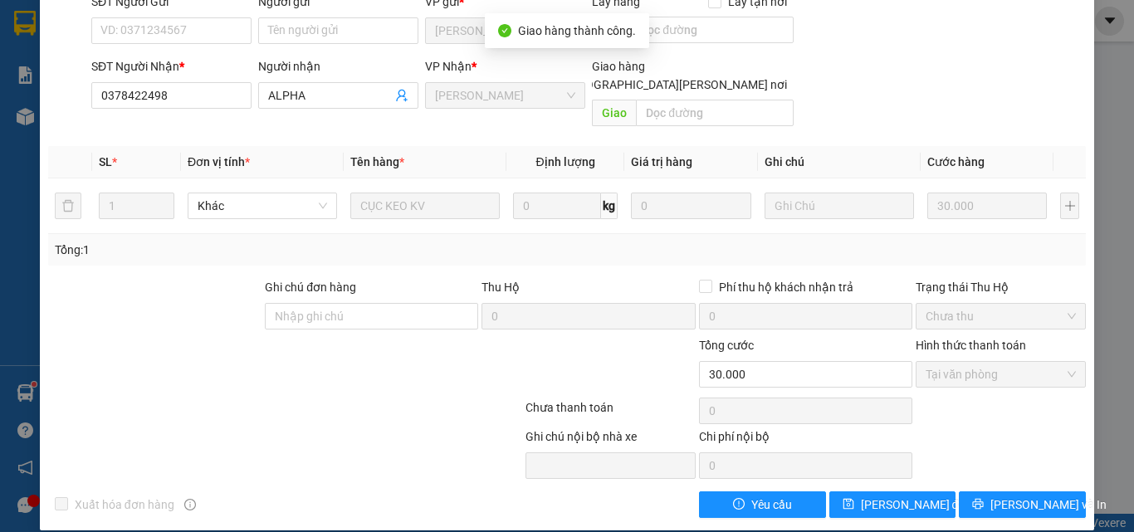
scroll to position [0, 0]
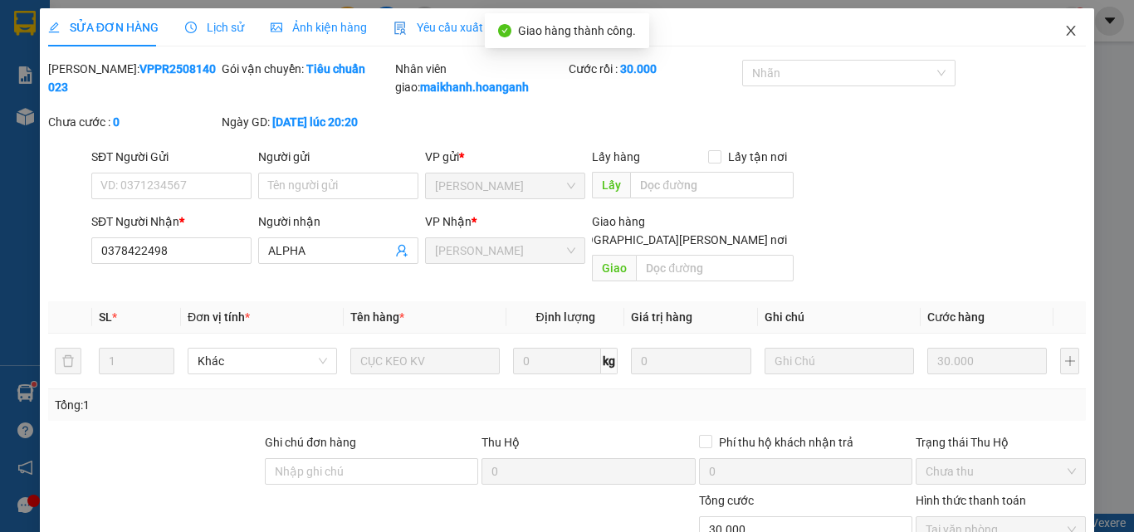
click at [1066, 32] on icon "close" at bounding box center [1070, 31] width 9 height 10
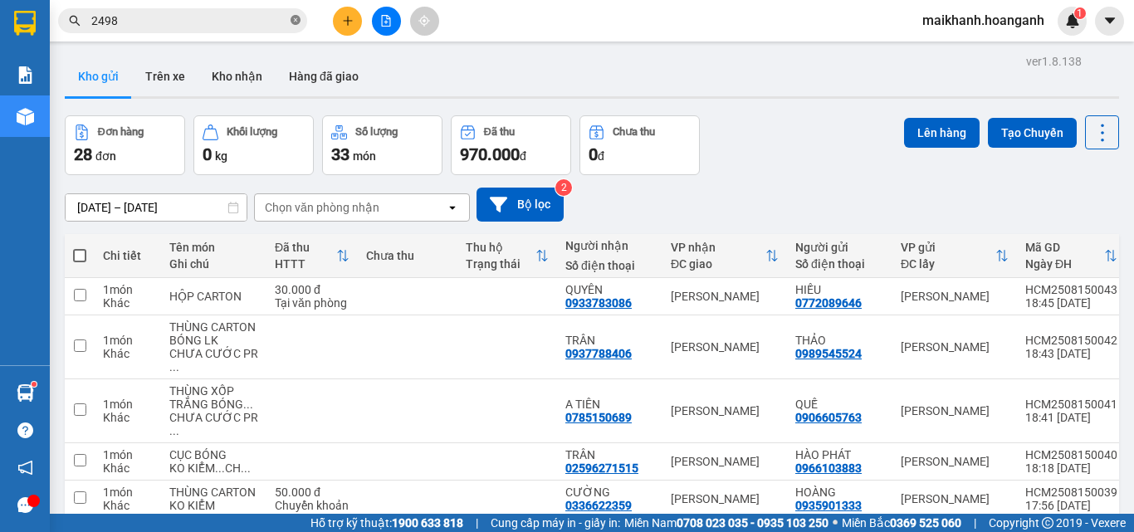
click at [296, 17] on icon "close-circle" at bounding box center [295, 20] width 10 height 10
click at [272, 17] on input "text" at bounding box center [189, 21] width 196 height 18
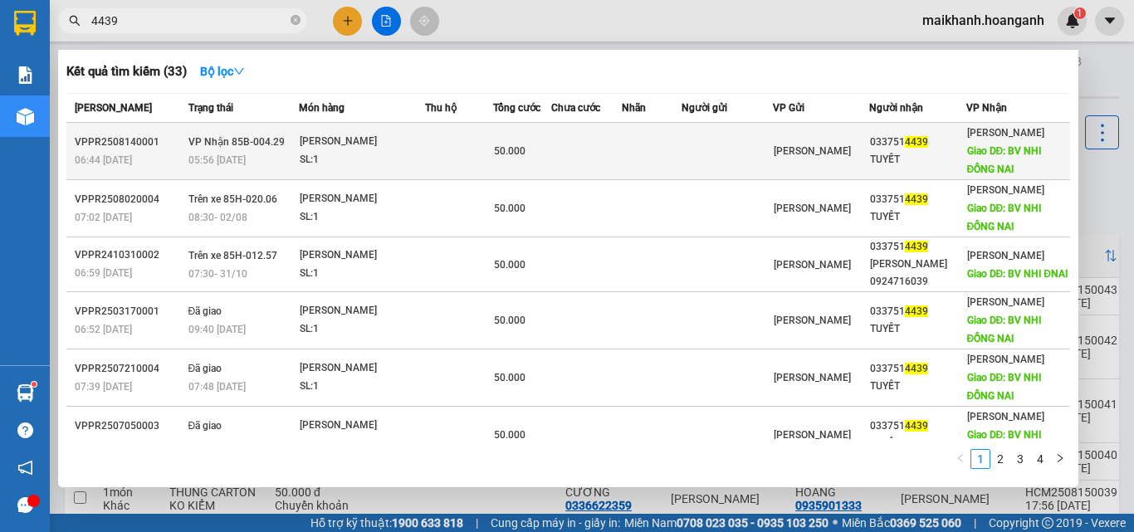
type input "4439"
click at [327, 140] on div "[PERSON_NAME]" at bounding box center [362, 142] width 124 height 18
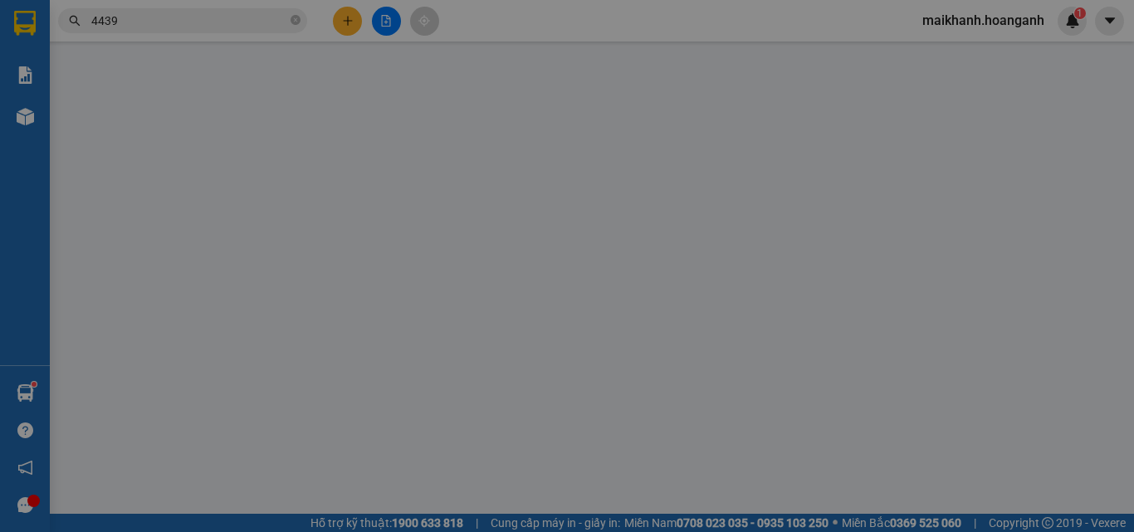
type input "0337514439"
type input "TUYẾT"
type input "BV NHI ĐỒNG NAI"
type input "50.000"
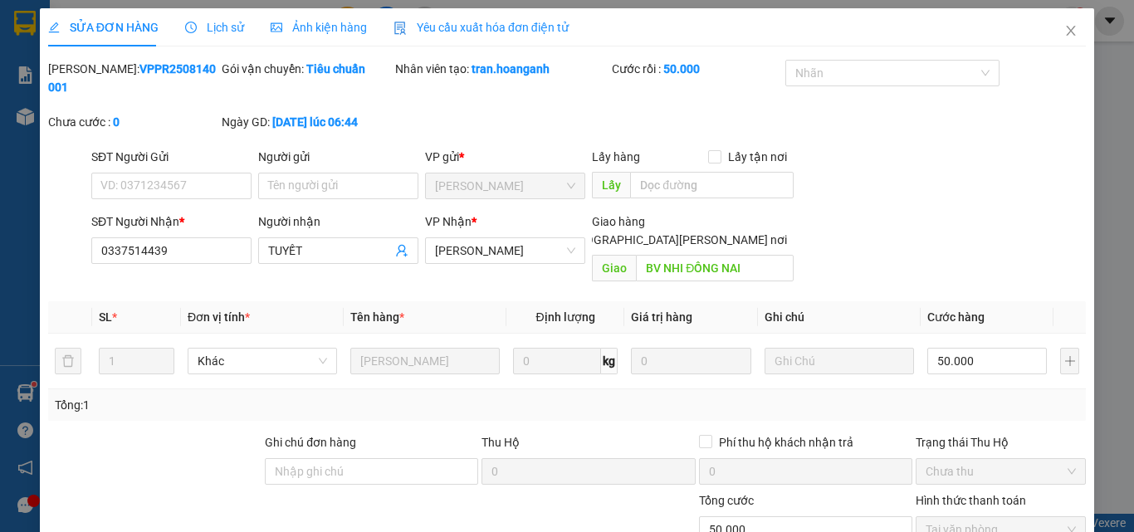
scroll to position [137, 0]
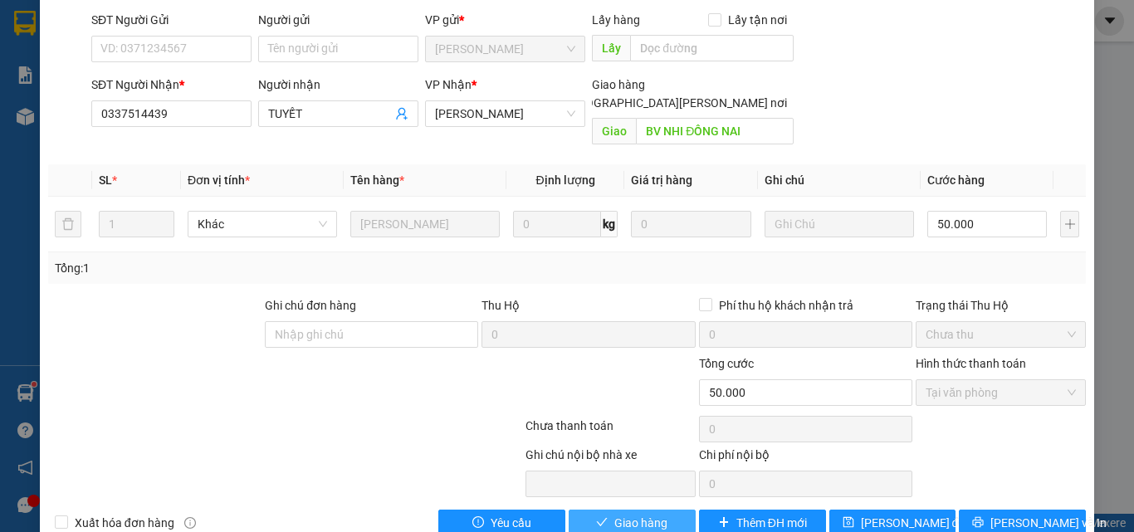
click at [657, 514] on span "Giao hàng" at bounding box center [640, 523] width 53 height 18
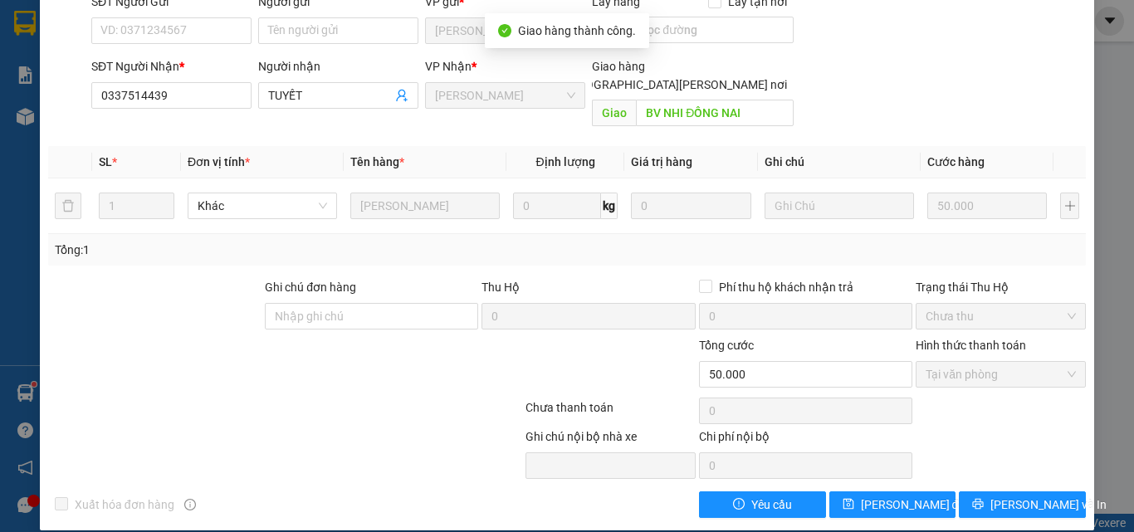
scroll to position [0, 0]
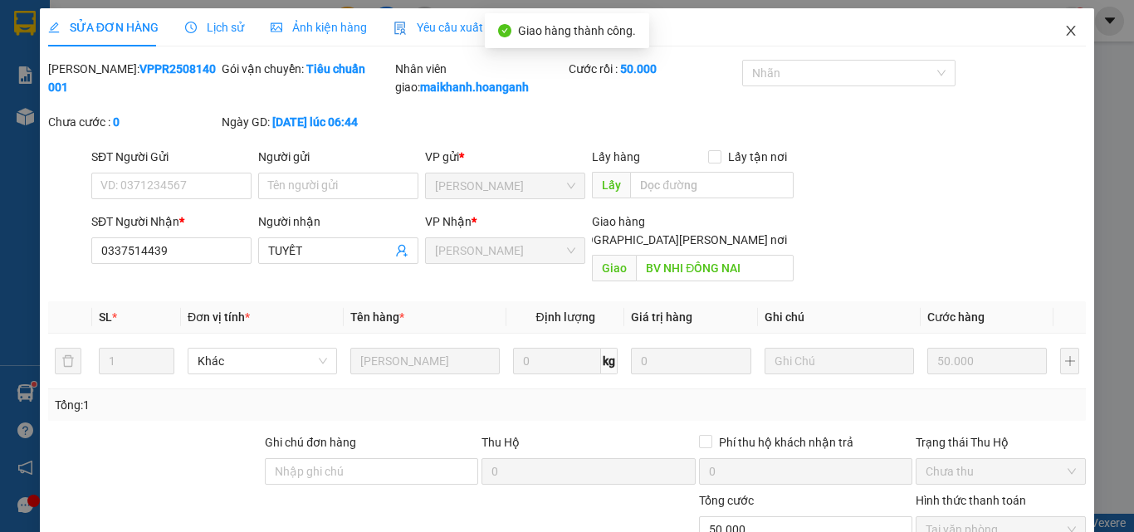
click at [1064, 29] on icon "close" at bounding box center [1070, 30] width 13 height 13
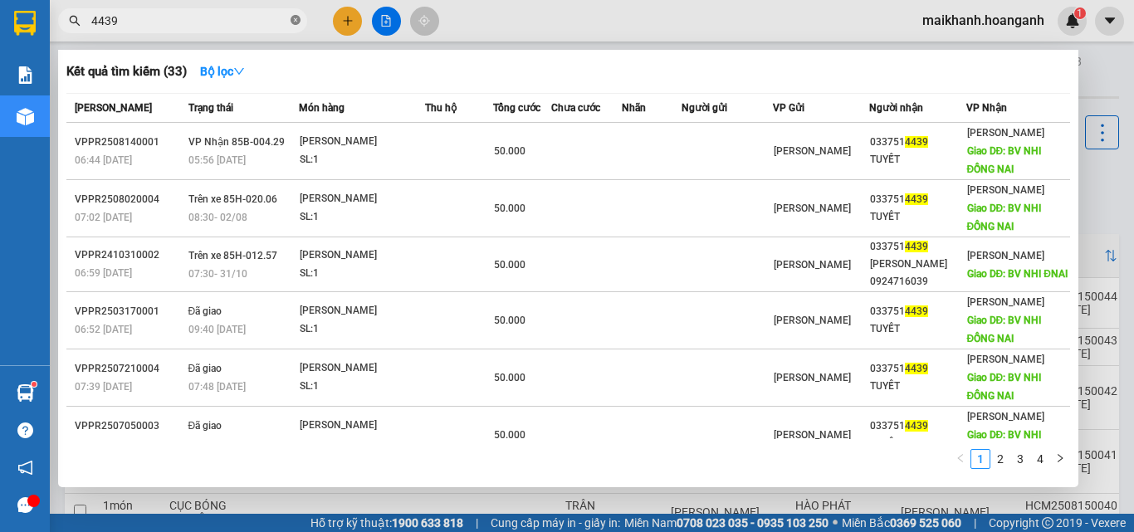
click at [295, 20] on icon "close-circle" at bounding box center [295, 20] width 10 height 10
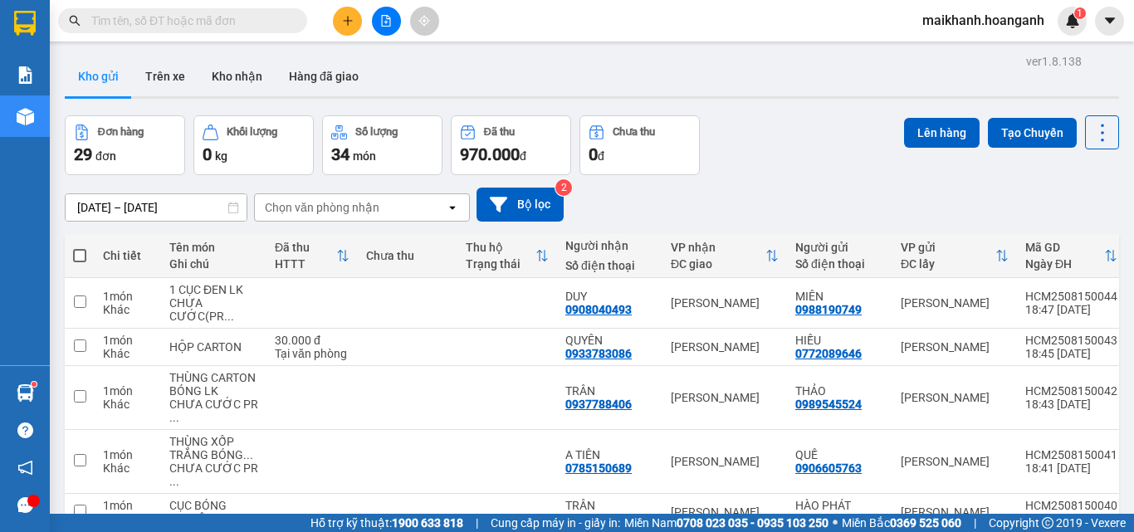
click at [278, 23] on input "text" at bounding box center [189, 21] width 196 height 18
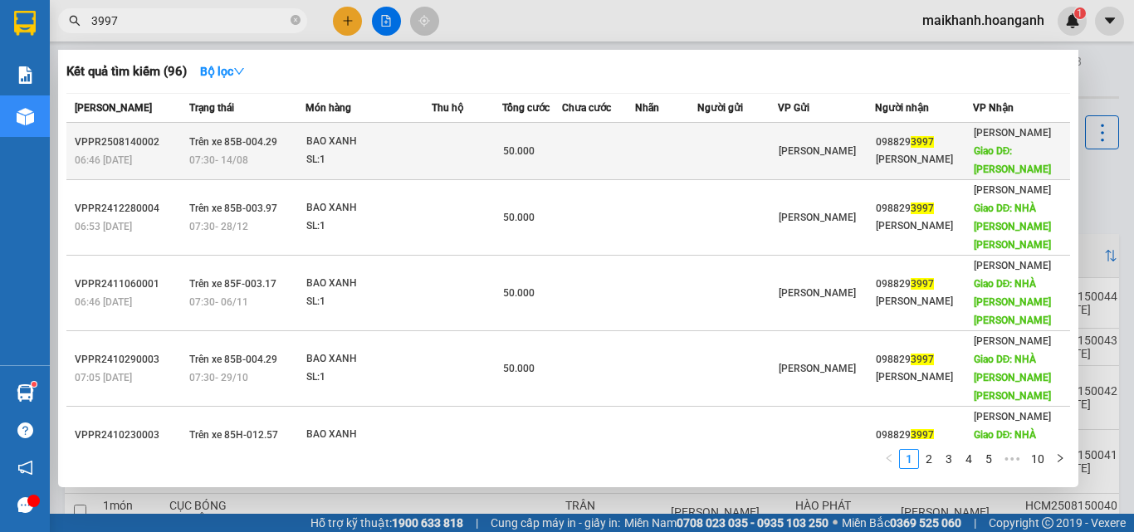
type input "3997"
click at [341, 144] on div "BAO XANH" at bounding box center [368, 142] width 124 height 18
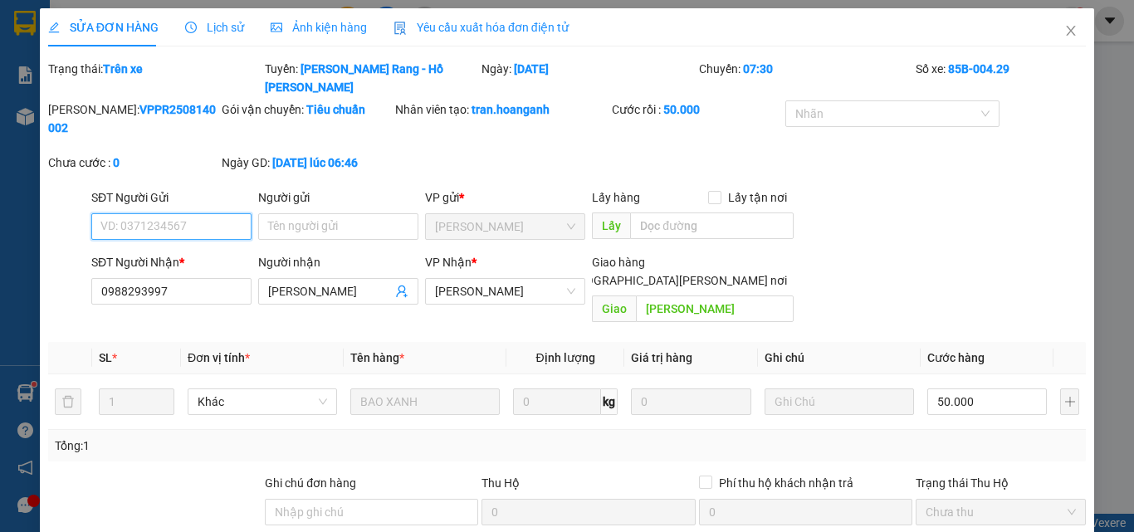
scroll to position [159, 0]
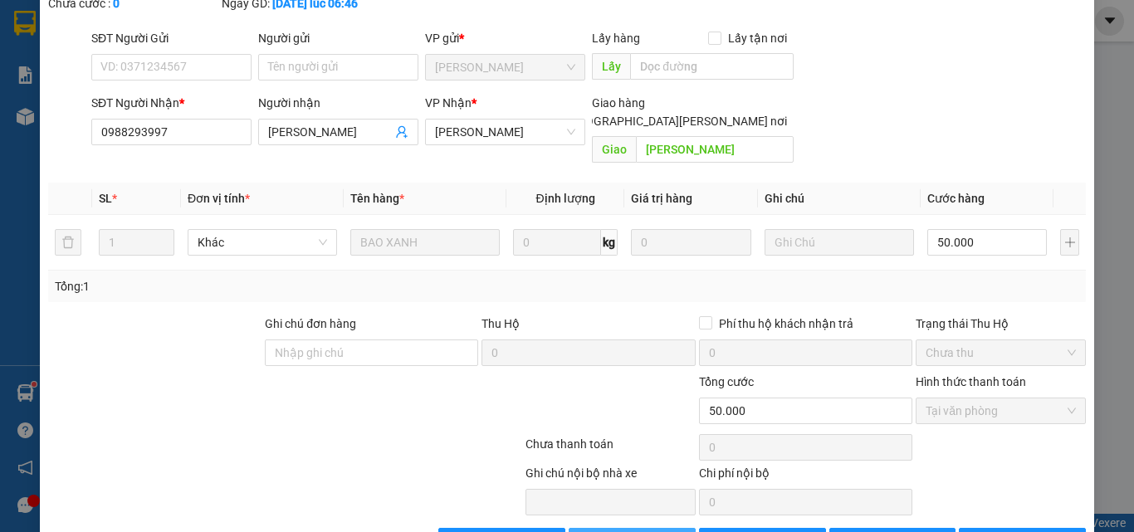
click at [652, 531] on span "Giao hàng" at bounding box center [640, 541] width 53 height 18
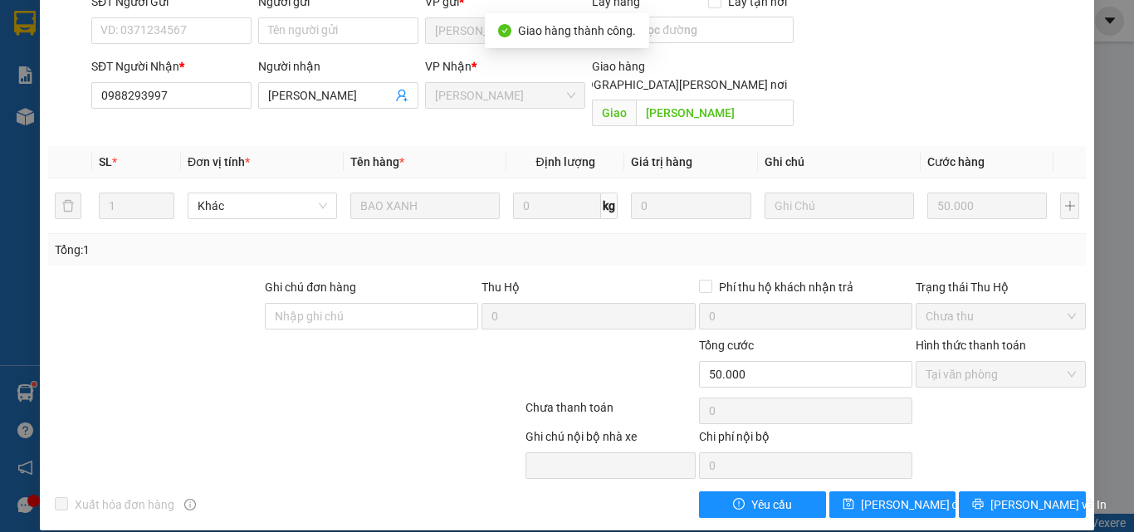
scroll to position [0, 0]
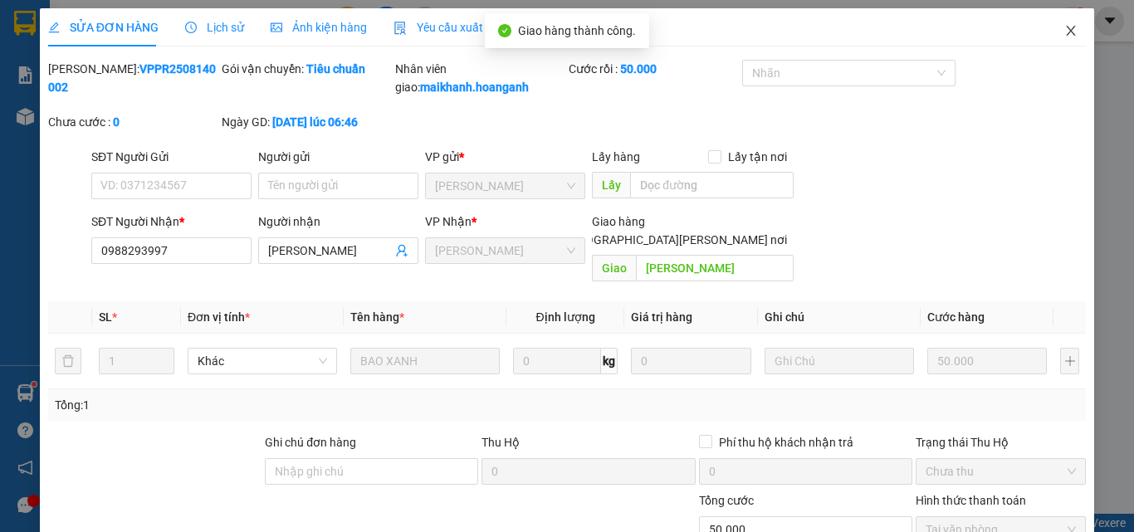
click at [1064, 27] on icon "close" at bounding box center [1070, 30] width 13 height 13
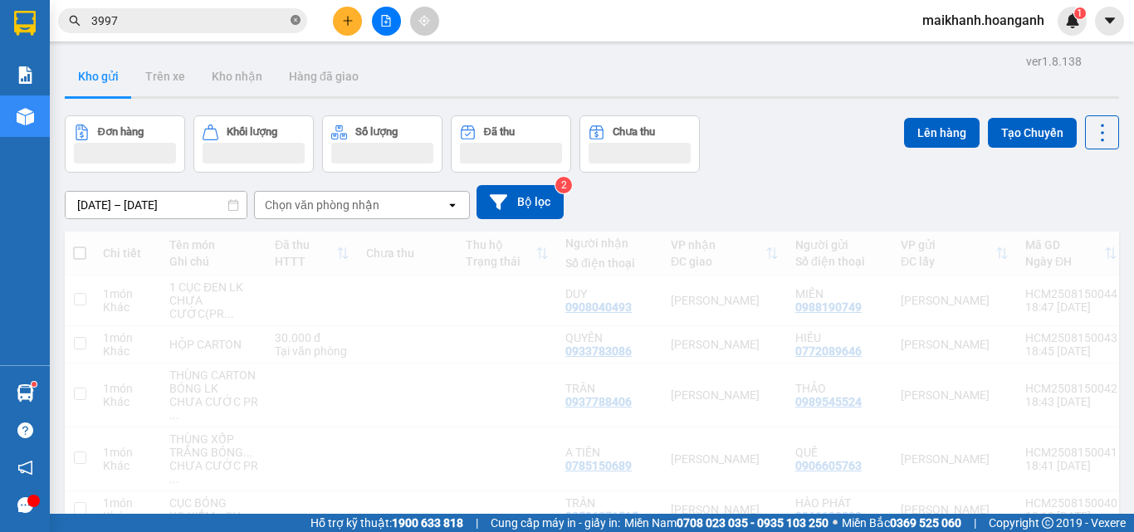
click at [295, 17] on icon "close-circle" at bounding box center [295, 20] width 10 height 10
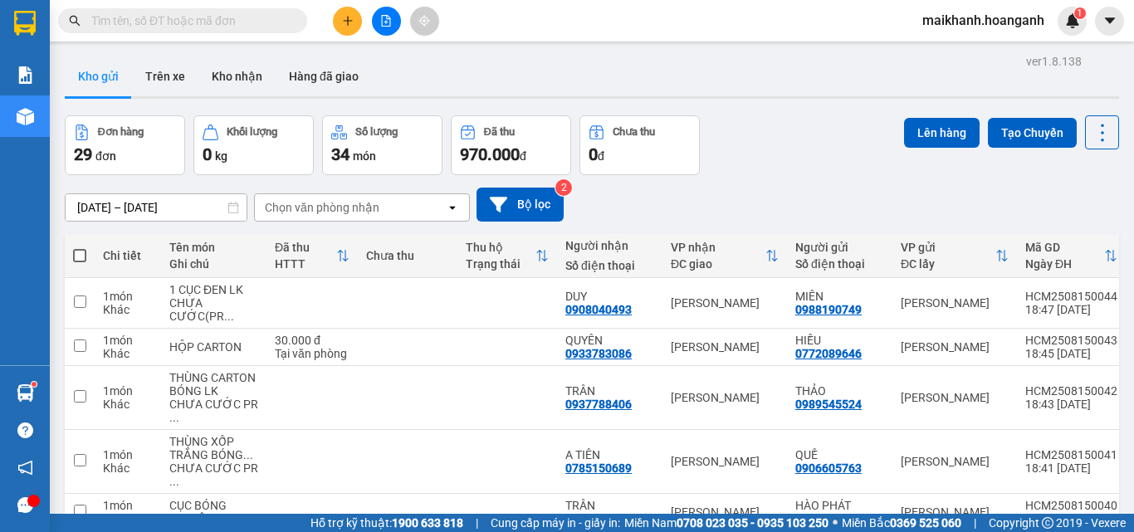
click at [268, 16] on input "text" at bounding box center [189, 21] width 196 height 18
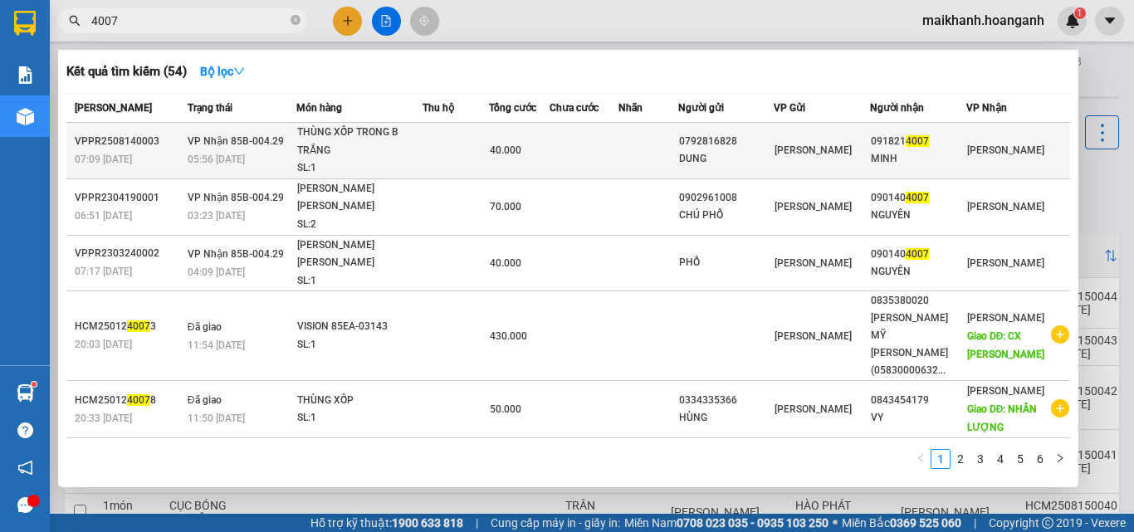
type input "4007"
click at [333, 138] on div "THÙNG XỐP TRONG B TRẮNG" at bounding box center [359, 142] width 124 height 36
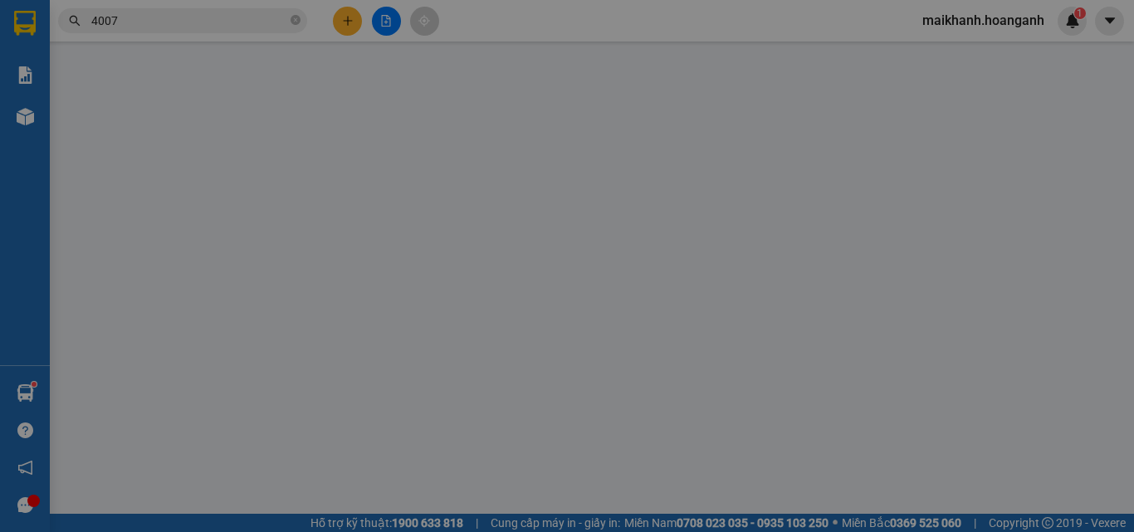
type input "0792816828"
type input "DUNG"
type input "0918214007"
type input "MINH"
type input "40.000"
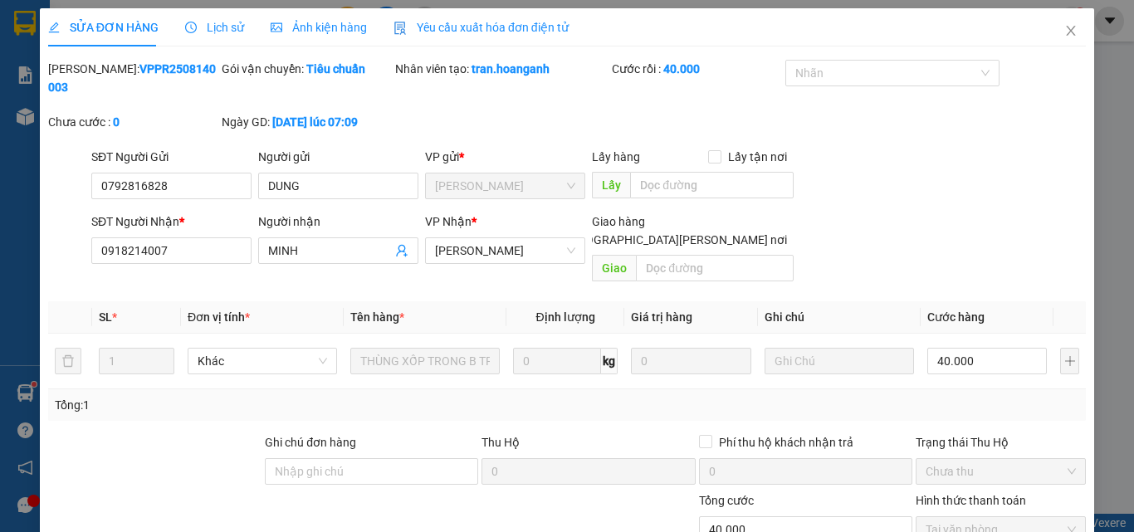
scroll to position [137, 0]
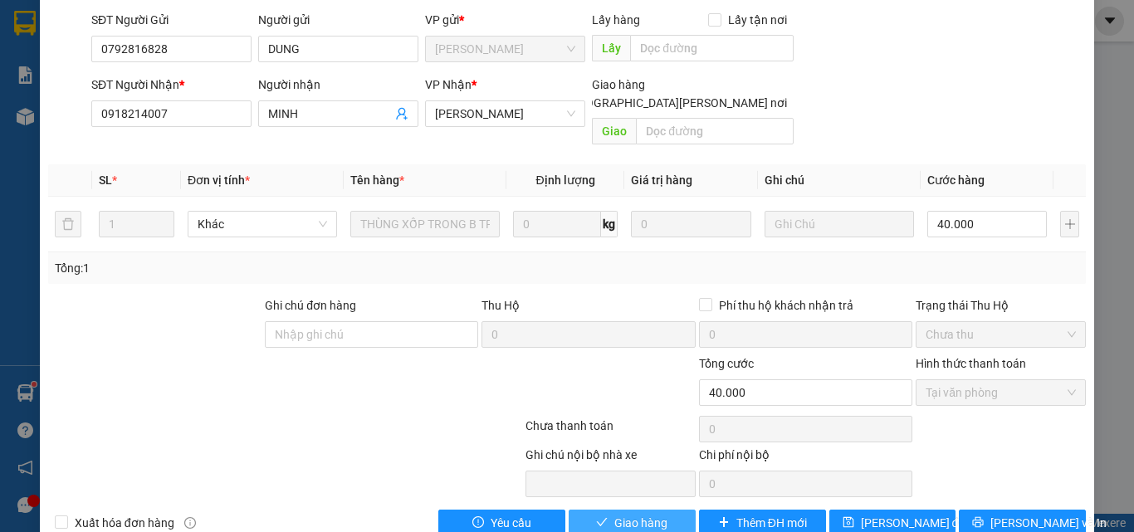
click at [624, 514] on span "Giao hàng" at bounding box center [640, 523] width 53 height 18
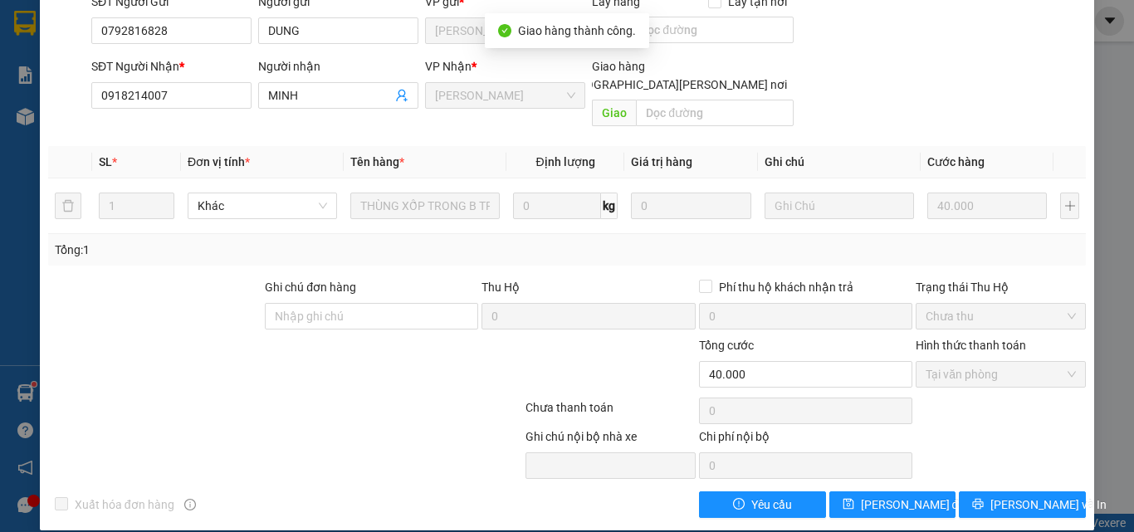
scroll to position [0, 0]
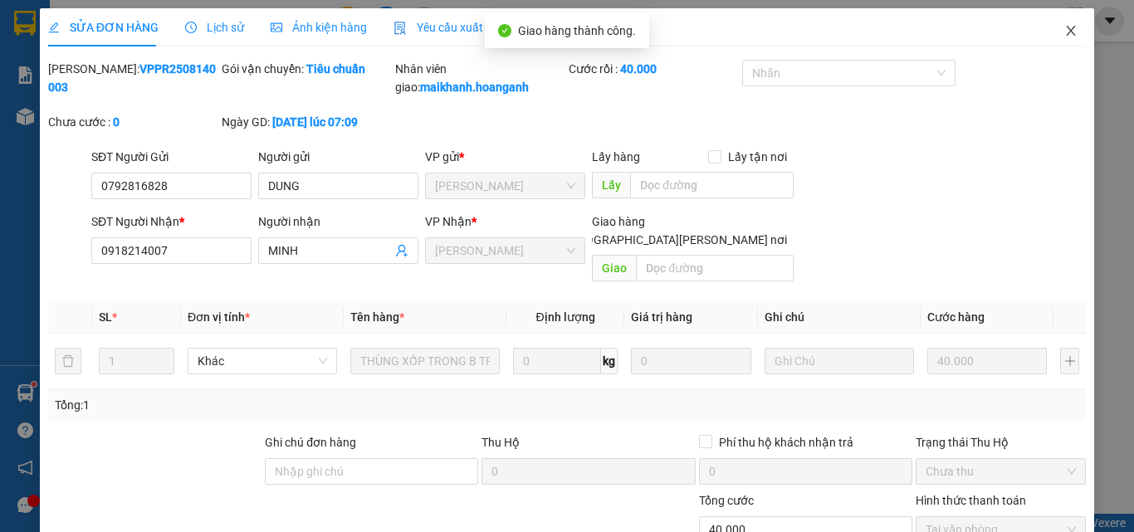
click at [1066, 29] on icon "close" at bounding box center [1070, 31] width 9 height 10
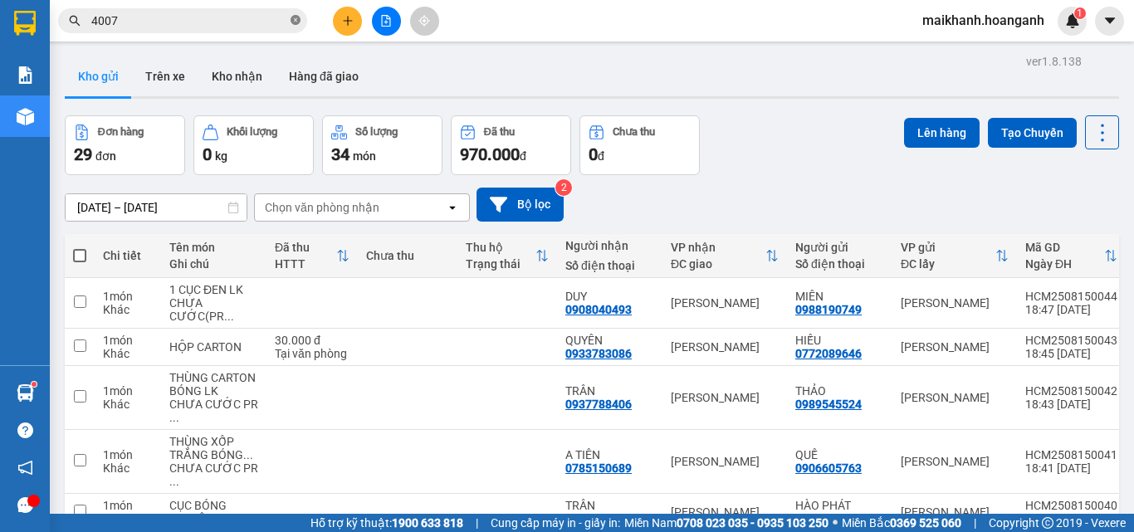
click at [295, 17] on icon "close-circle" at bounding box center [295, 20] width 10 height 10
click at [266, 26] on input "text" at bounding box center [189, 21] width 196 height 18
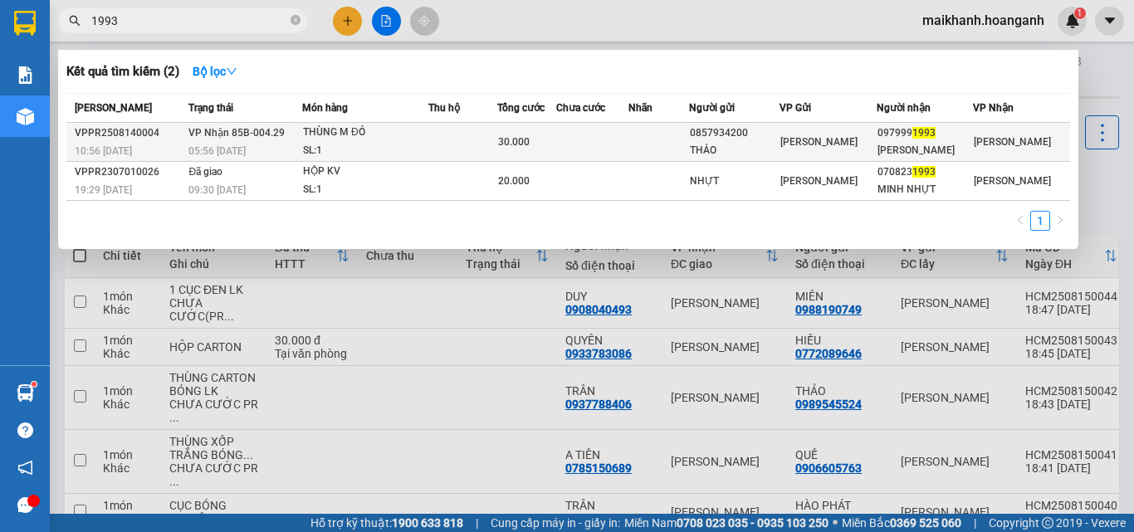
type input "1993"
click at [324, 135] on div "THÙNG M ĐỎ" at bounding box center [365, 133] width 124 height 18
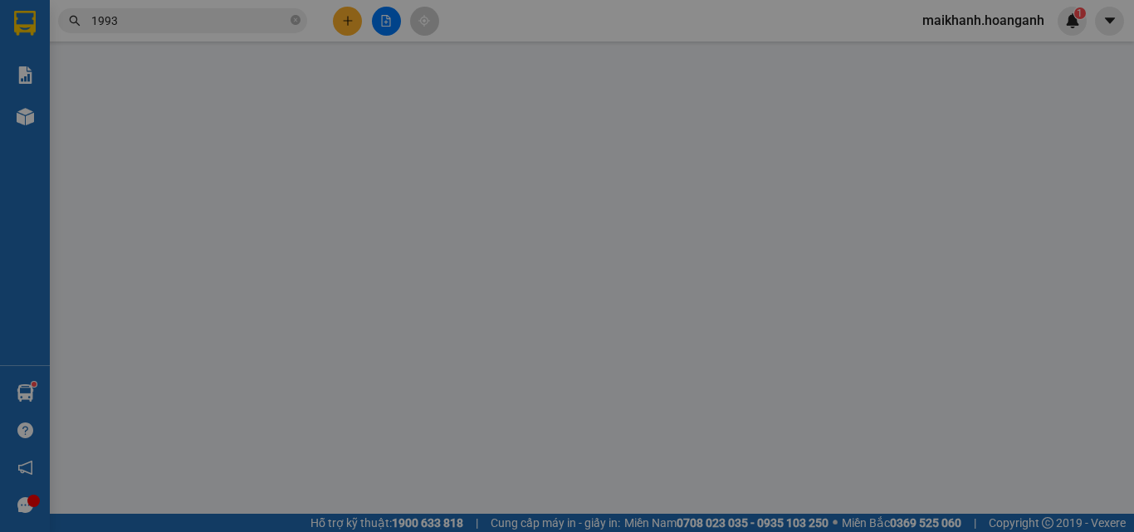
type input "0857934200"
type input "THẢO"
type input "0979991993"
type input "[PERSON_NAME]"
type input "30.000"
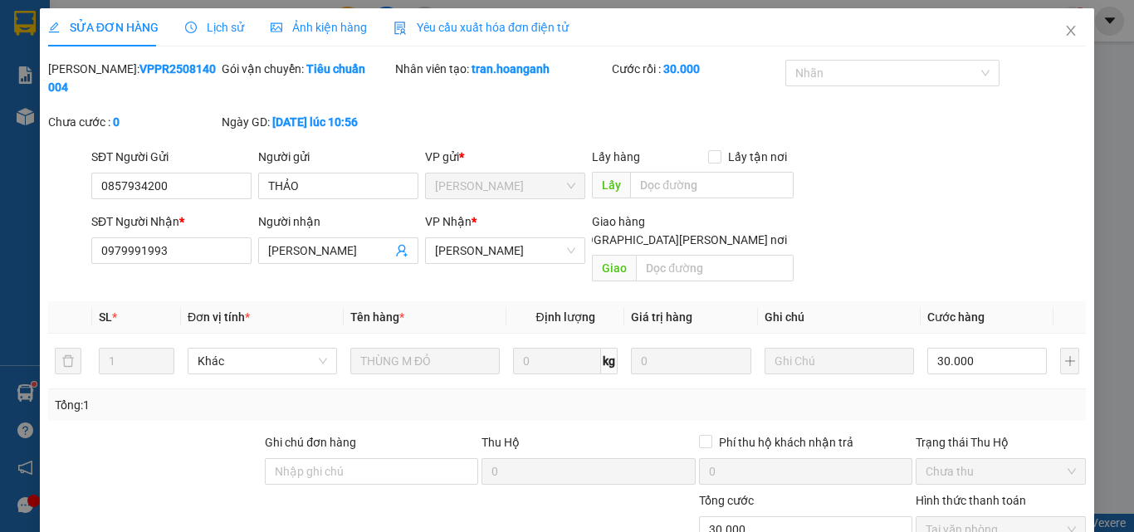
scroll to position [137, 0]
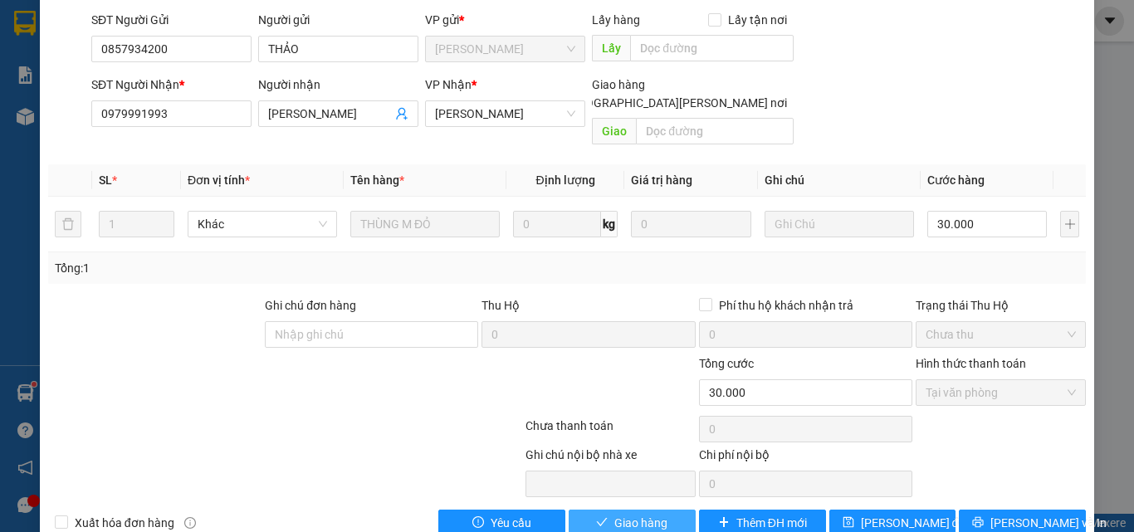
click at [659, 514] on span "Giao hàng" at bounding box center [640, 523] width 53 height 18
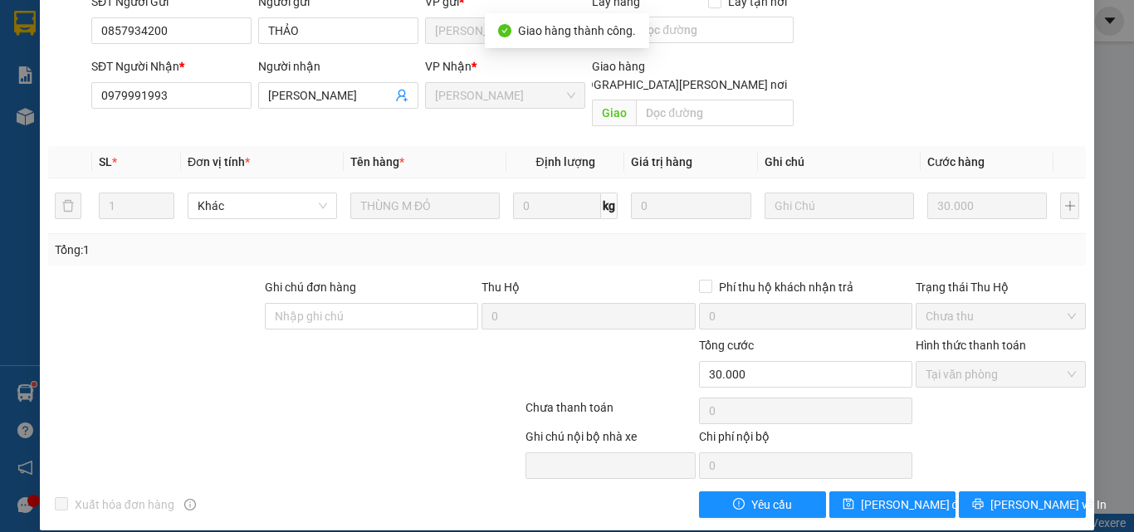
scroll to position [0, 0]
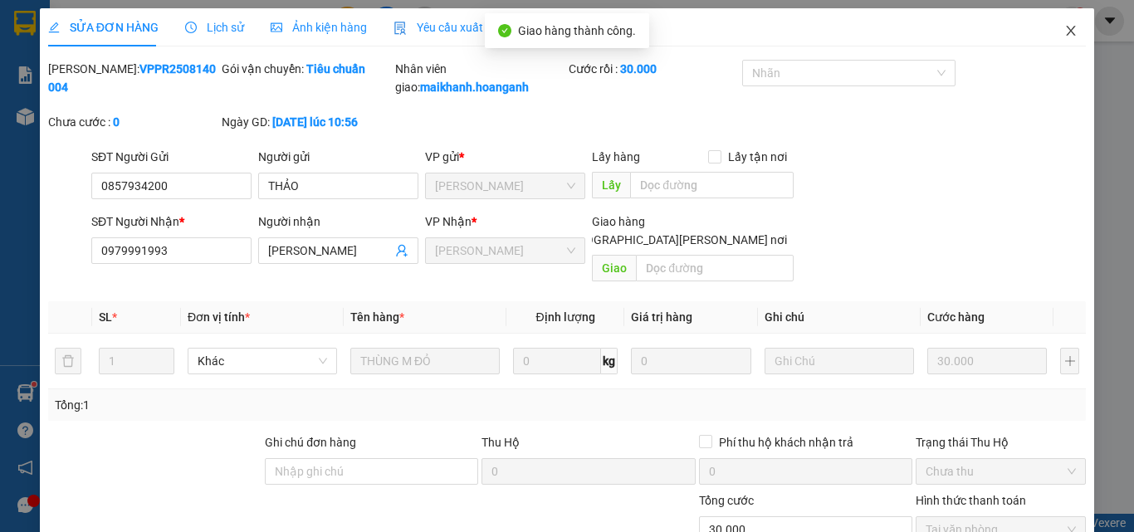
click at [1066, 32] on icon "close" at bounding box center [1070, 31] width 9 height 10
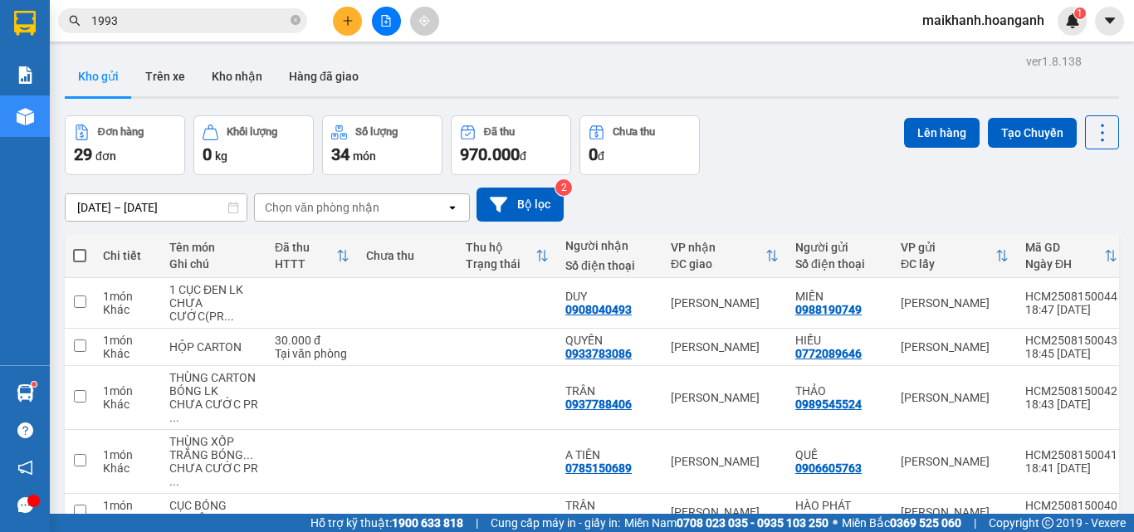
click at [297, 14] on span at bounding box center [295, 21] width 10 height 16
click at [271, 17] on input "text" at bounding box center [189, 21] width 196 height 18
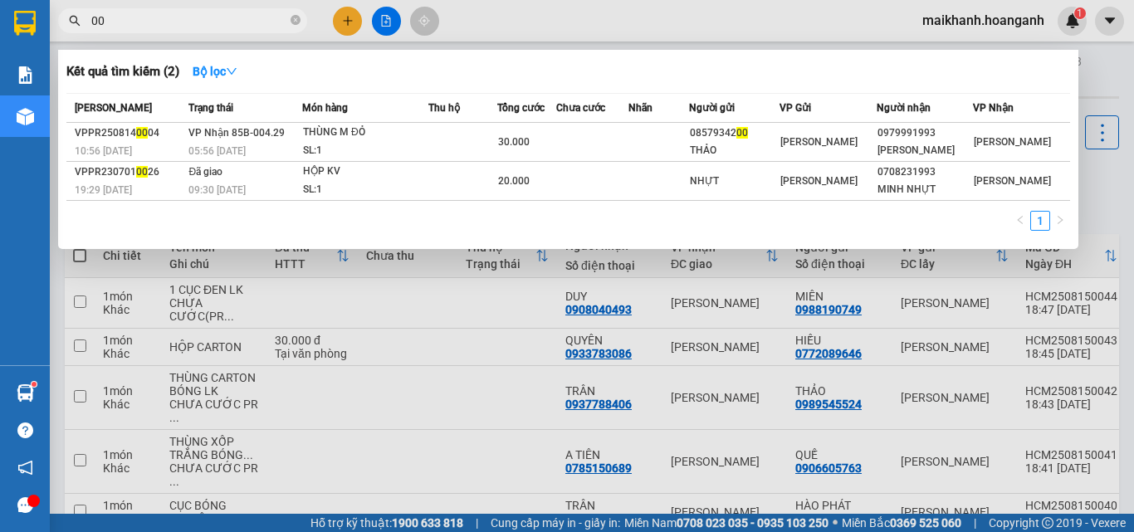
type input "002"
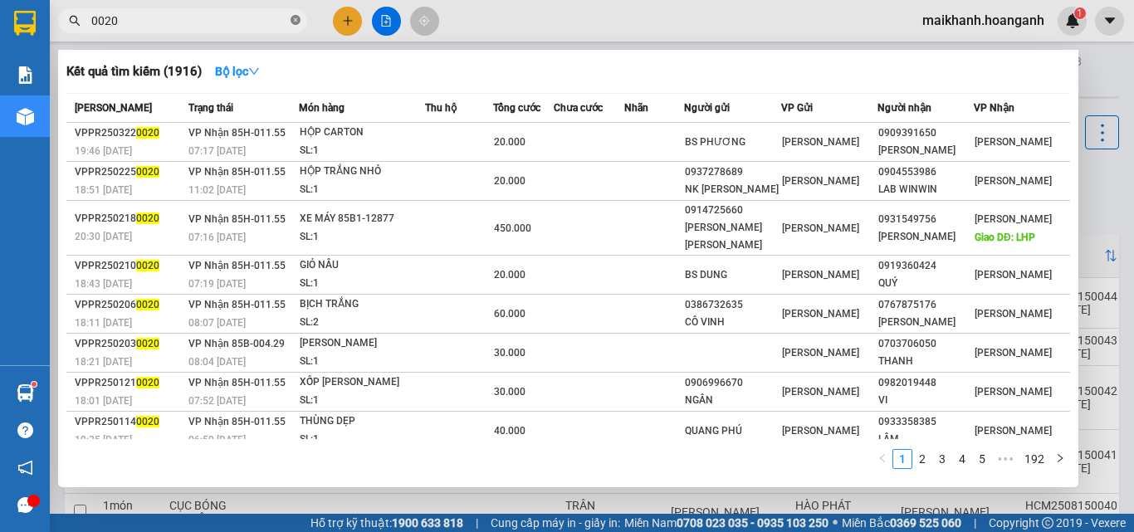
click at [295, 18] on icon "close-circle" at bounding box center [295, 20] width 10 height 10
